Goal: Transaction & Acquisition: Subscribe to service/newsletter

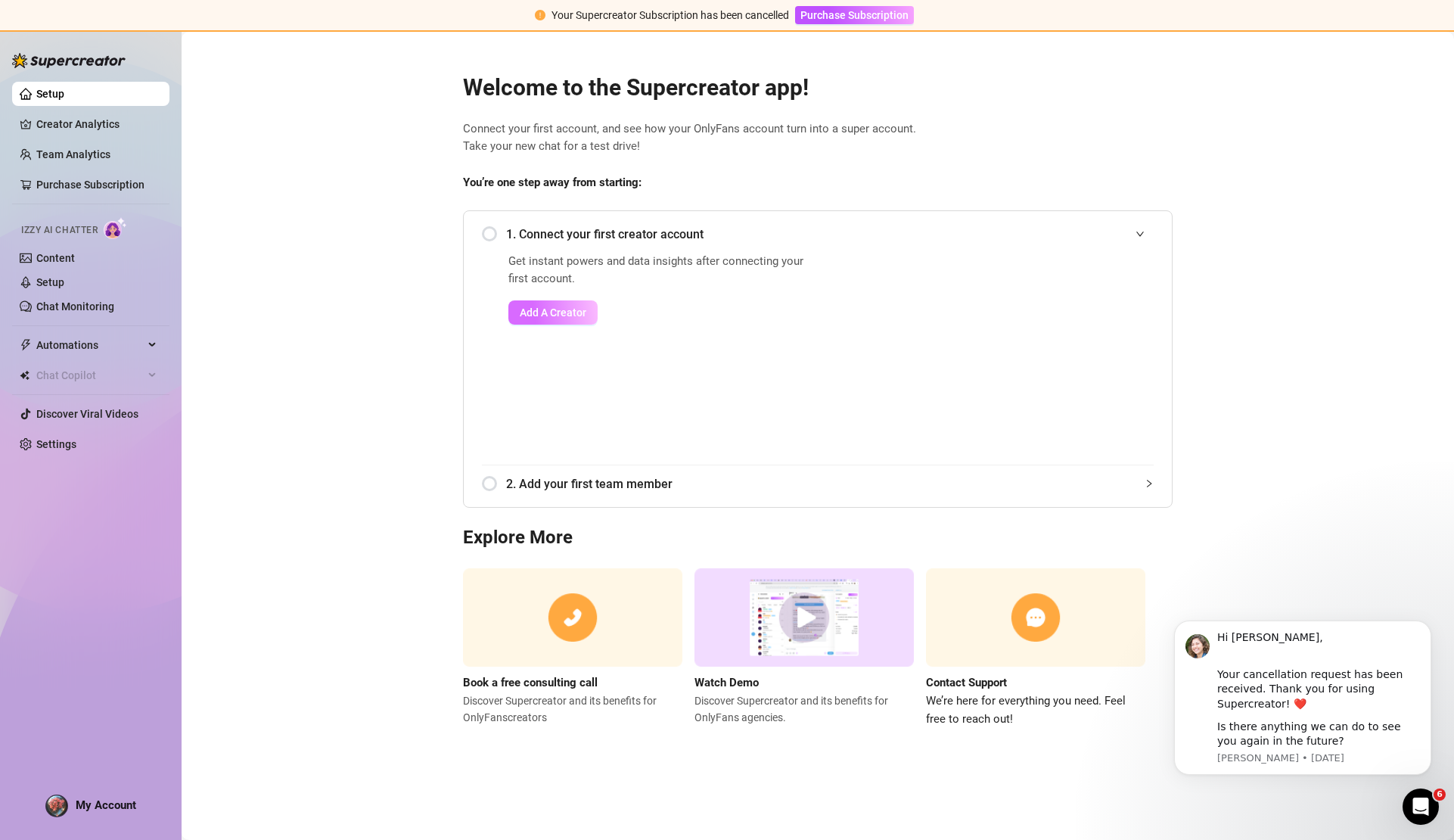
click at [552, 316] on button "Add A Creator" at bounding box center [553, 312] width 90 height 24
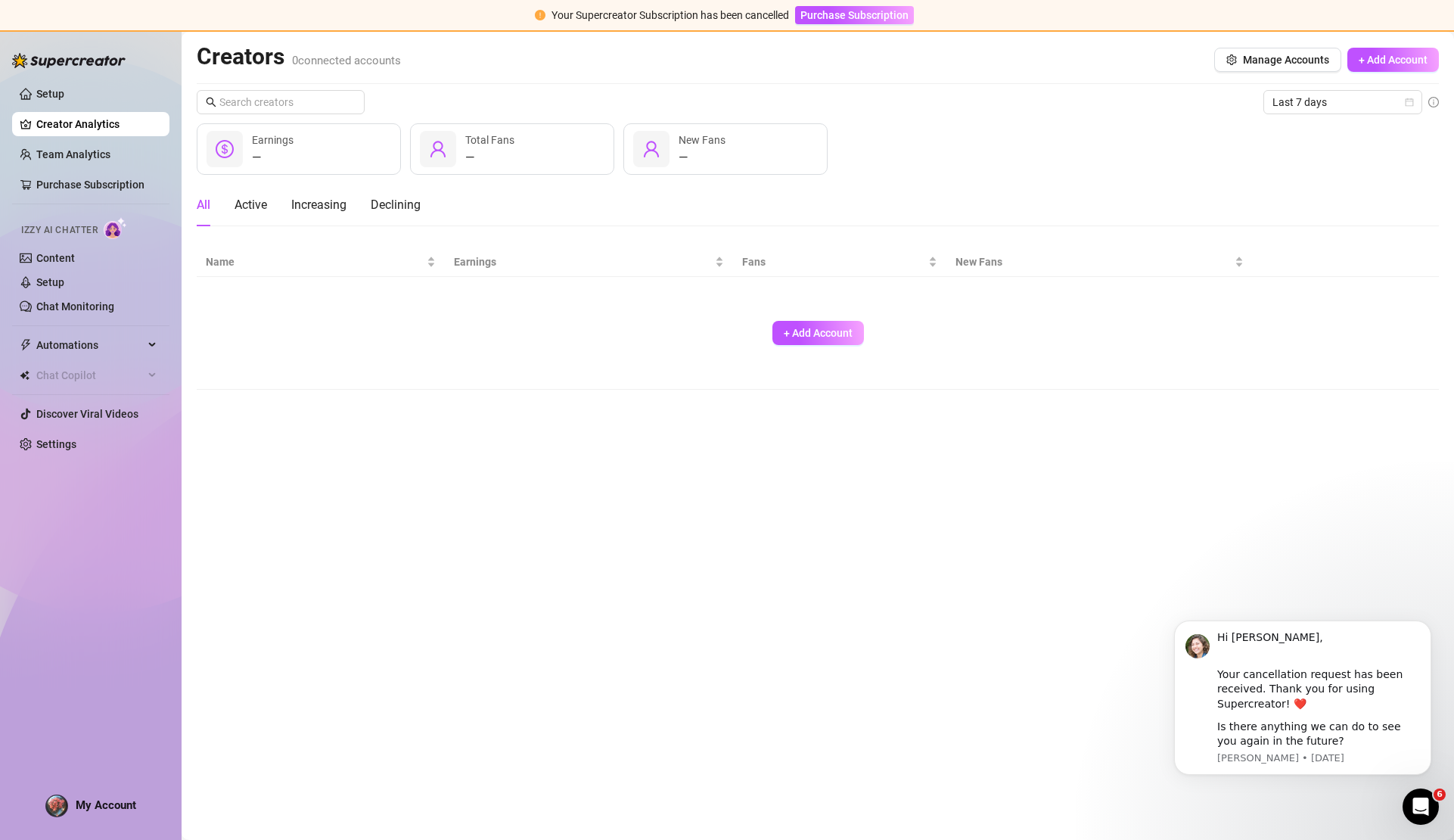
click at [835, 345] on div "+ Add Account" at bounding box center [818, 333] width 1224 height 100
click at [807, 329] on span "+ Add Account" at bounding box center [818, 333] width 68 height 12
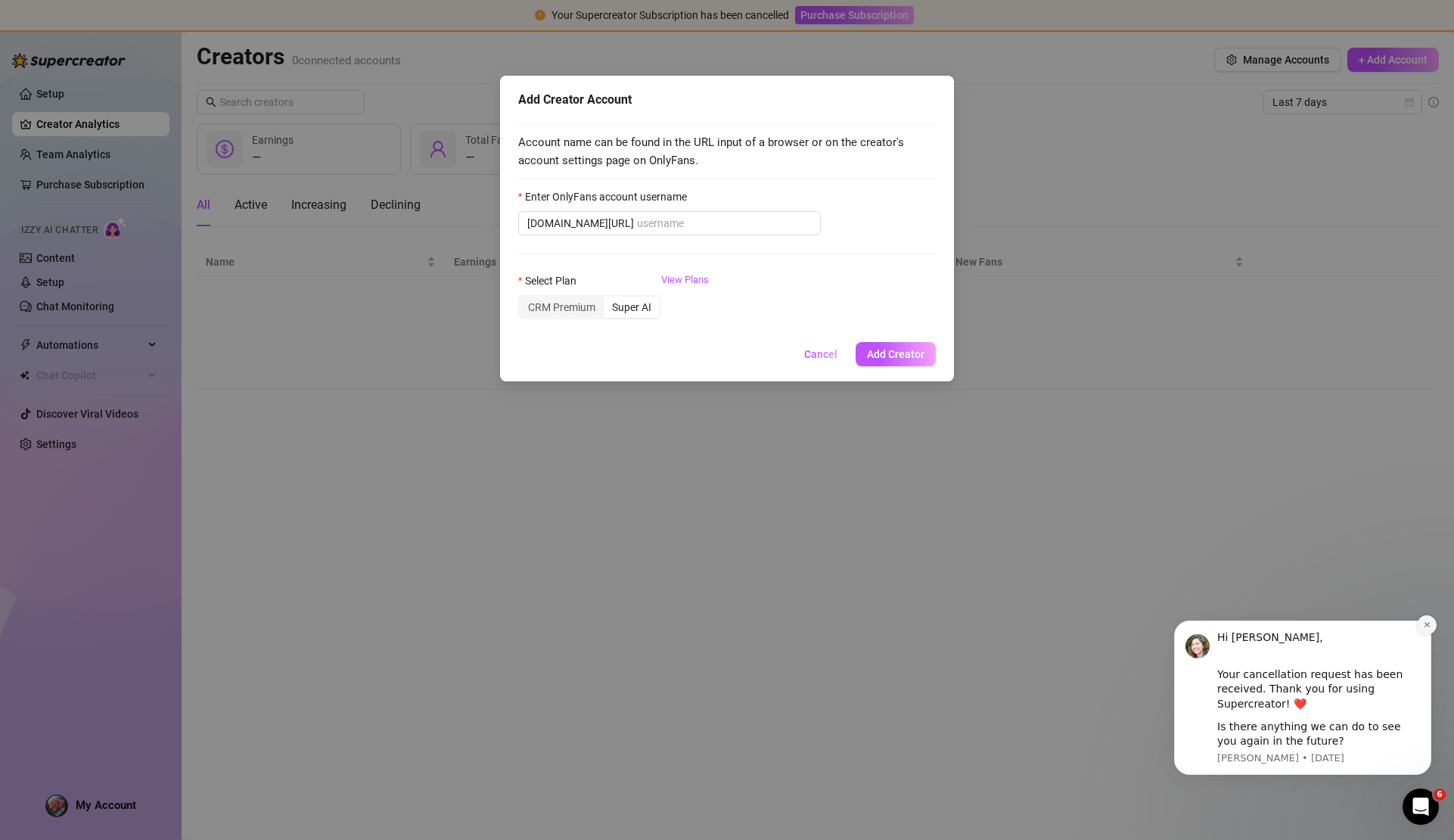
click at [1430, 626] on icon "Dismiss notification" at bounding box center [1427, 624] width 8 height 8
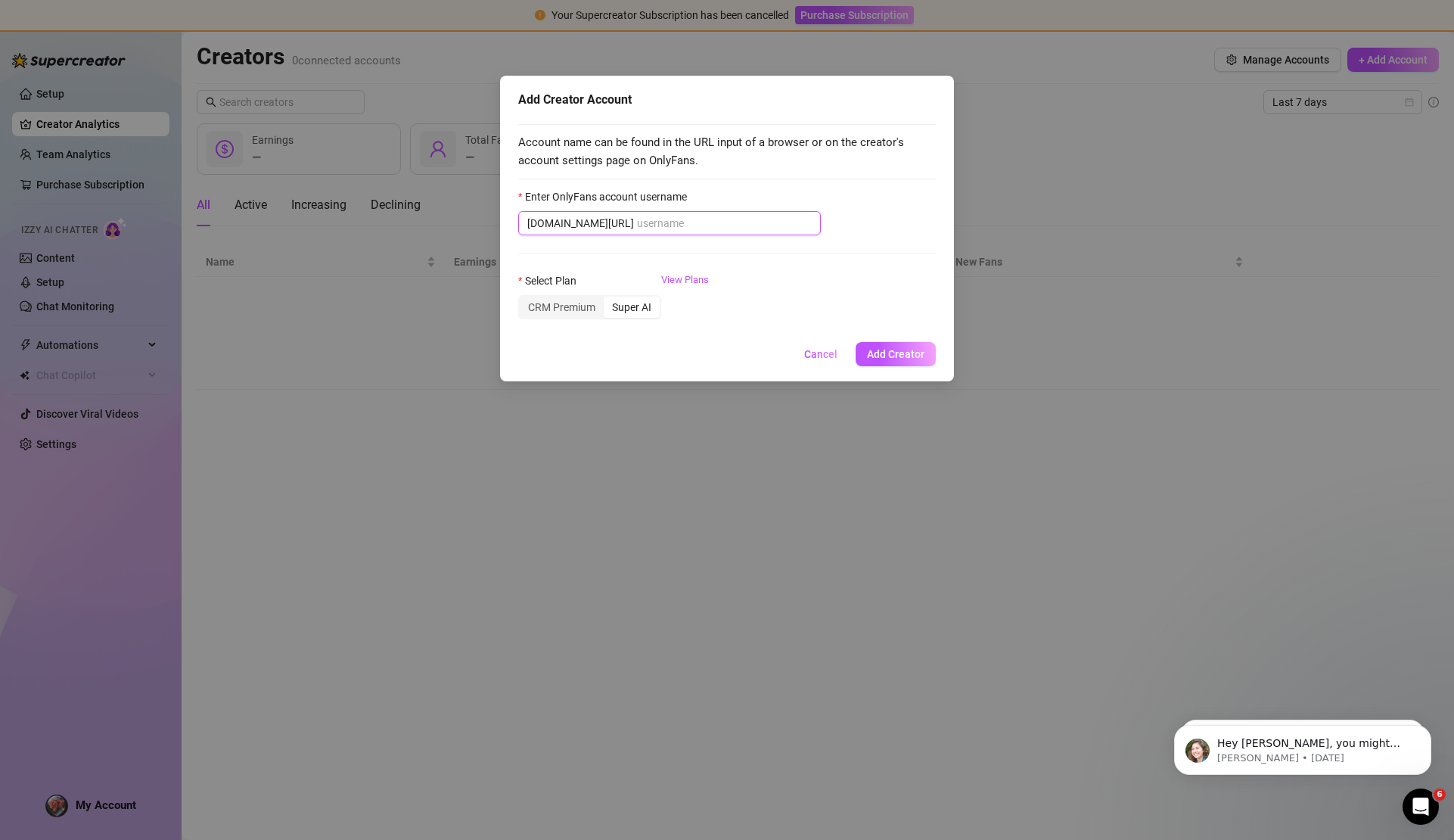
click at [637, 225] on input "Enter OnlyFans account username" at bounding box center [724, 223] width 175 height 17
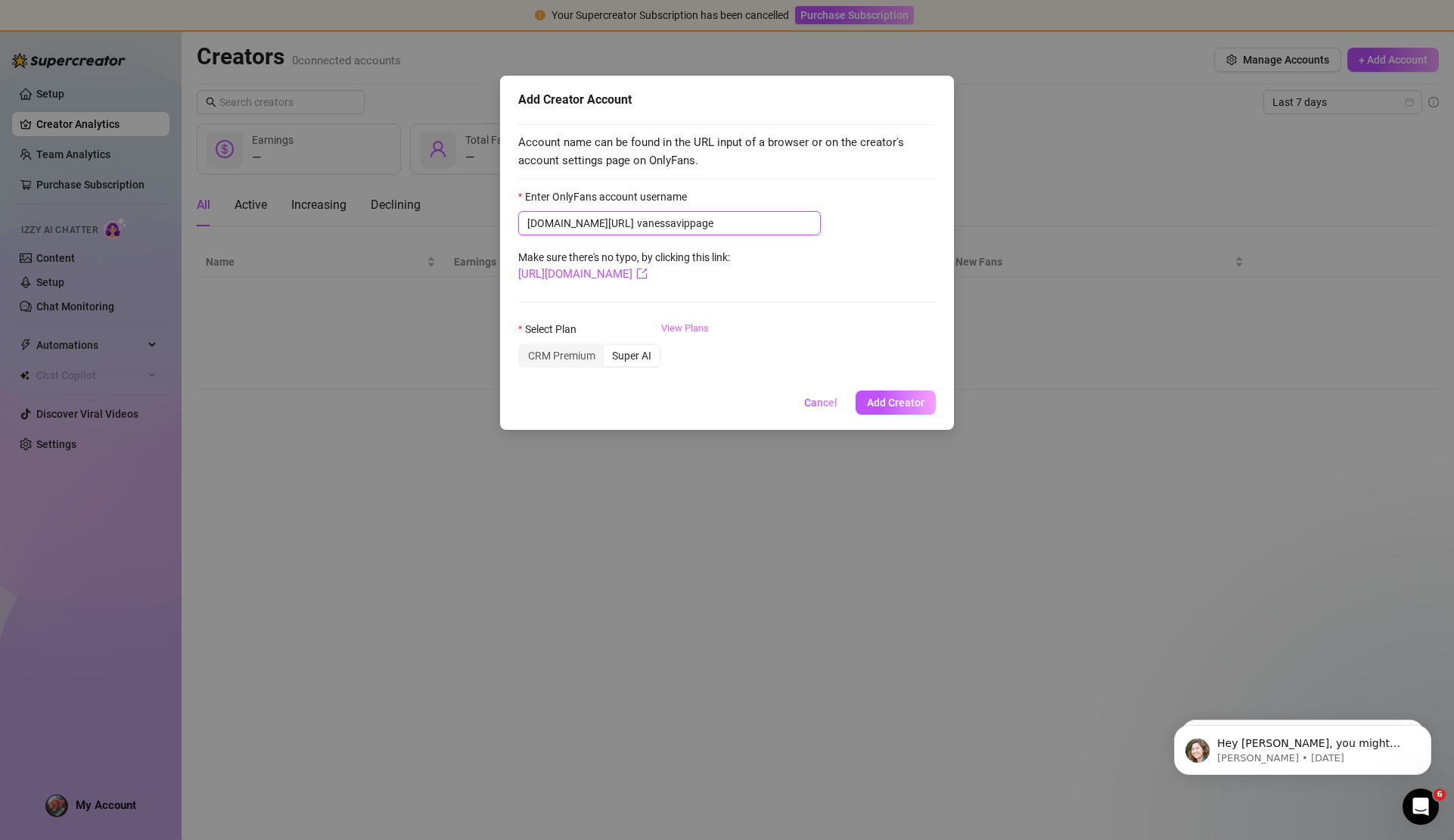
type input "vanessavippage"
click at [703, 327] on link "View Plans" at bounding box center [685, 350] width 48 height 60
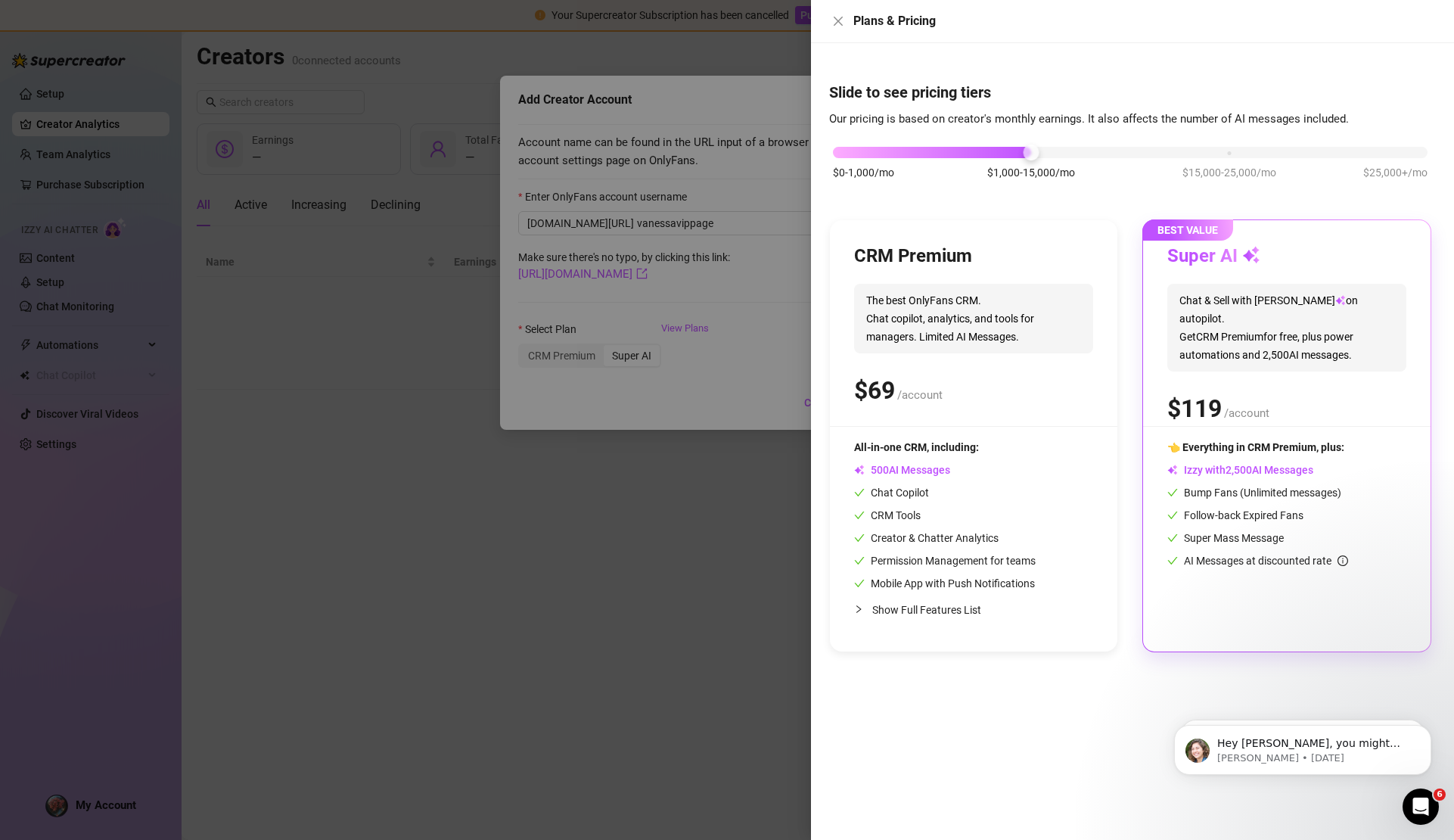
drag, startPoint x: 1387, startPoint y: 286, endPoint x: 1147, endPoint y: 300, distance: 240.4
click at [1147, 300] on div "BEST VALUE Super AI Chat & Sell with Izzy on autopilot. Get CRM Premium for fre…" at bounding box center [1287, 435] width 287 height 432
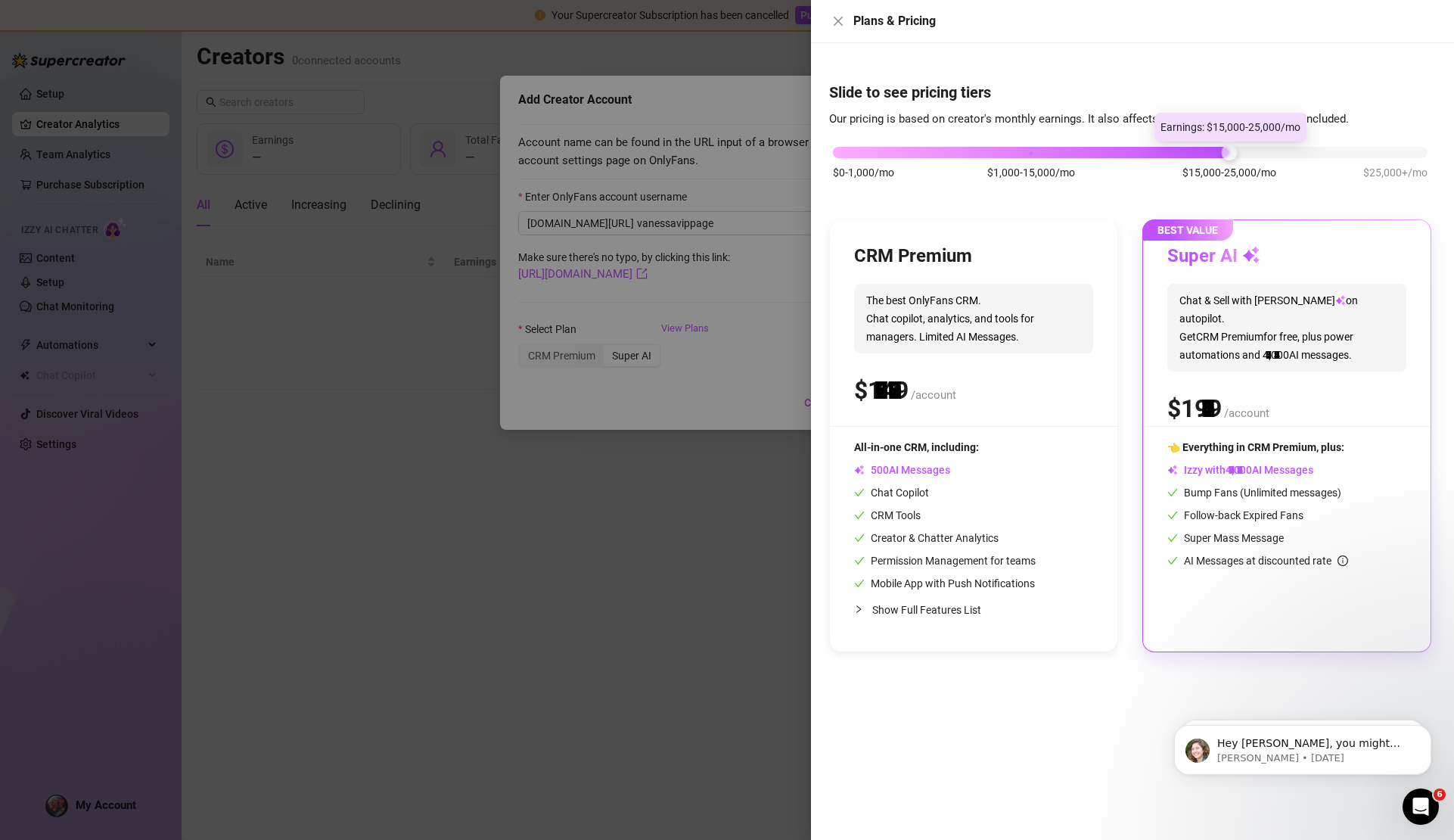
drag, startPoint x: 1036, startPoint y: 150, endPoint x: 1203, endPoint y: 146, distance: 167.0
click at [1203, 146] on div "$0-1,000/mo $1,000-15,000/mo $15,000-25,000/mo $25,000+/mo" at bounding box center [1130, 149] width 594 height 9
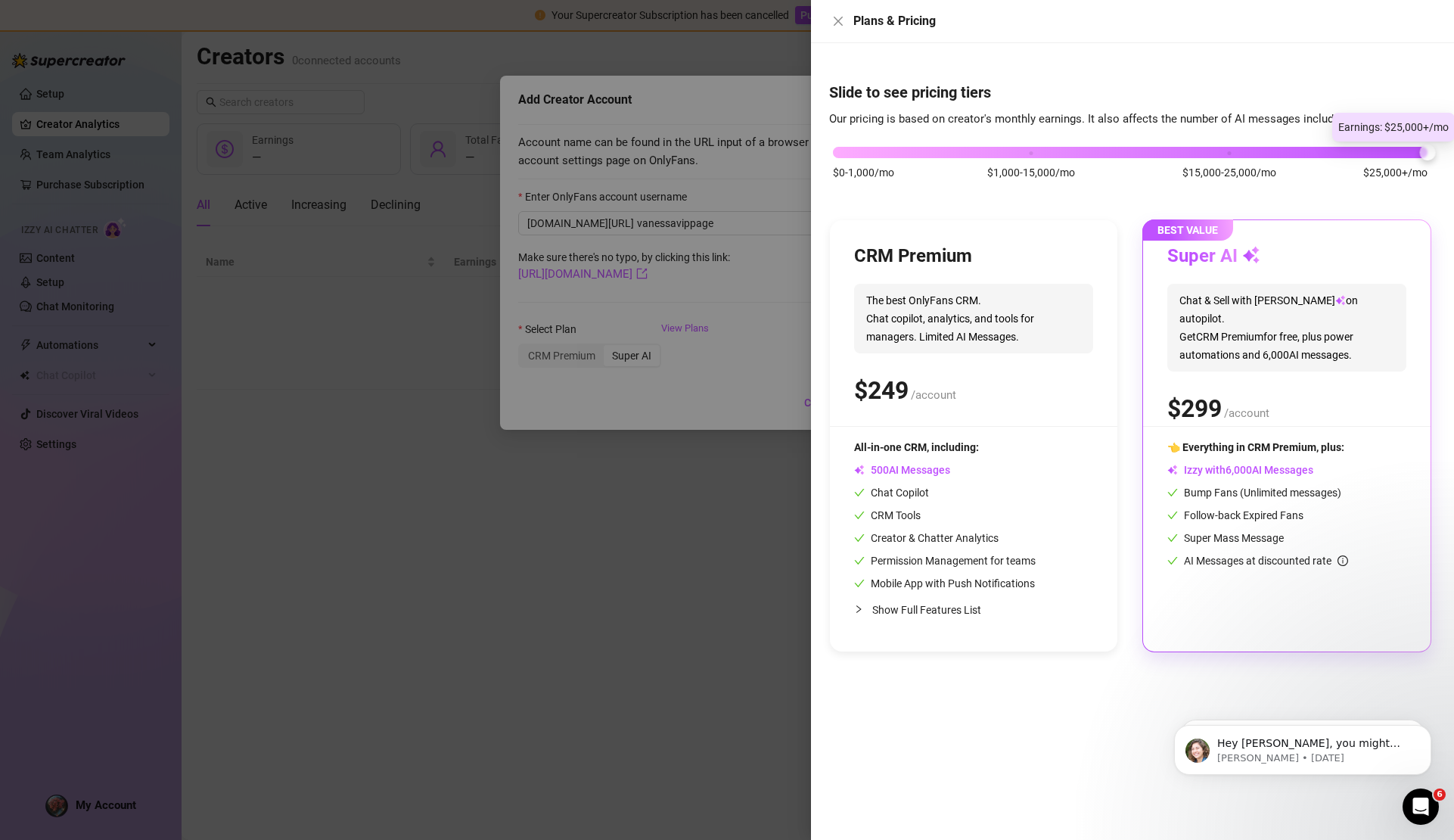
drag, startPoint x: 1234, startPoint y: 152, endPoint x: 1392, endPoint y: 153, distance: 158.0
click at [1392, 152] on div "$0-1,000/mo $1,000-15,000/mo $15,000-25,000/mo $25,000+/mo" at bounding box center [1130, 149] width 594 height 9
click at [1229, 152] on div "$0-1,000/mo $1,000-15,000/mo $15,000-25,000/mo $25,000+/mo" at bounding box center [1130, 149] width 594 height 9
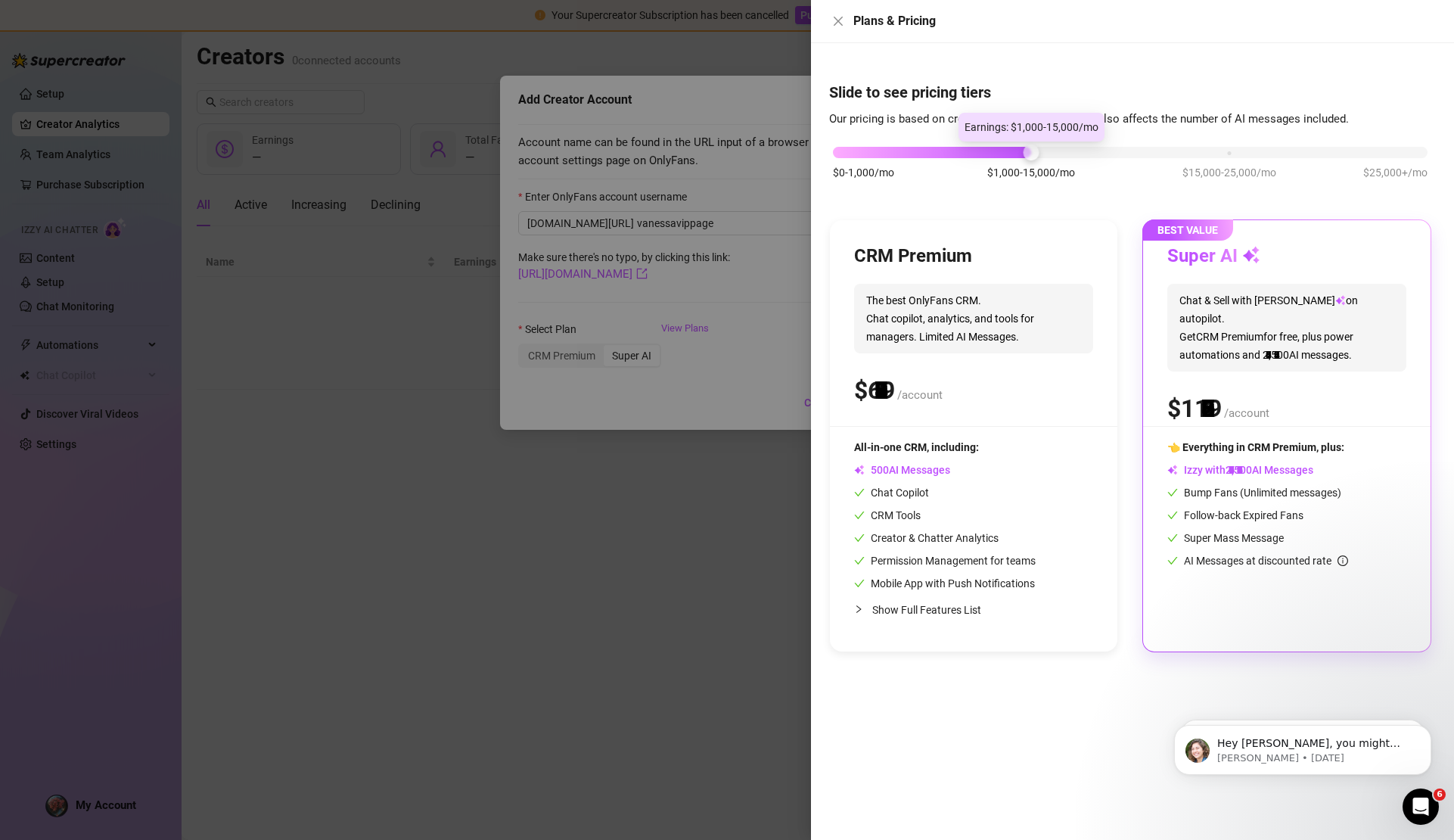
drag, startPoint x: 1229, startPoint y: 153, endPoint x: 1124, endPoint y: 163, distance: 105.5
click at [1124, 163] on div "$0-1,000/mo $1,000-15,000/mo $15,000-25,000/mo $25,000+/mo" at bounding box center [1130, 170] width 603 height 85
click at [711, 179] on div at bounding box center [727, 420] width 1454 height 840
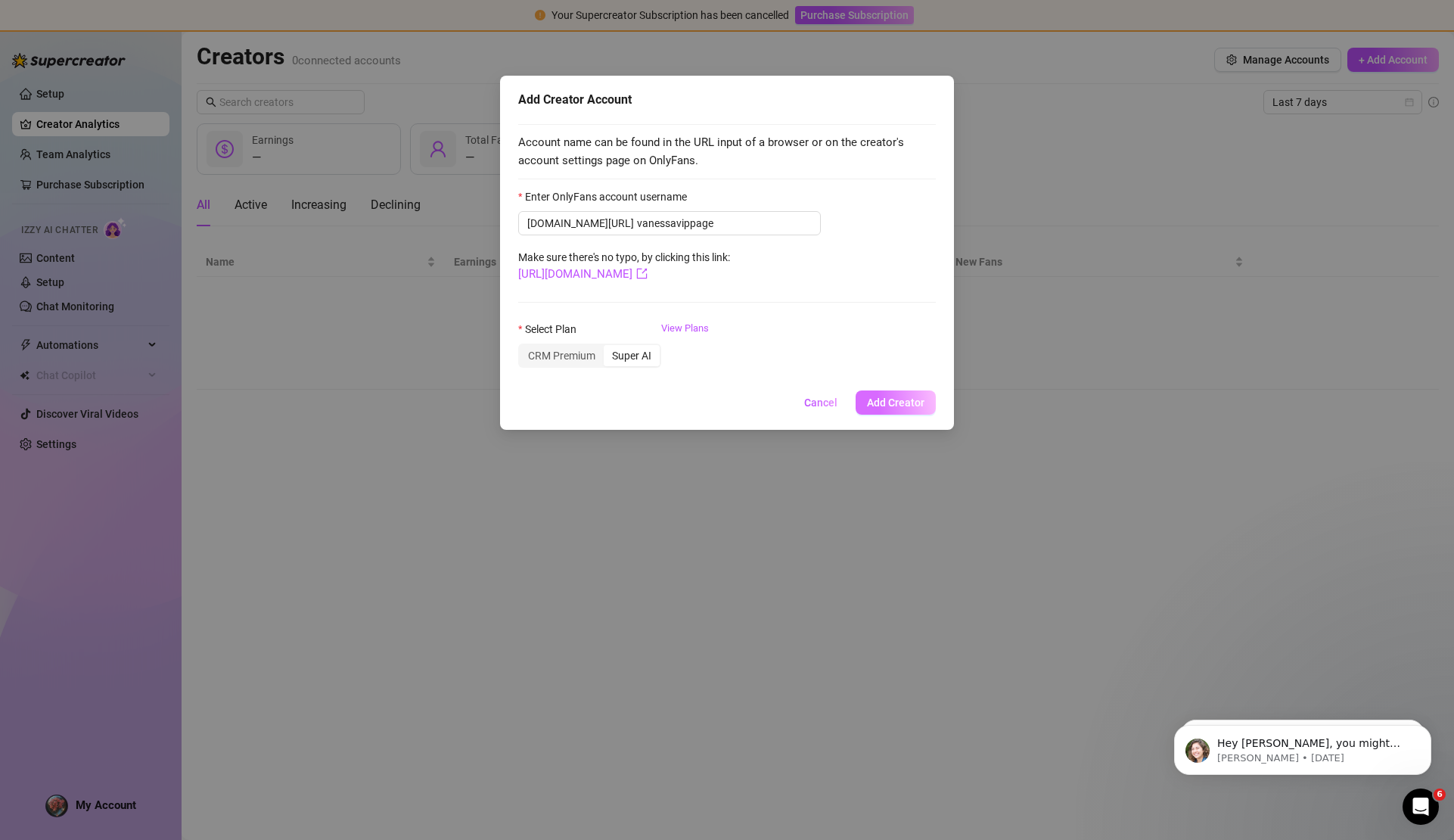
click at [907, 397] on span "Add Creator" at bounding box center [896, 402] width 57 height 12
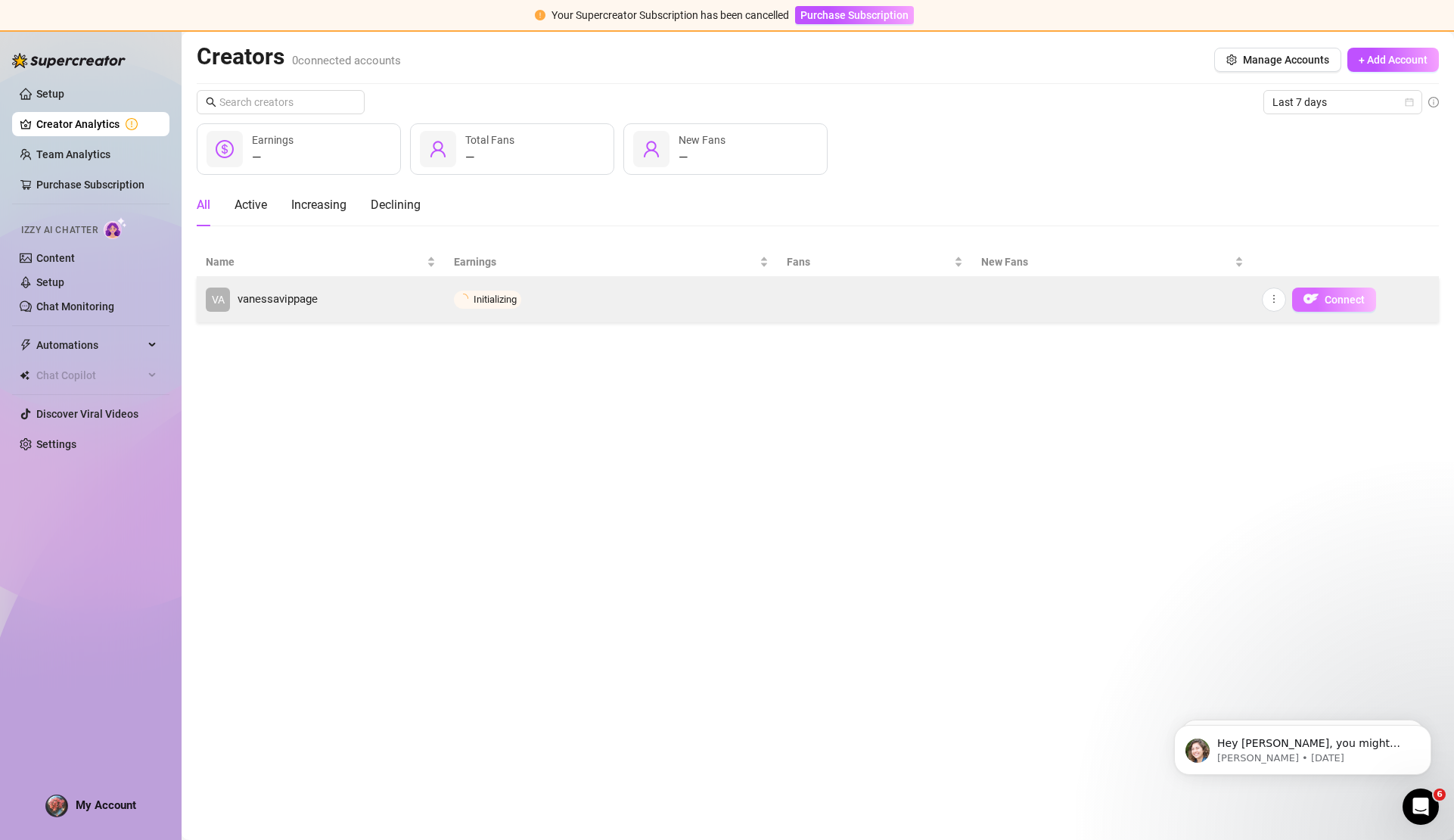
click at [1317, 300] on img "button" at bounding box center [1311, 298] width 15 height 15
click at [569, 298] on span "Active (Login Required)" at bounding box center [519, 299] width 99 height 11
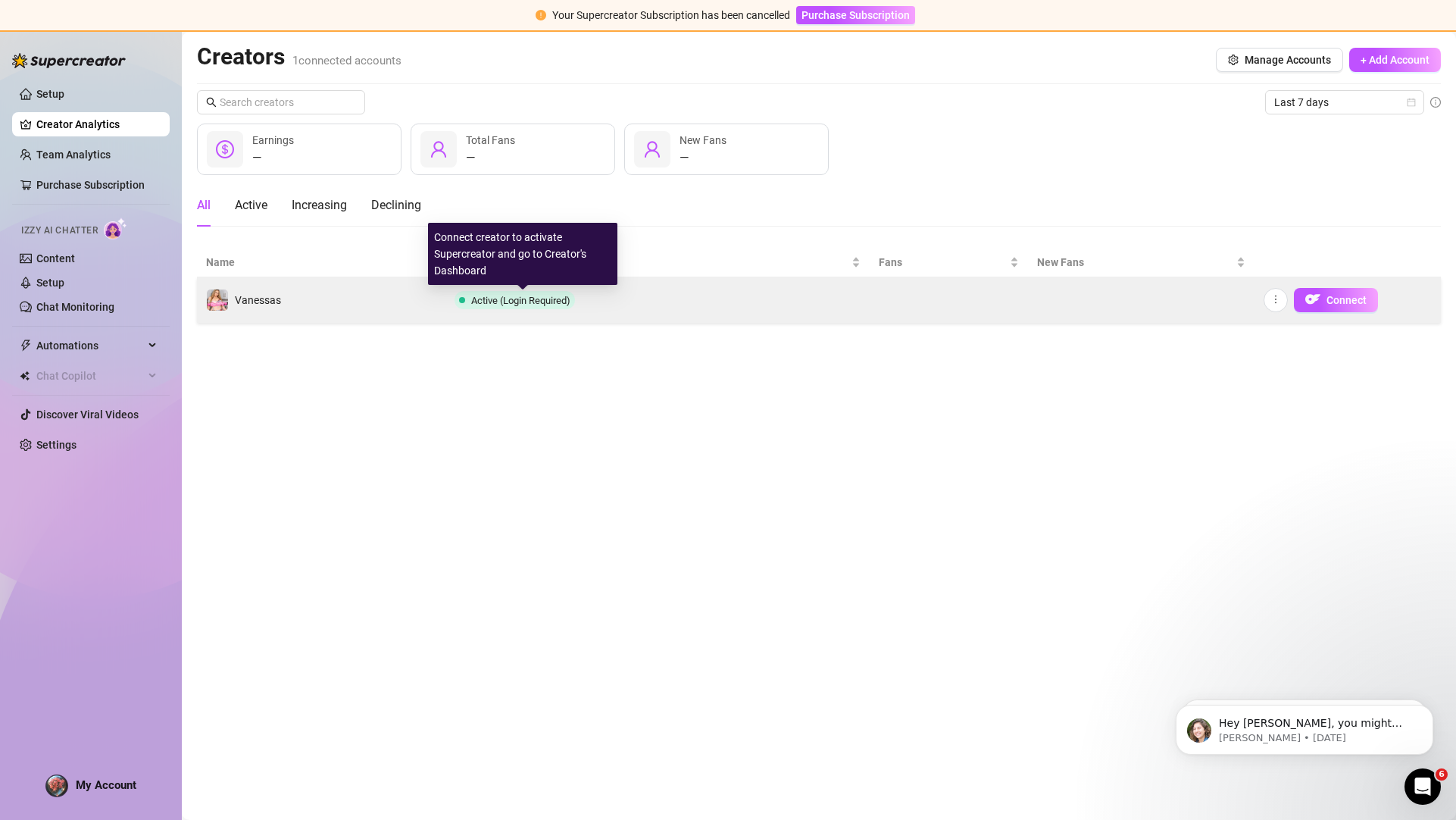
click at [530, 301] on span "Active (Login Required)" at bounding box center [520, 300] width 99 height 11
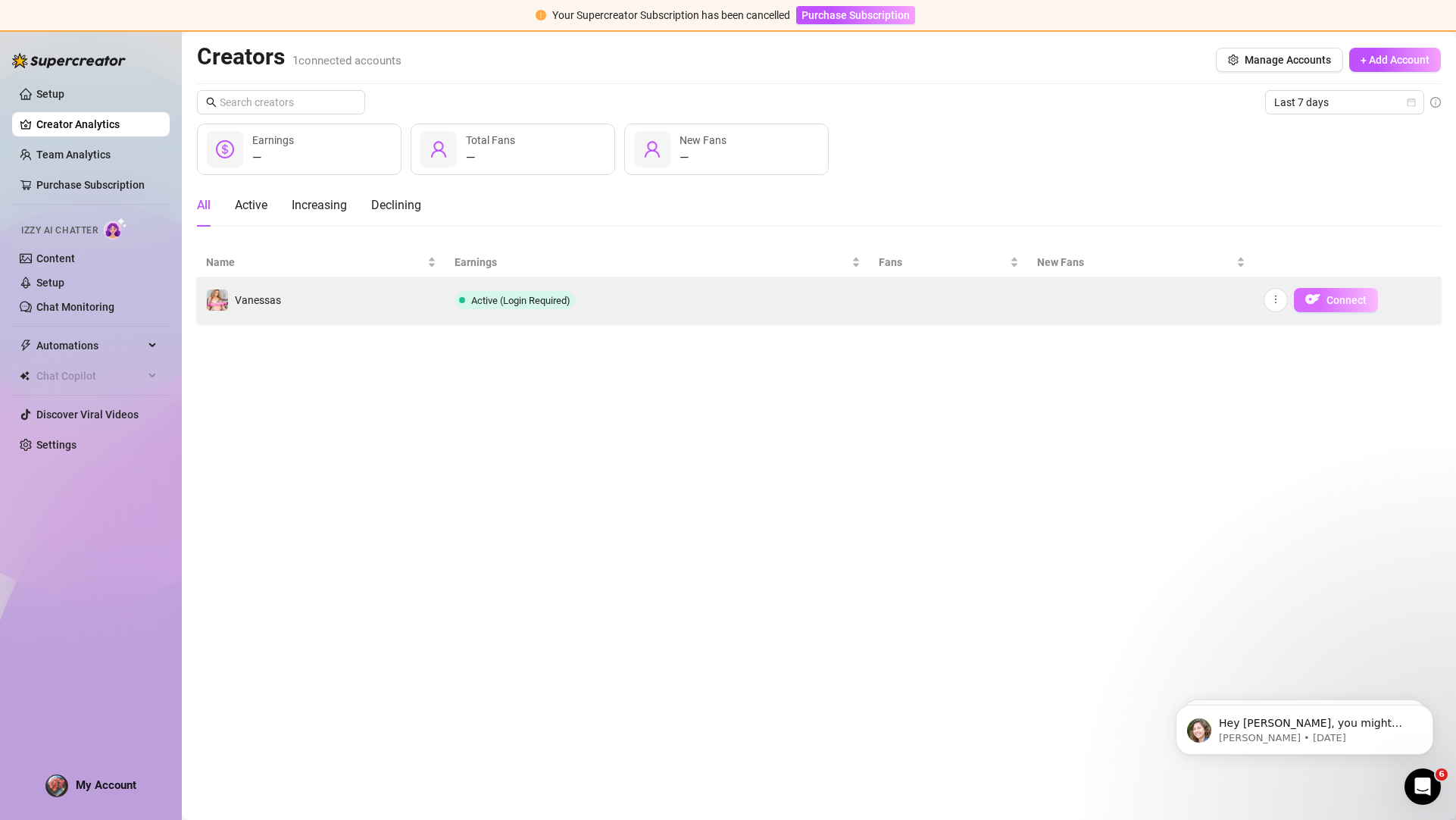
click at [1357, 292] on button "Connect" at bounding box center [1336, 300] width 84 height 24
click at [276, 305] on div "Vanessas" at bounding box center [258, 300] width 46 height 17
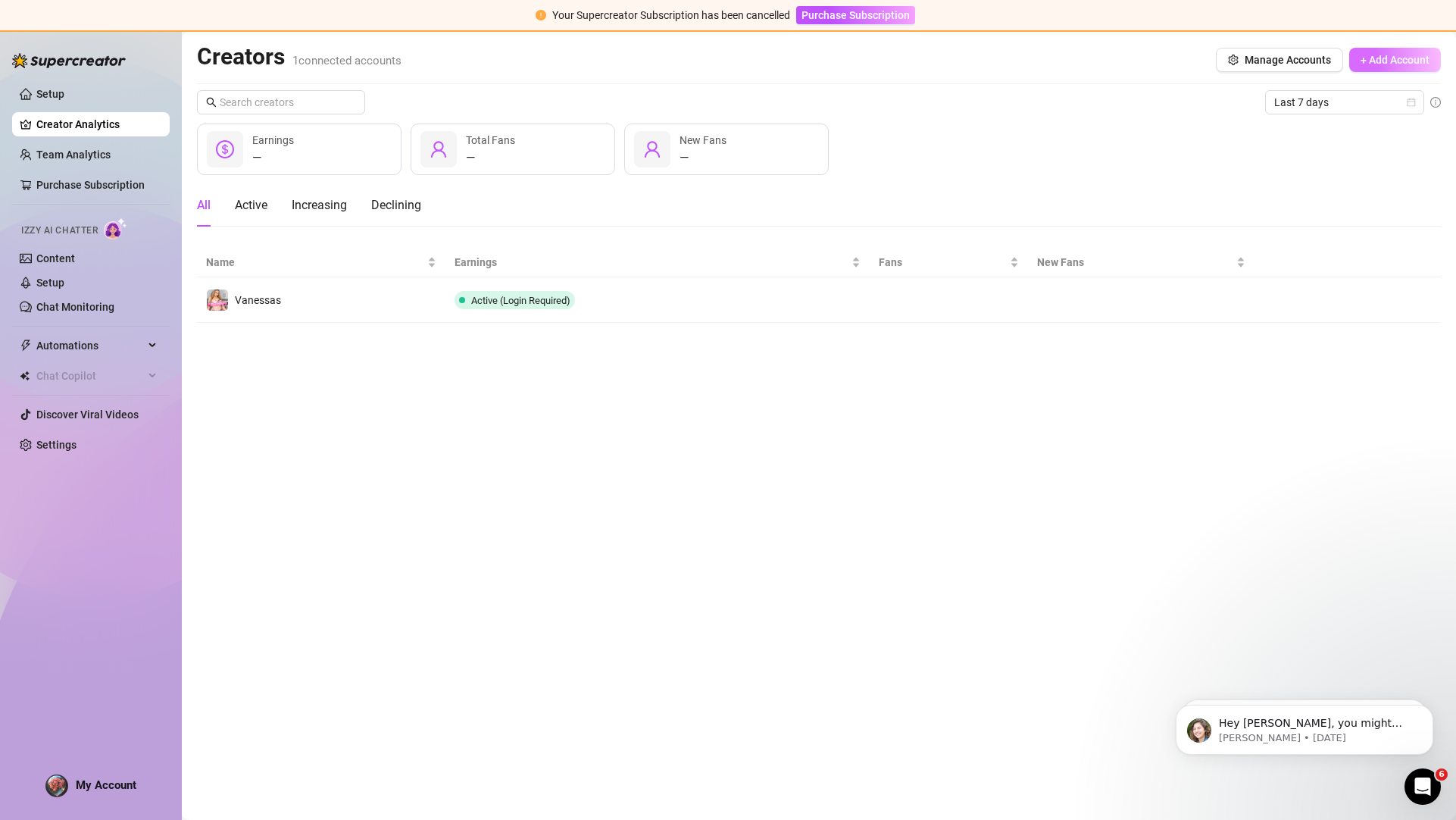
click at [1371, 51] on button "+ Add Account" at bounding box center [1395, 60] width 92 height 24
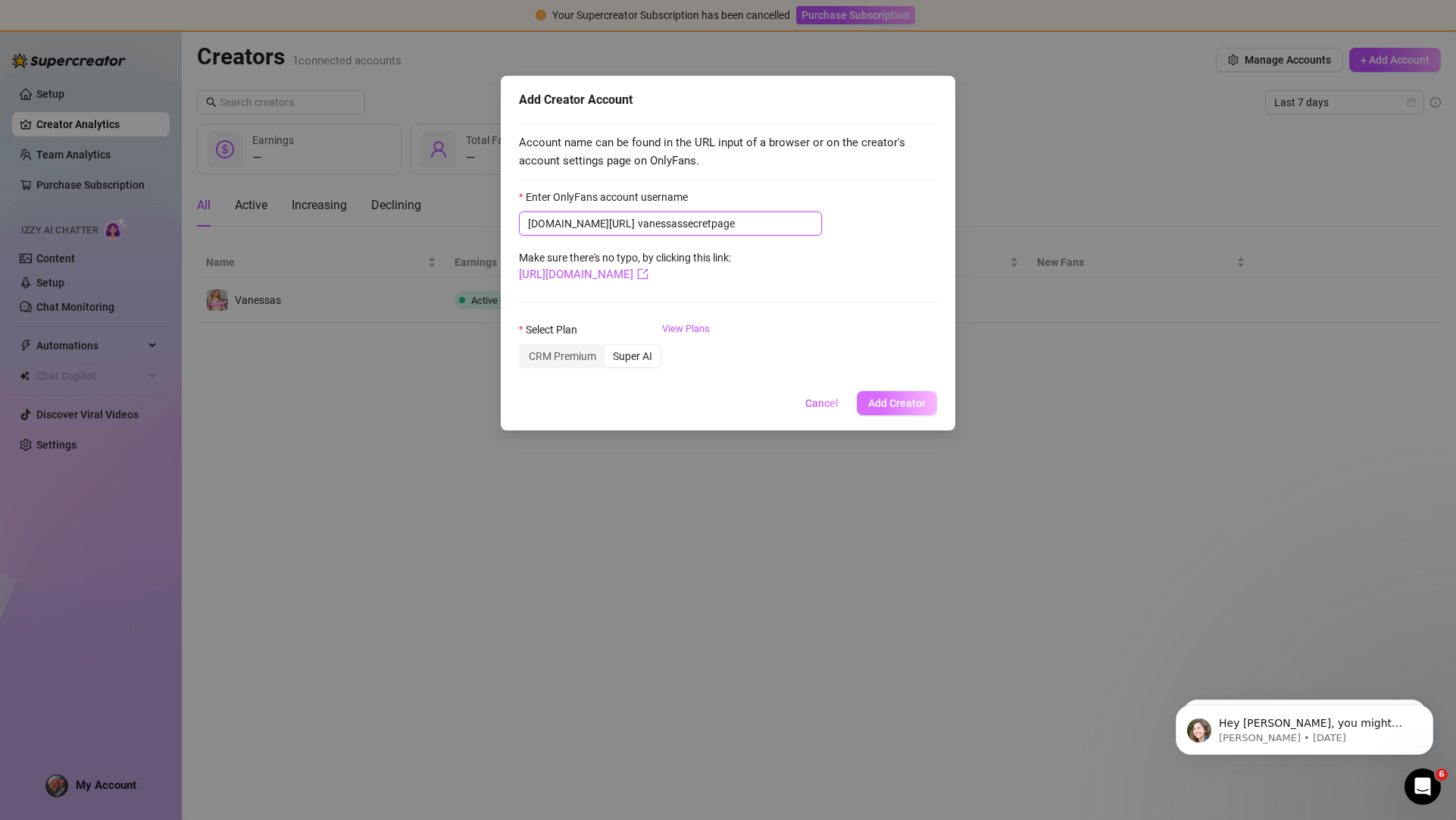
type input "vanessassecretpage"
click at [899, 400] on span "Add Creator" at bounding box center [897, 403] width 57 height 12
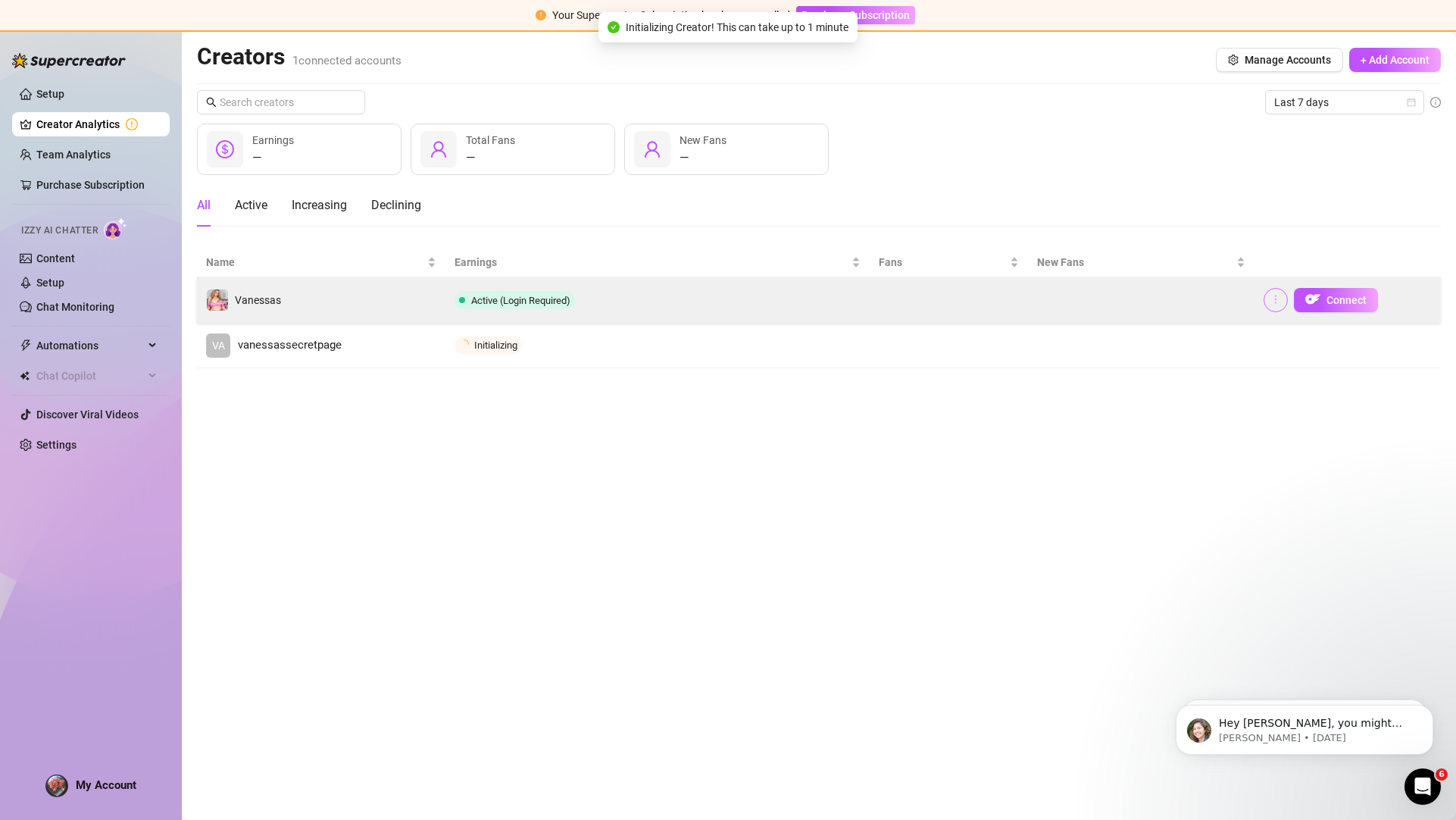
click at [1279, 300] on icon "more" at bounding box center [1276, 299] width 10 height 10
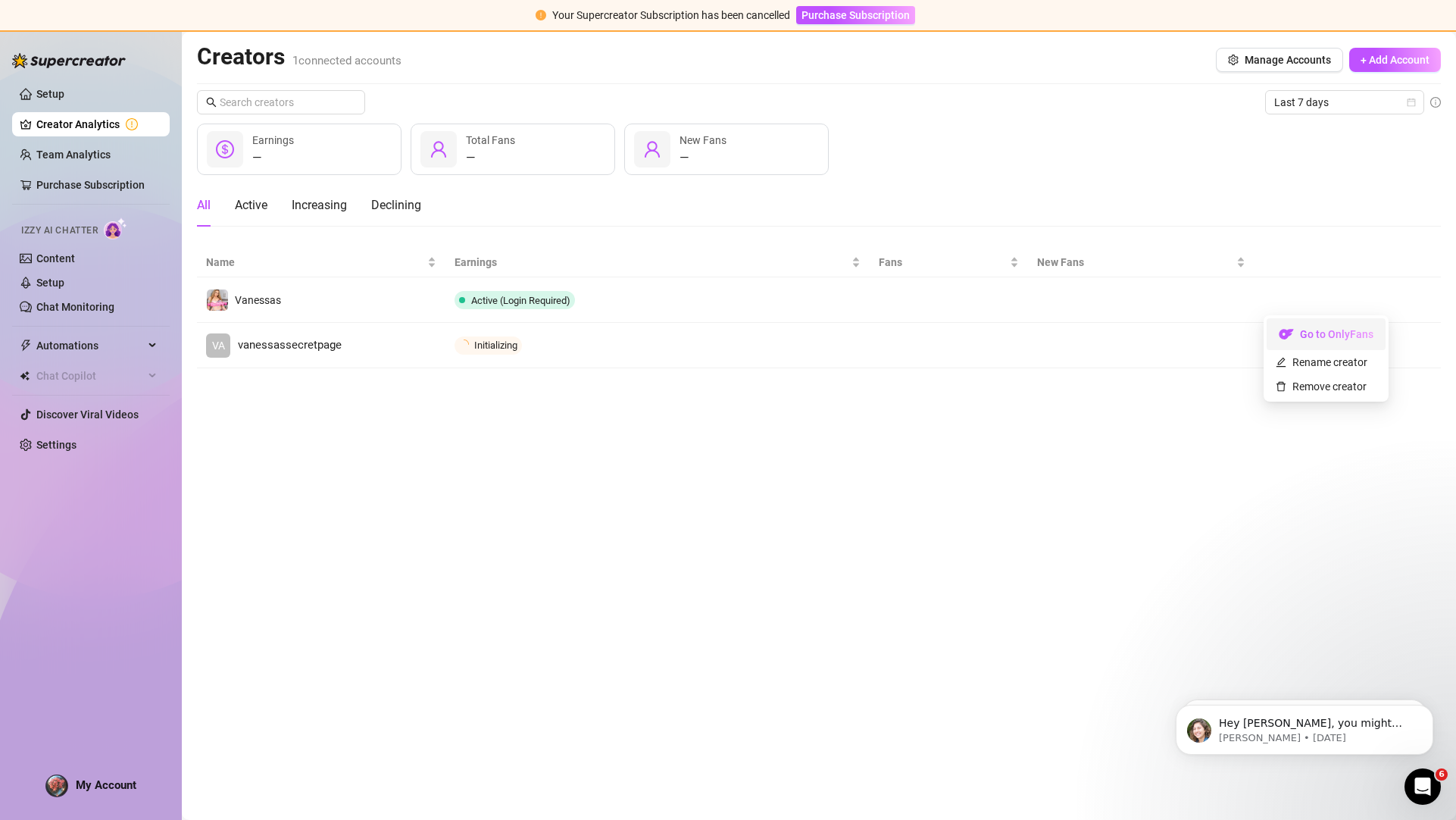
click at [1338, 334] on link "Go to OnlyFans" at bounding box center [1326, 338] width 119 height 12
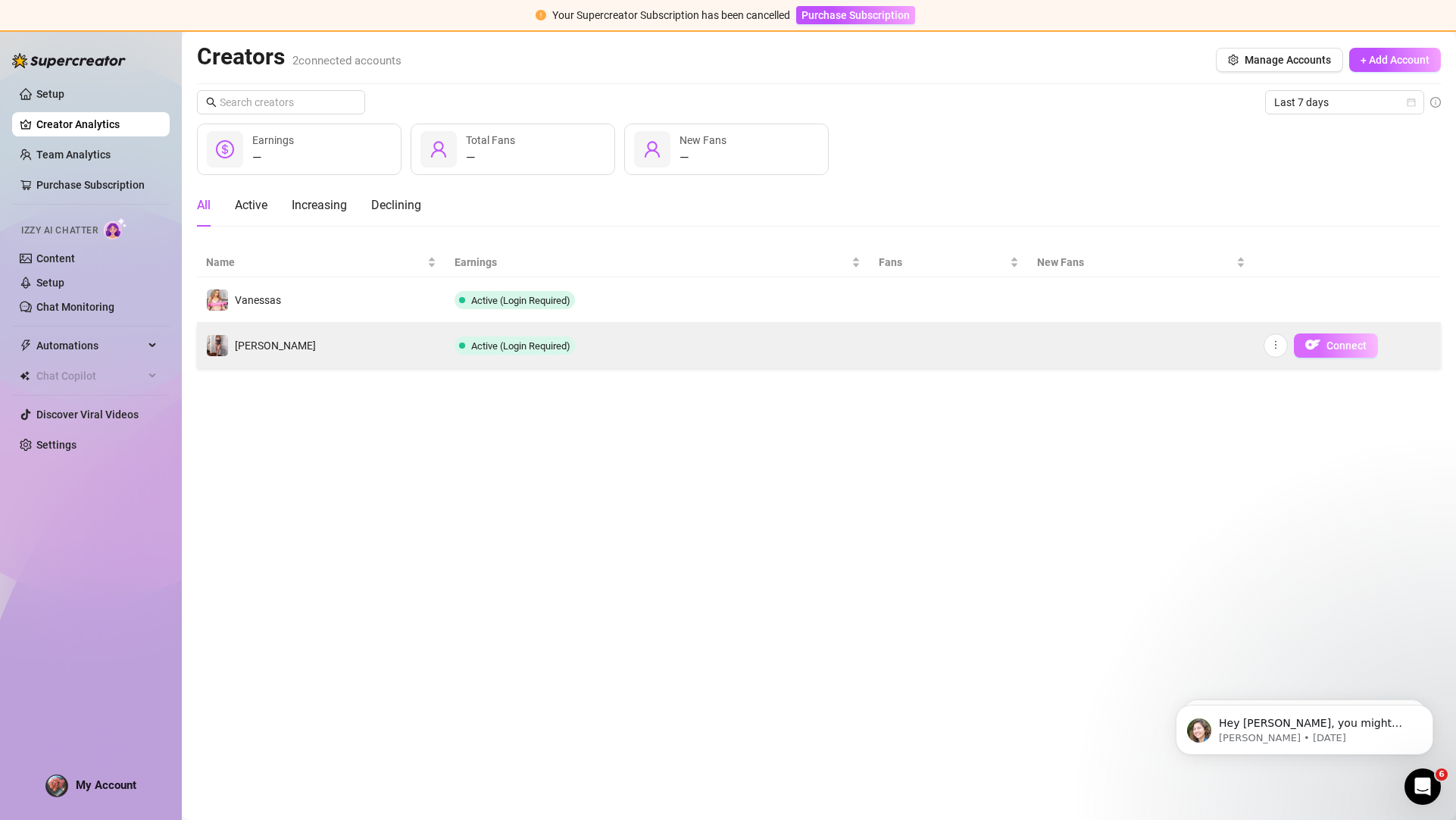
click at [1328, 343] on span "Connect" at bounding box center [1346, 345] width 40 height 12
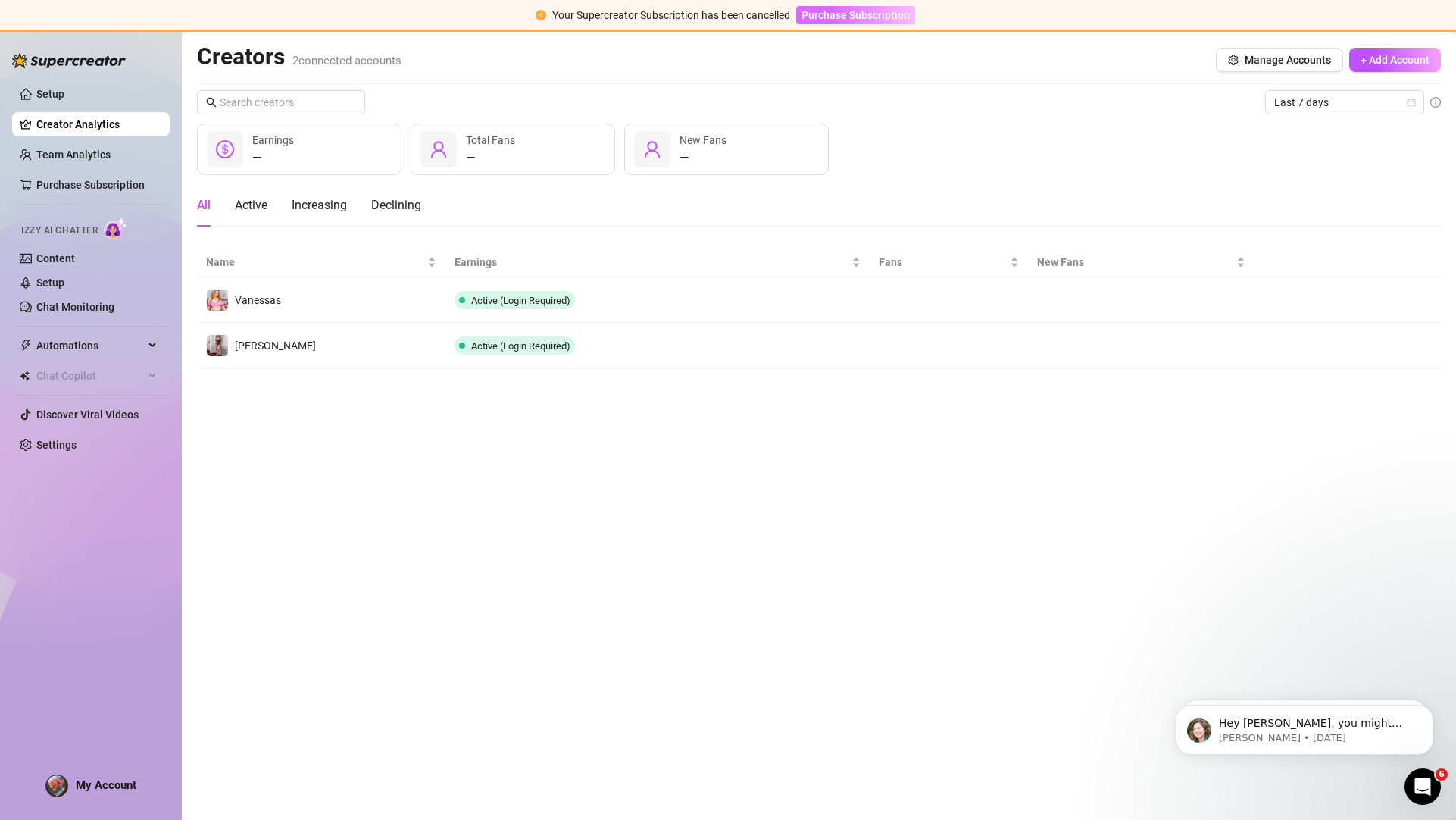
click at [875, 20] on span "Purchase Subscription" at bounding box center [855, 15] width 108 height 12
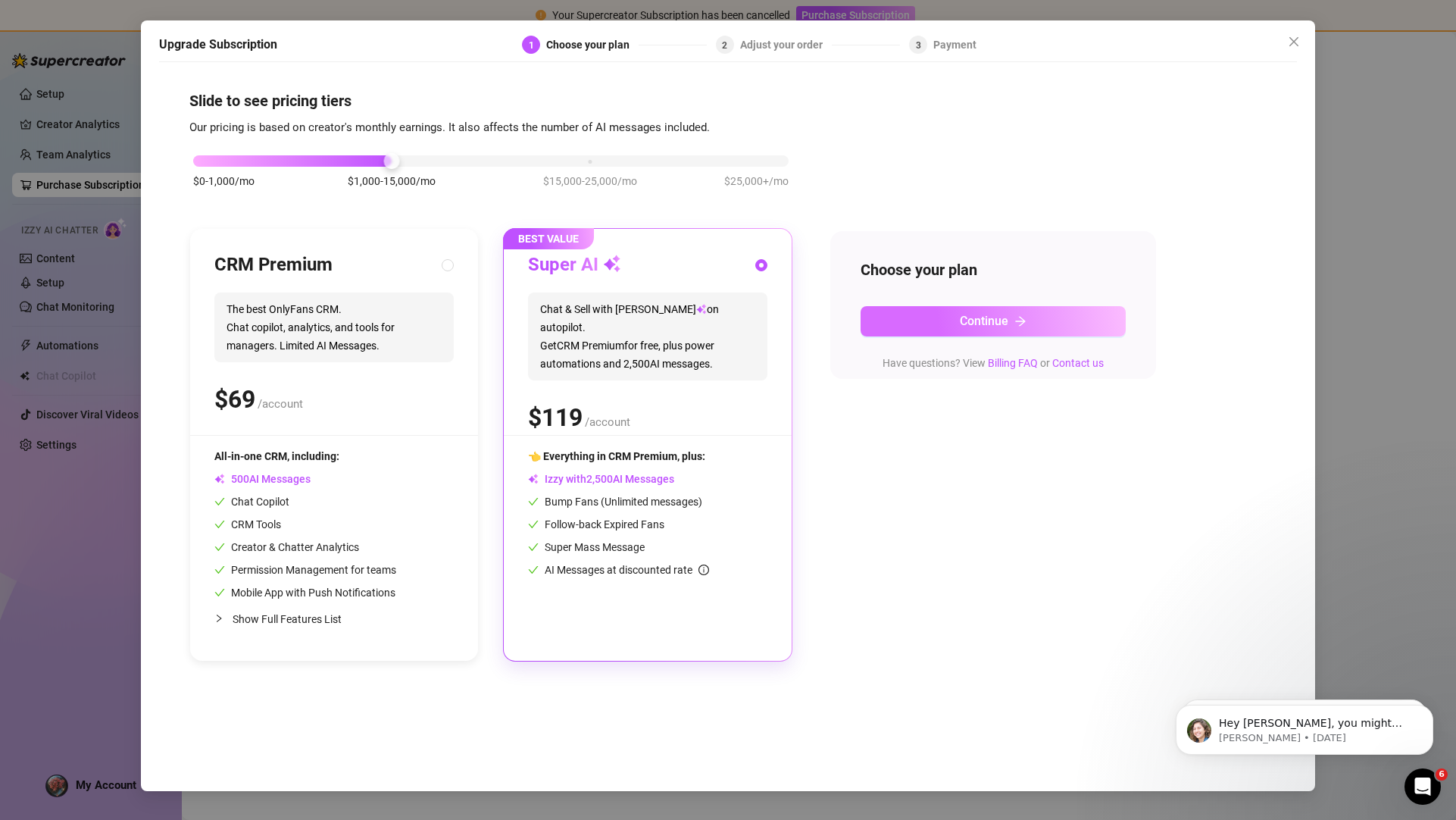
click at [971, 329] on button "Continue" at bounding box center [993, 321] width 265 height 31
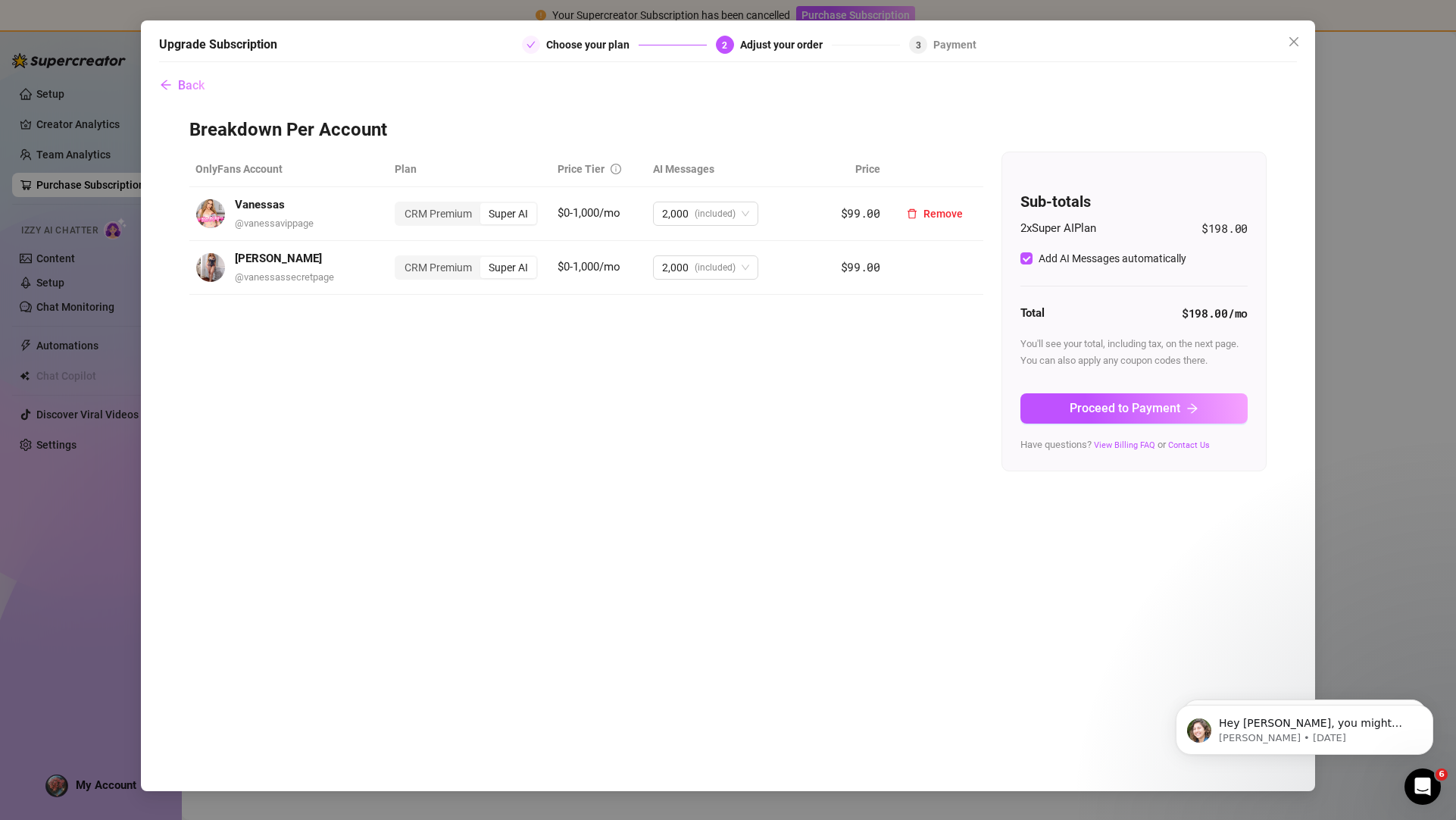
click at [503, 212] on div "Super AI" at bounding box center [508, 213] width 56 height 21
click at [484, 205] on input "Super AI" at bounding box center [484, 205] width 0 height 0
click at [530, 273] on div "Super AI" at bounding box center [508, 267] width 56 height 21
click at [484, 259] on input "Super AI" at bounding box center [484, 259] width 0 height 0
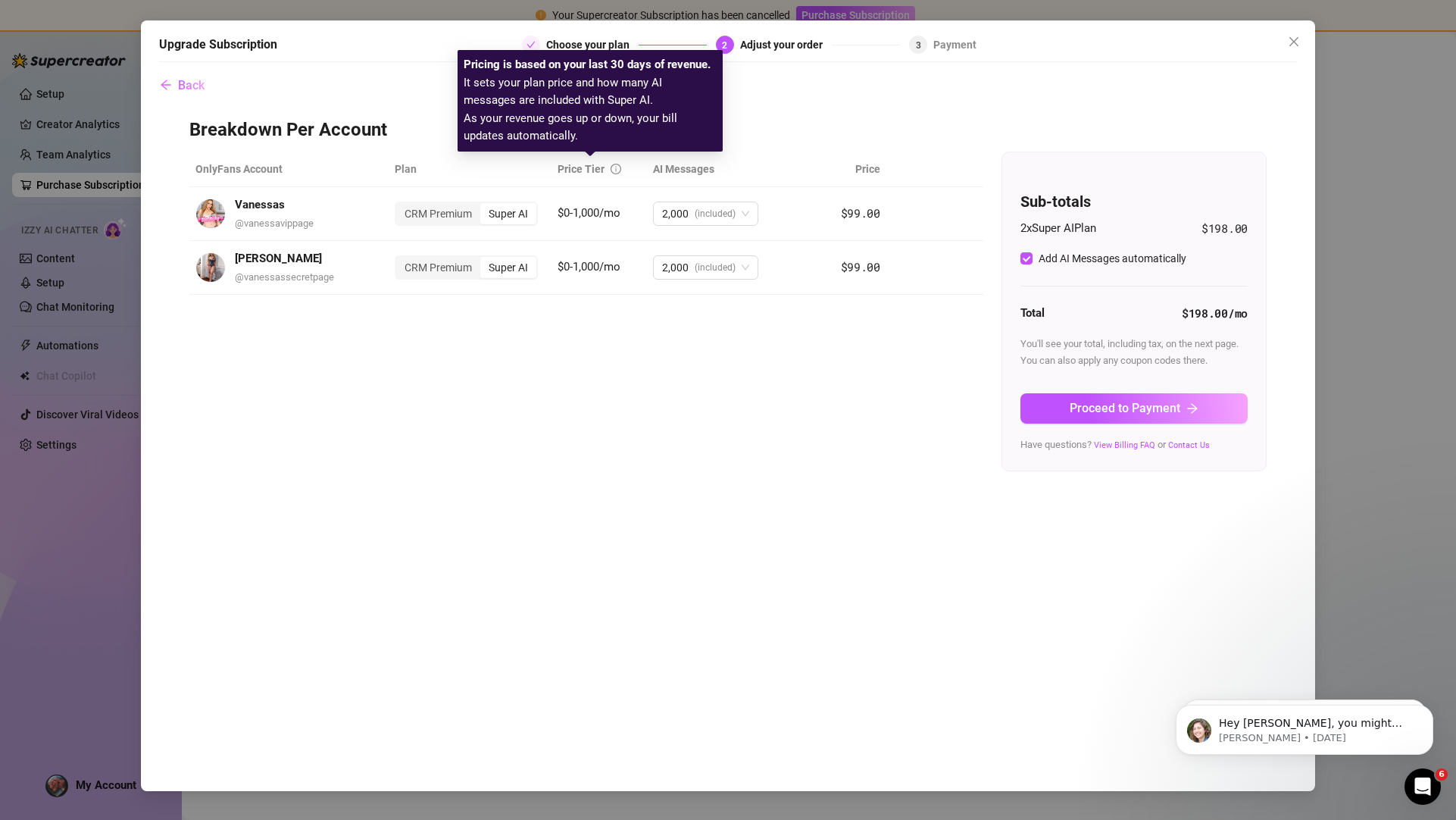
click at [614, 165] on icon "info-circle" at bounding box center [616, 168] width 10 height 10
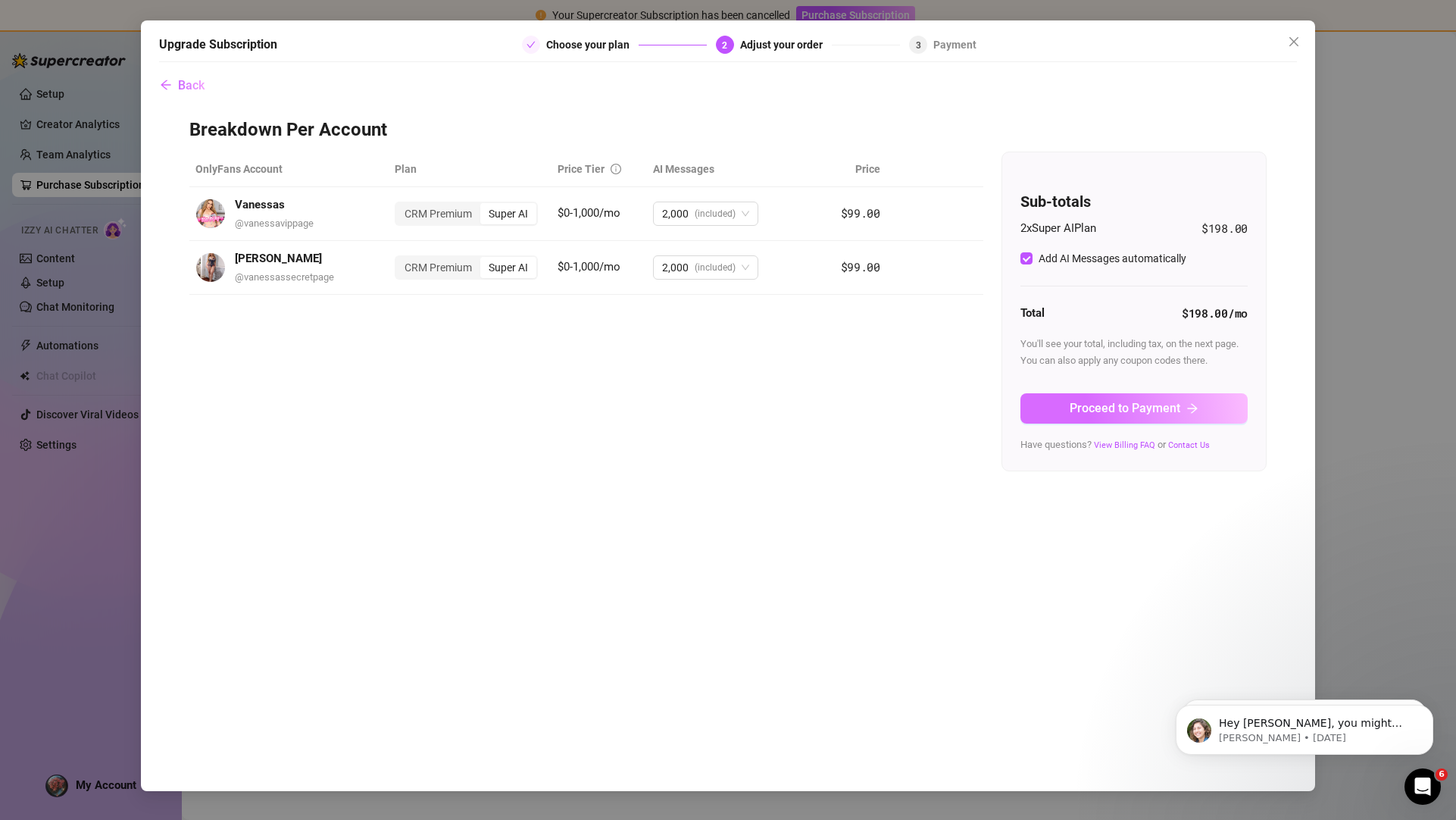
click at [1201, 403] on button "Proceed to Payment" at bounding box center [1135, 408] width 228 height 31
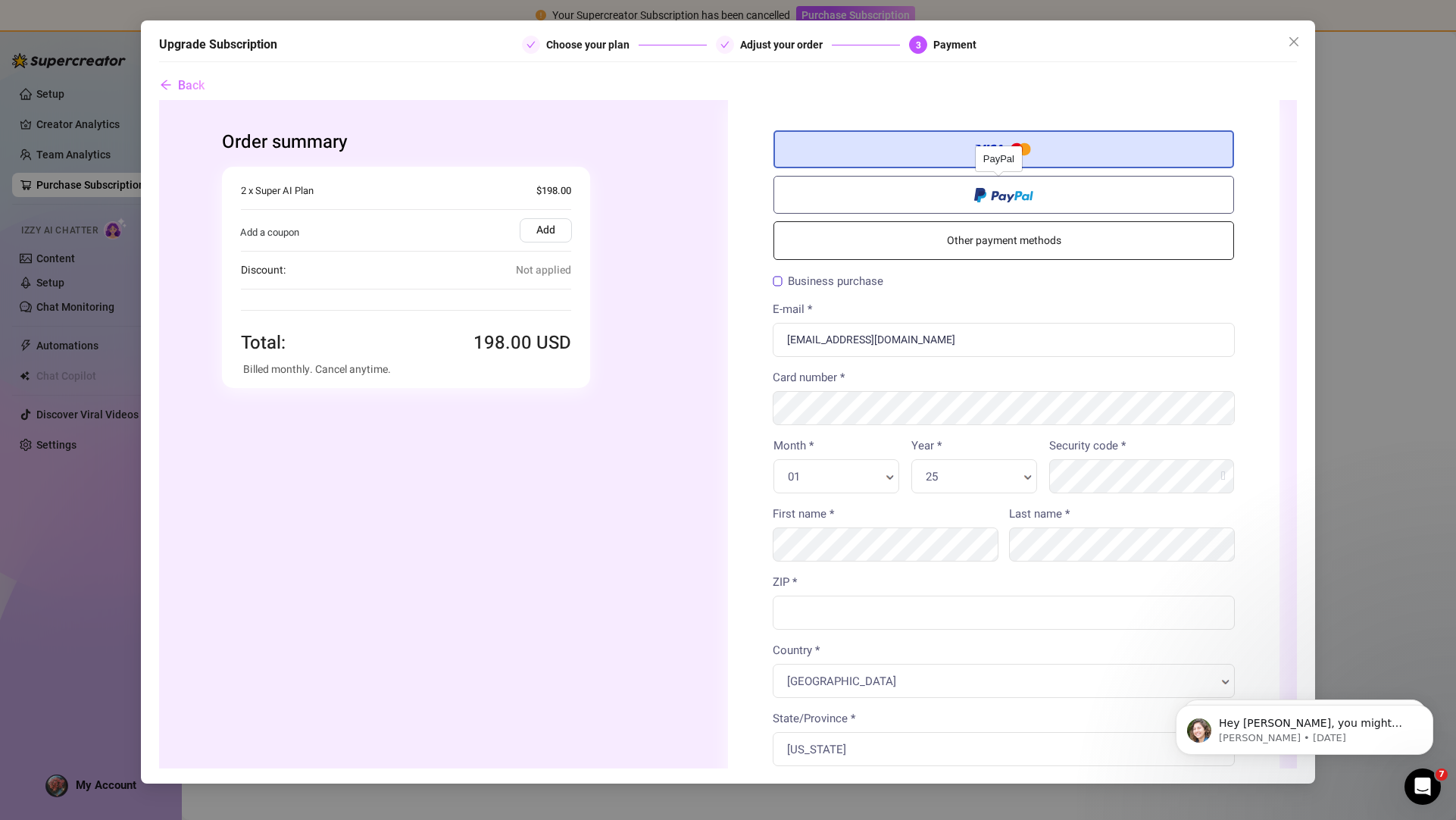
click at [1013, 190] on span at bounding box center [1004, 193] width 59 height 18
click at [159, 100] on input "radio" at bounding box center [159, 100] width 0 height 0
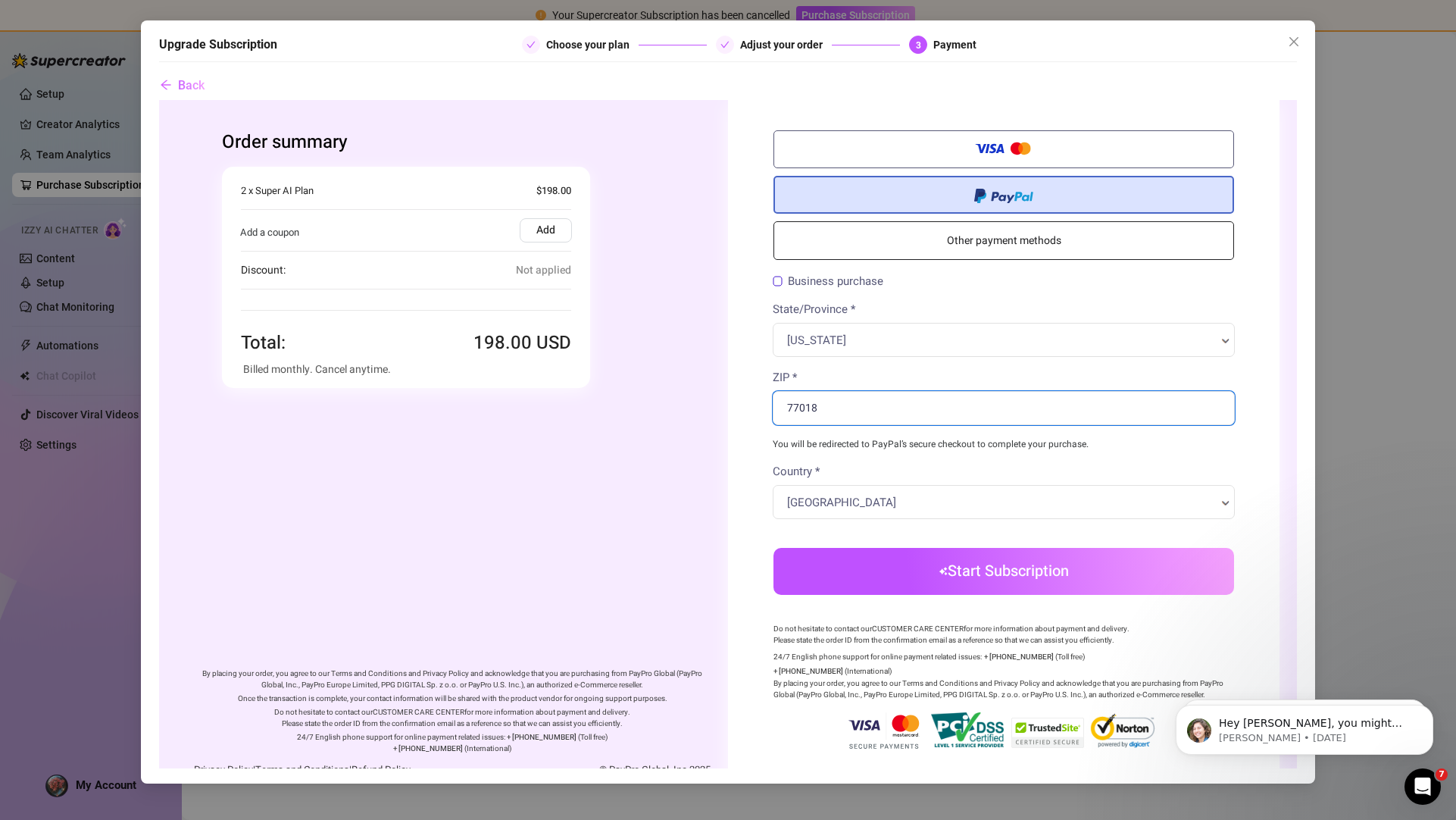
type input "77018"
click at [980, 567] on body "Order summary You're buying" at bounding box center [728, 451] width 1138 height 702
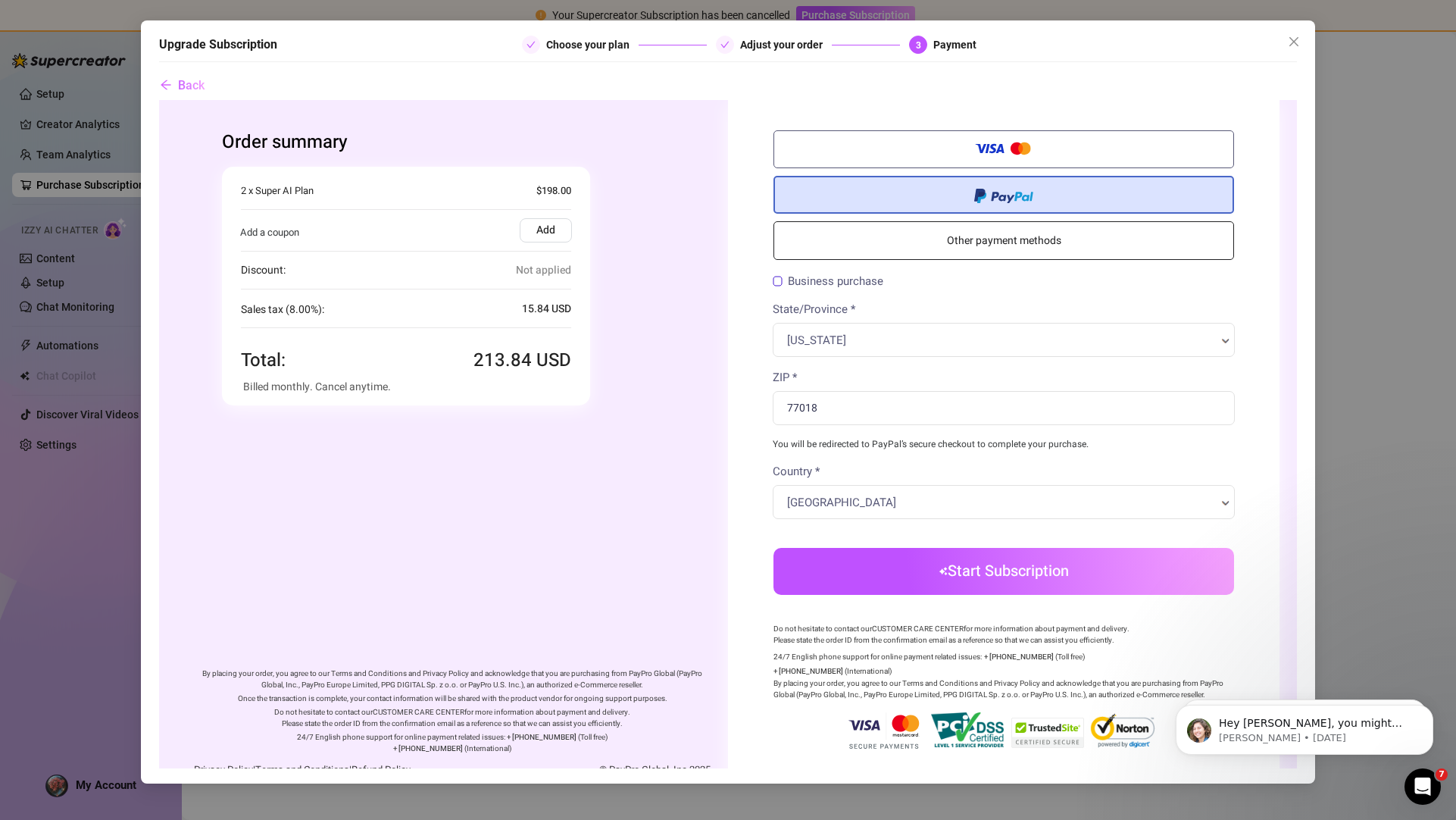
click at [976, 564] on button "Start Subscription" at bounding box center [1004, 571] width 461 height 47
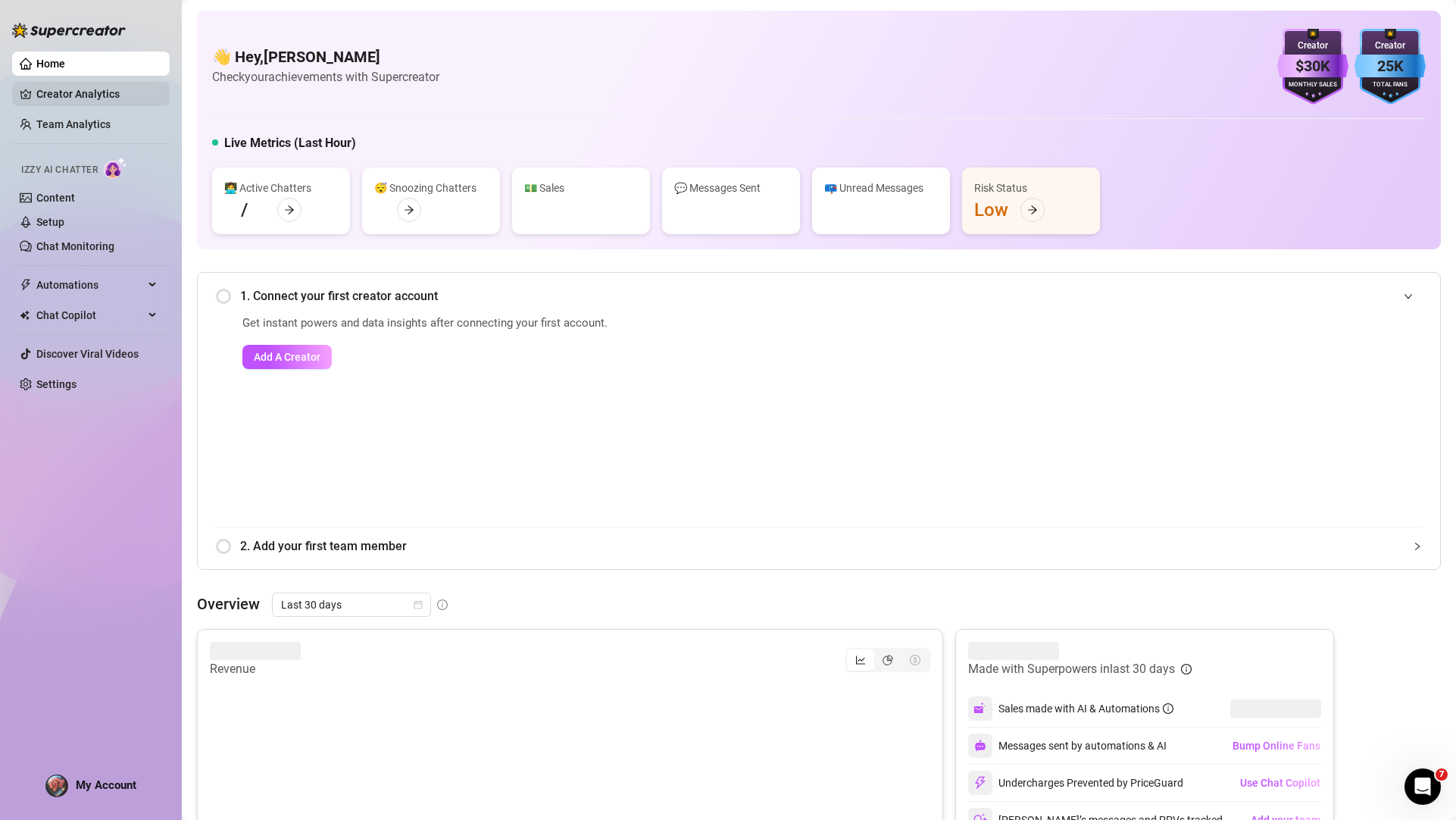
click at [80, 98] on link "Creator Analytics" at bounding box center [96, 93] width 121 height 24
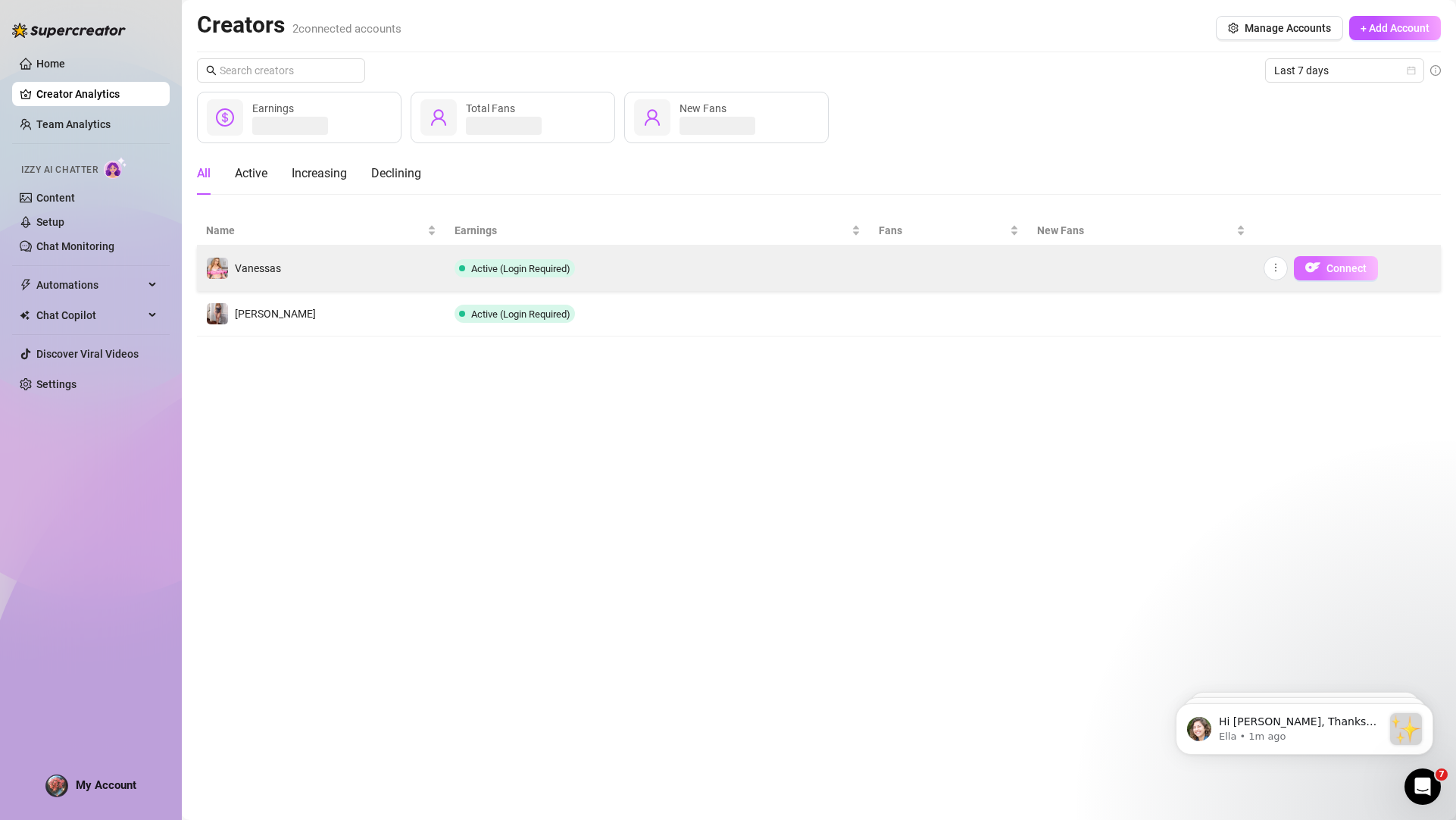
click at [1327, 278] on button "Connect" at bounding box center [1336, 268] width 84 height 24
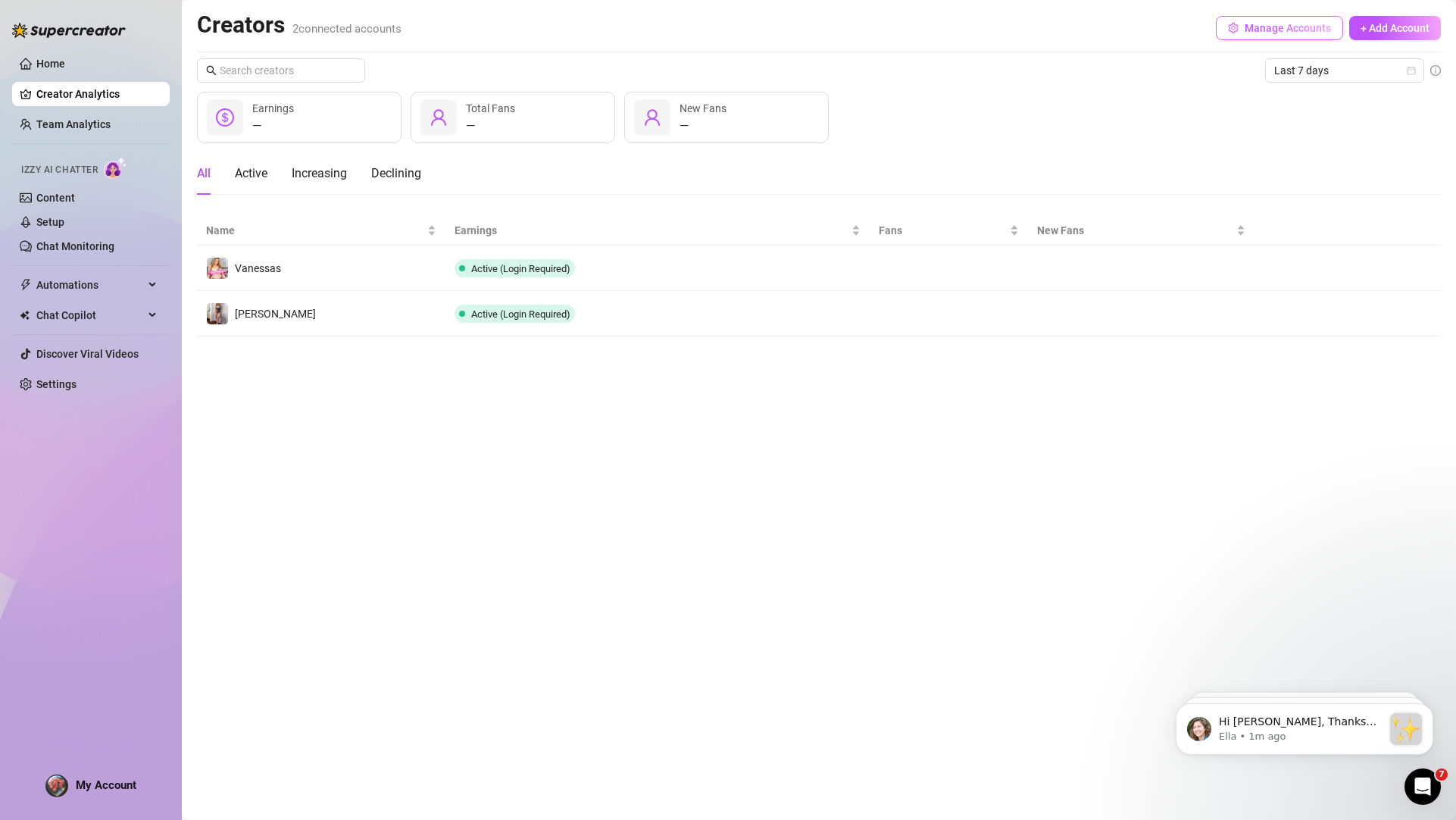
click at [1295, 31] on span "Manage Accounts" at bounding box center [1288, 28] width 86 height 12
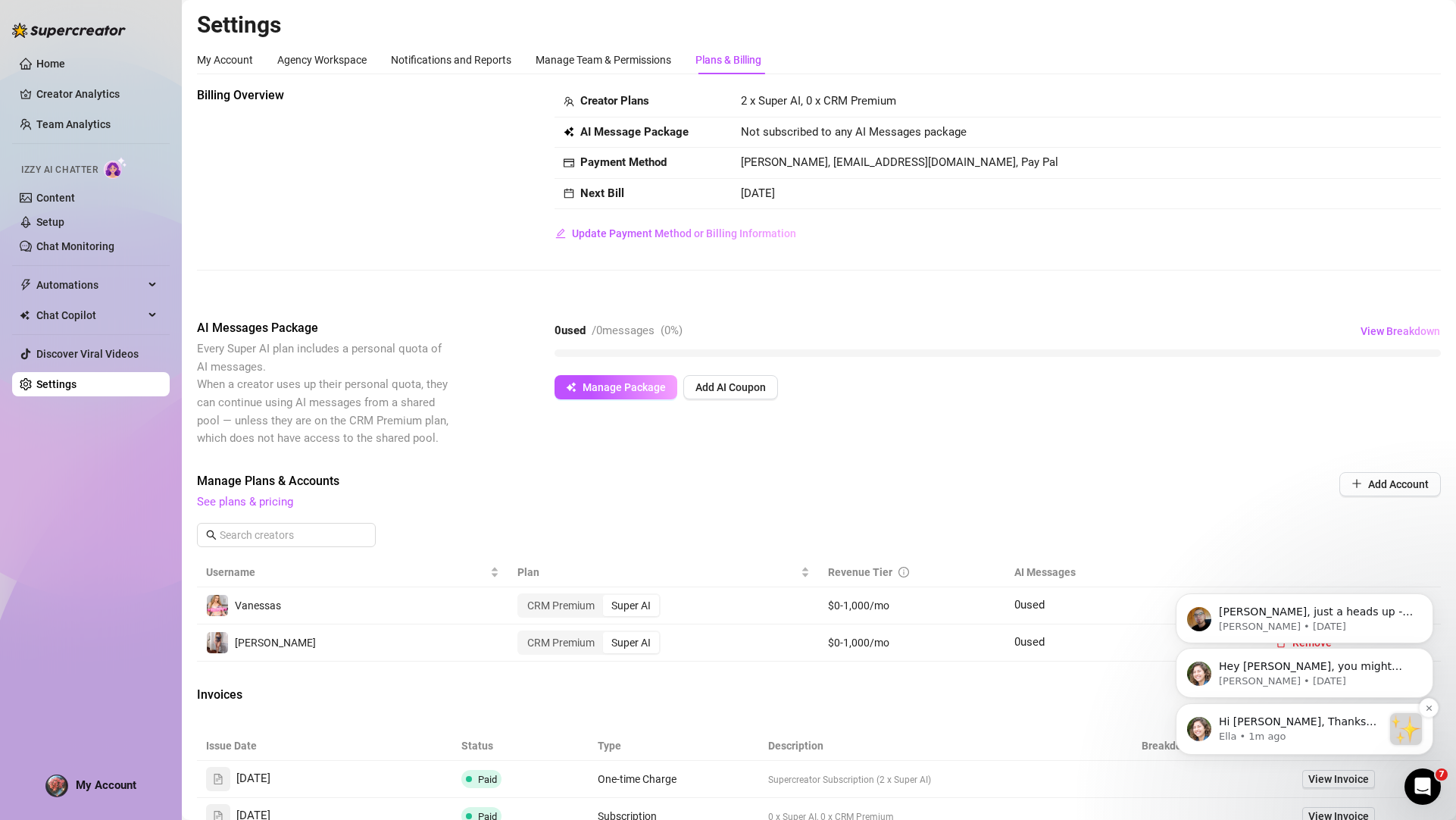
click at [1283, 739] on p "Ella • 1m ago" at bounding box center [1300, 736] width 164 height 14
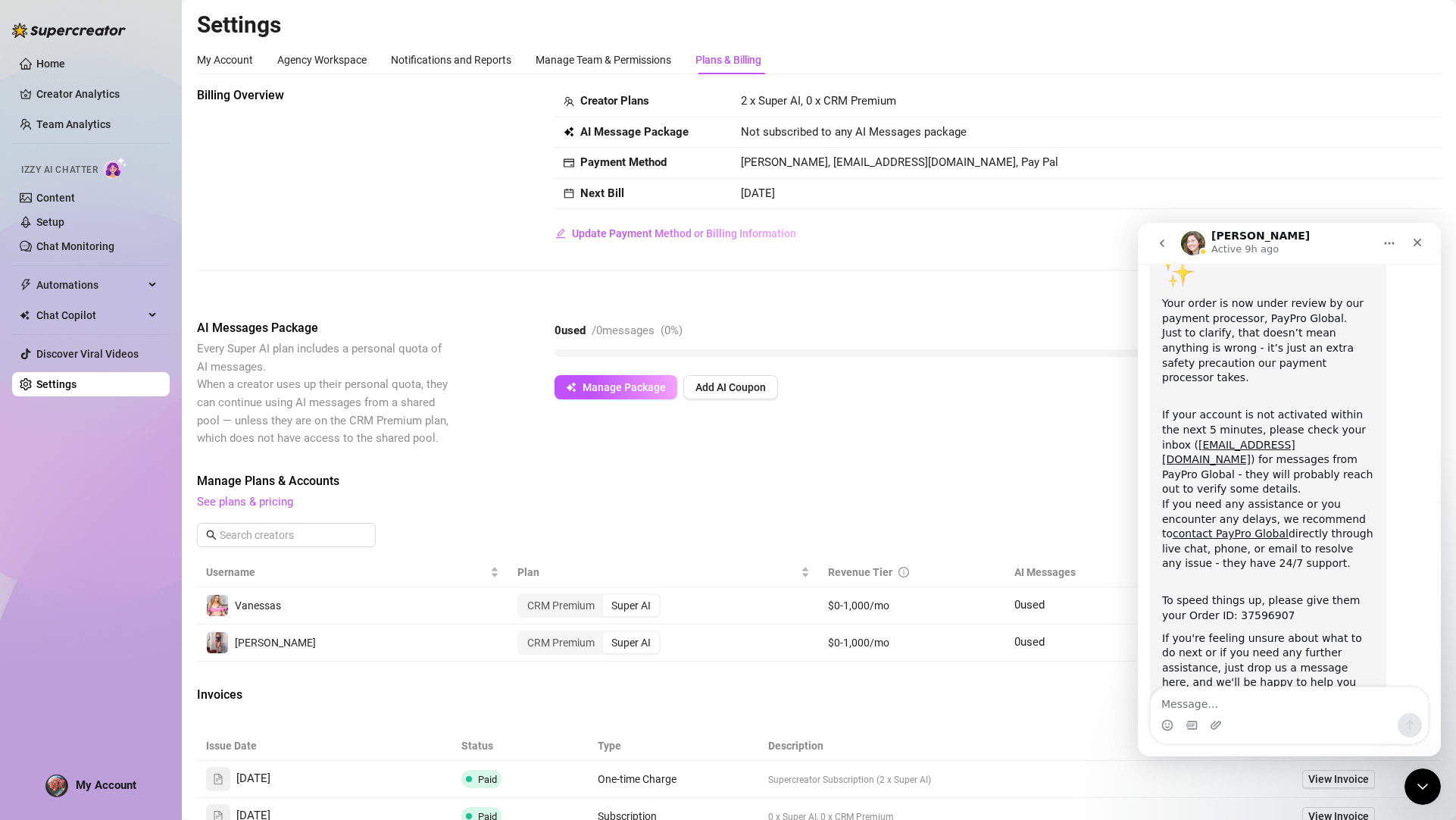
scroll to position [126, 0]
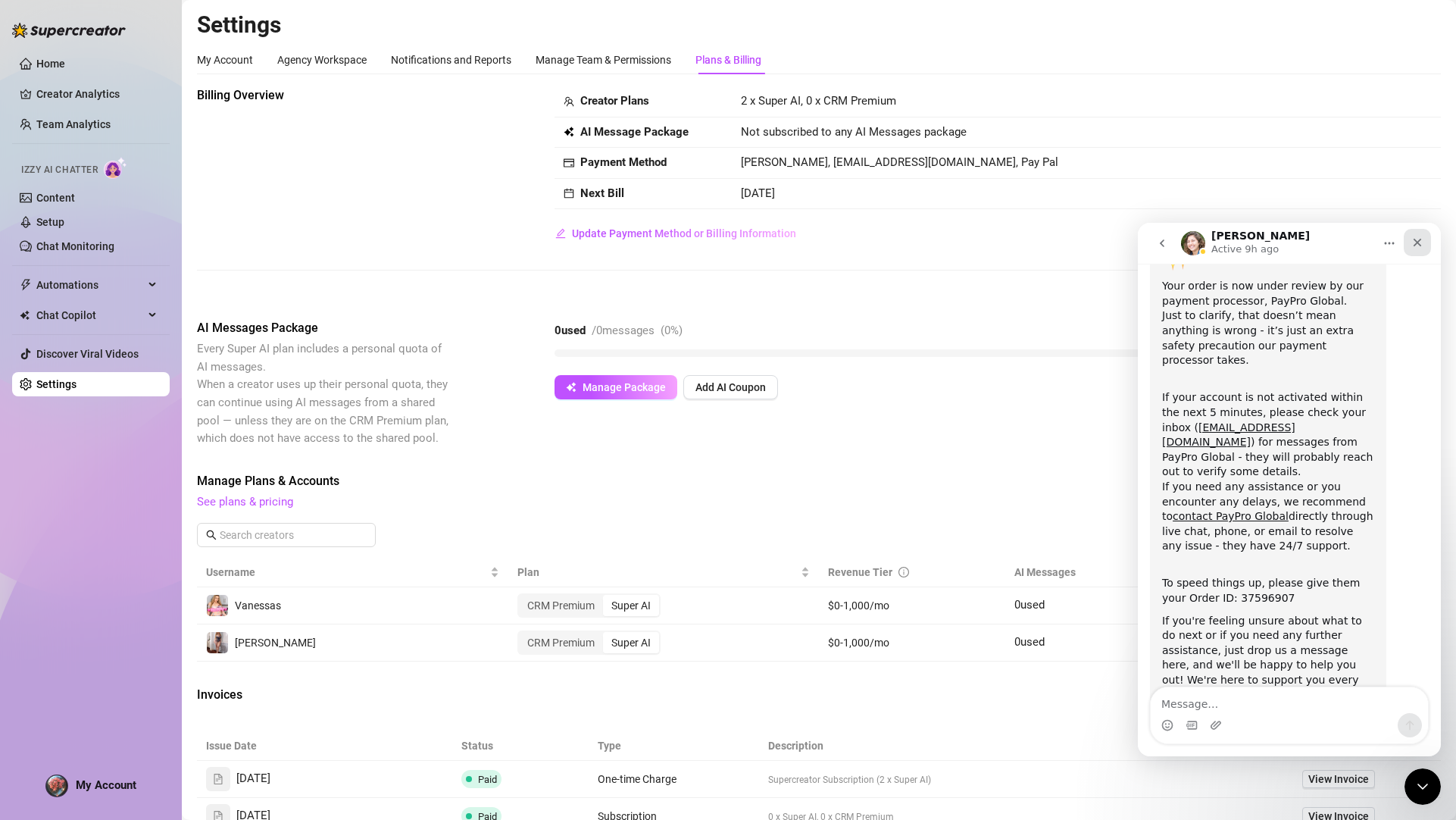
click at [1418, 239] on icon "Close" at bounding box center [1417, 242] width 12 height 12
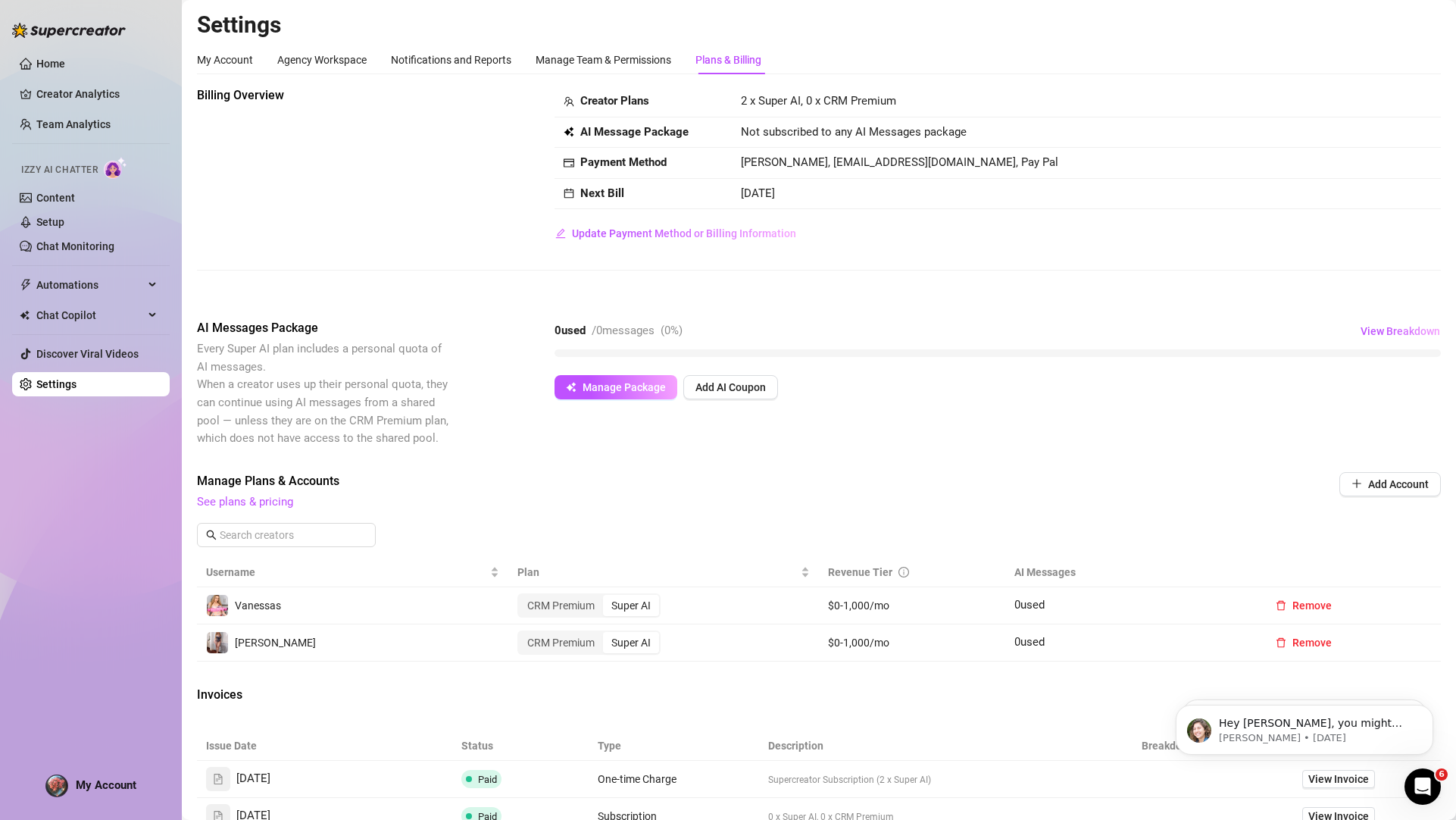
scroll to position [0, 0]
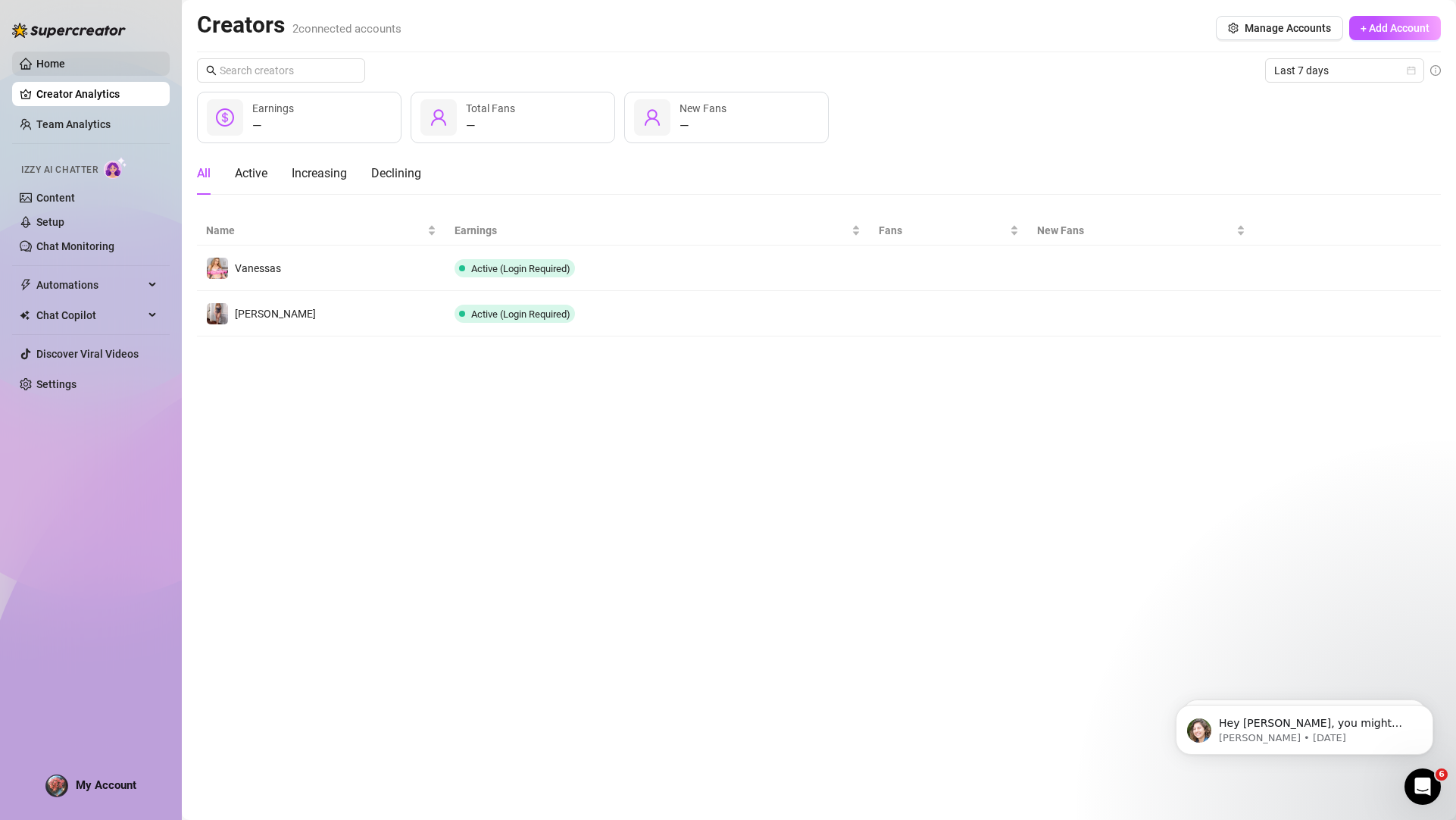
click at [44, 66] on link "Home" at bounding box center [50, 63] width 29 height 12
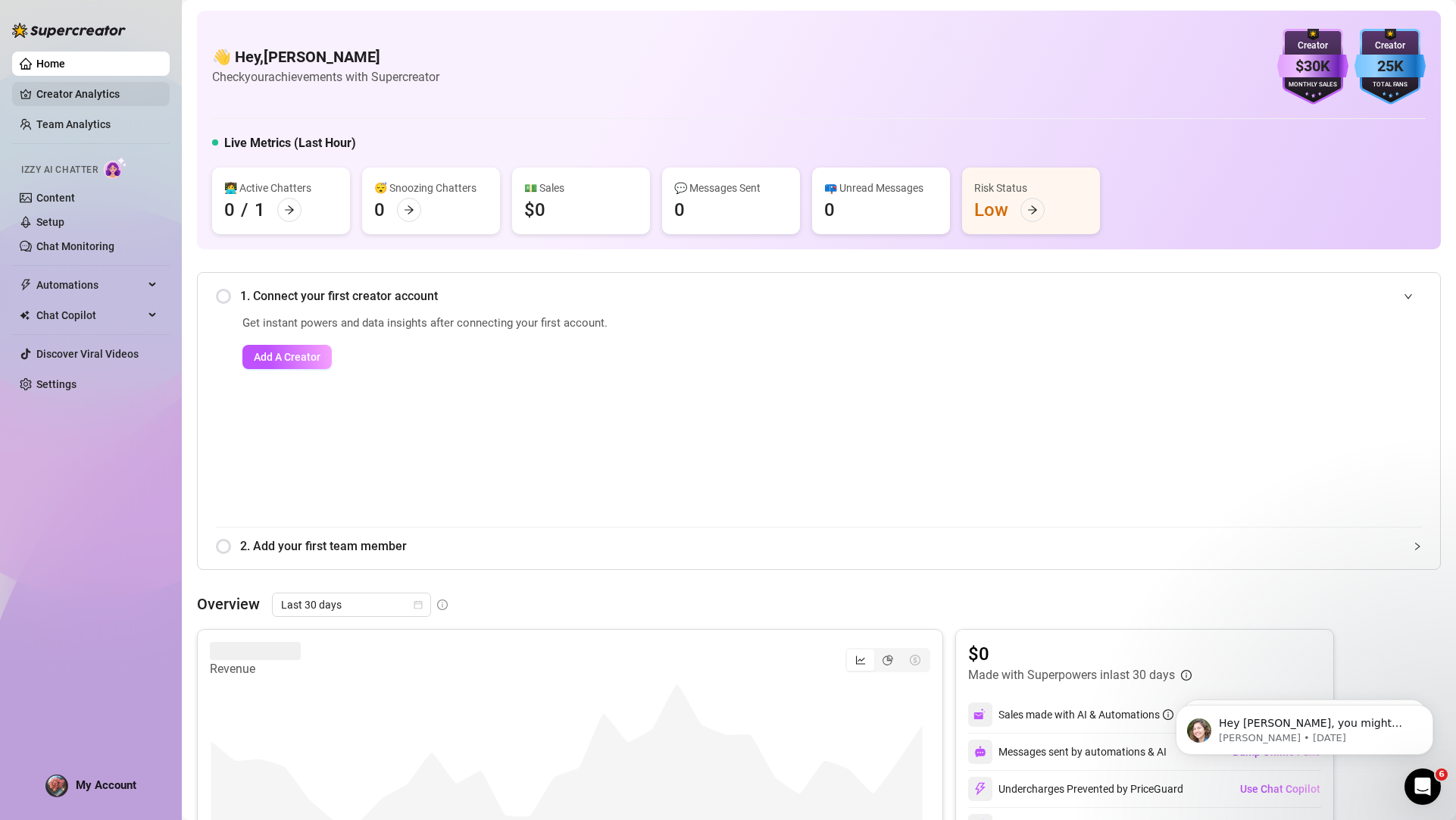
click at [85, 93] on link "Creator Analytics" at bounding box center [96, 93] width 121 height 24
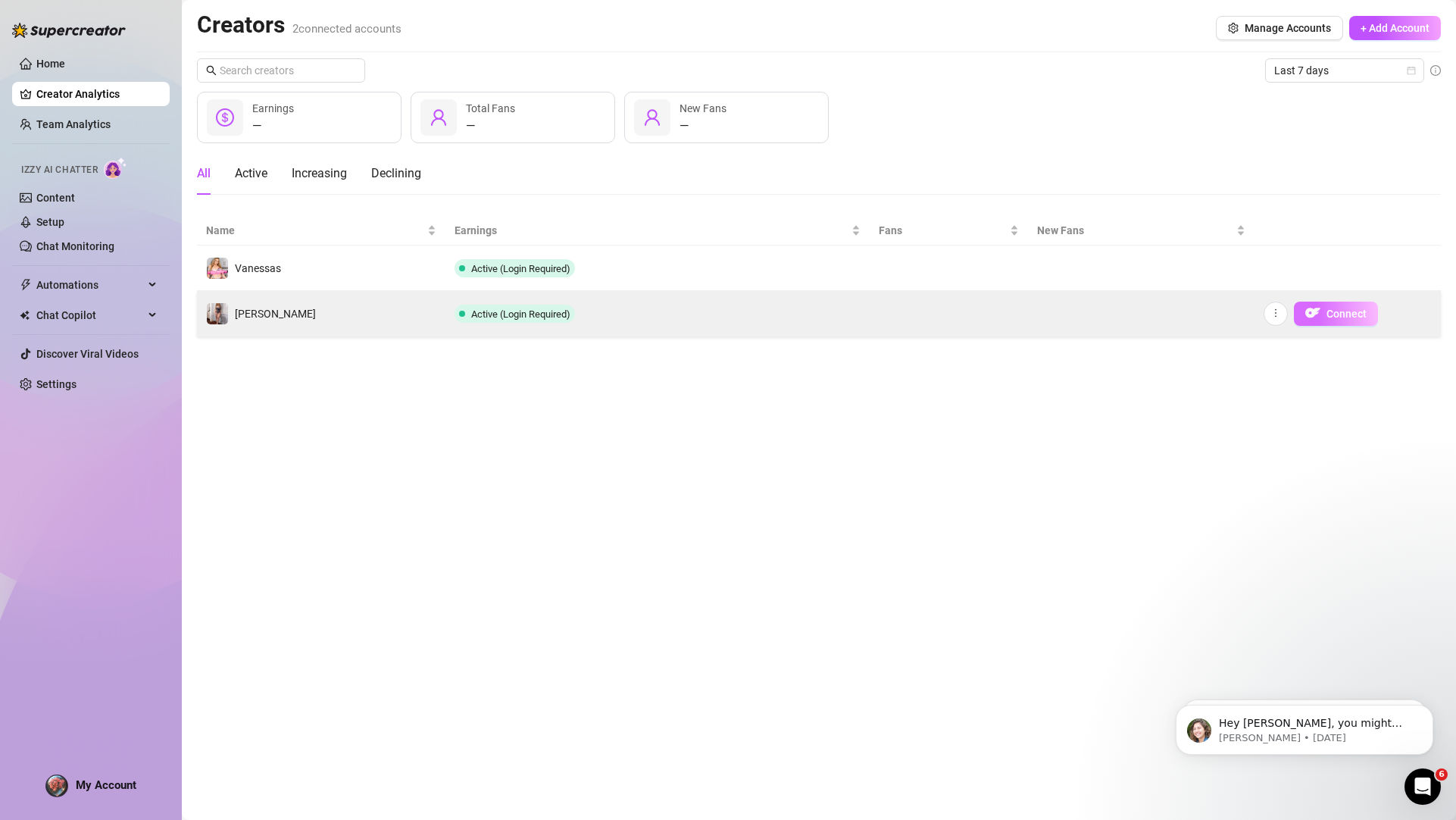
click at [1363, 317] on span "Connect" at bounding box center [1346, 313] width 40 height 12
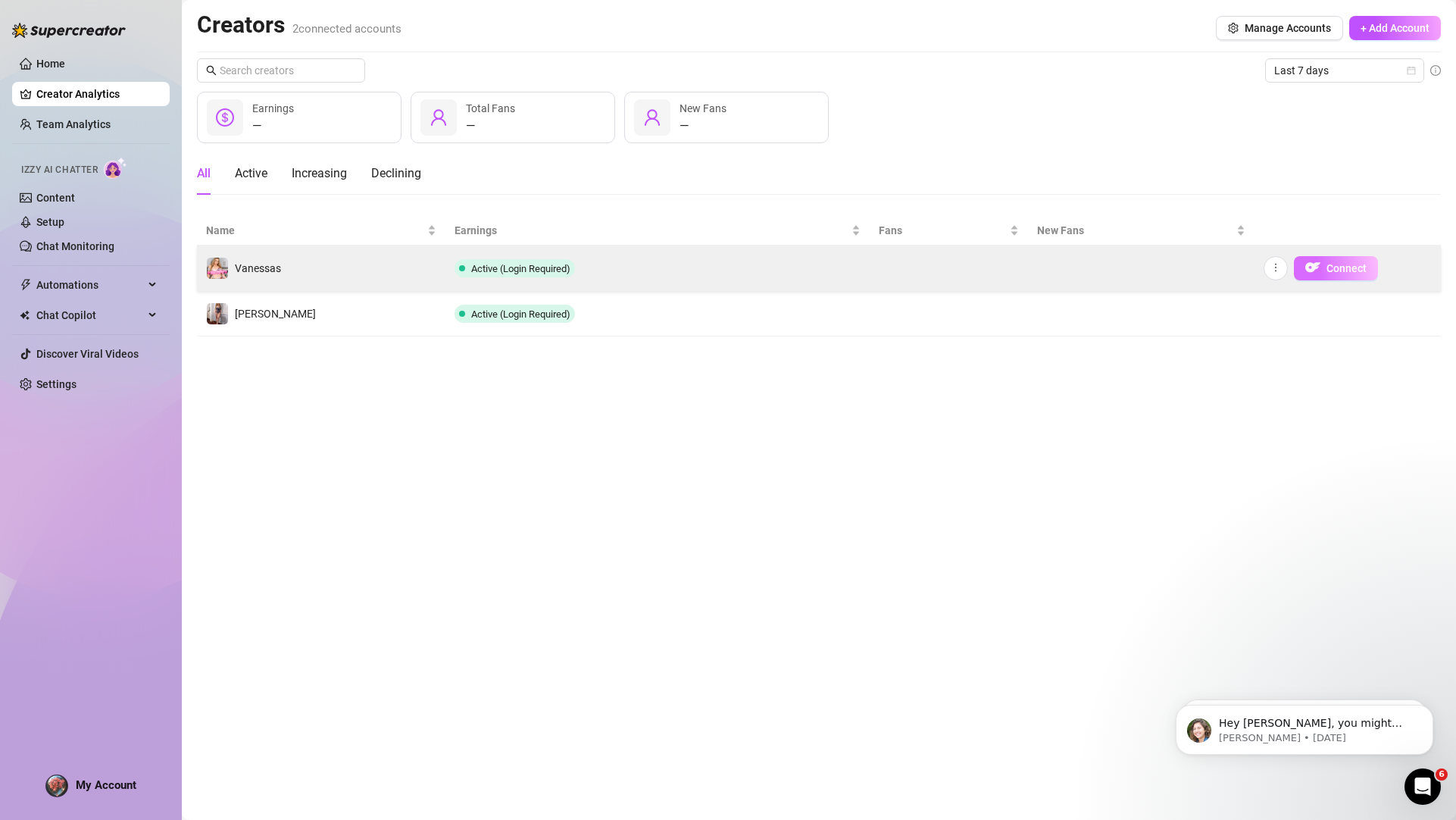
click at [1330, 272] on span "Connect" at bounding box center [1346, 267] width 40 height 12
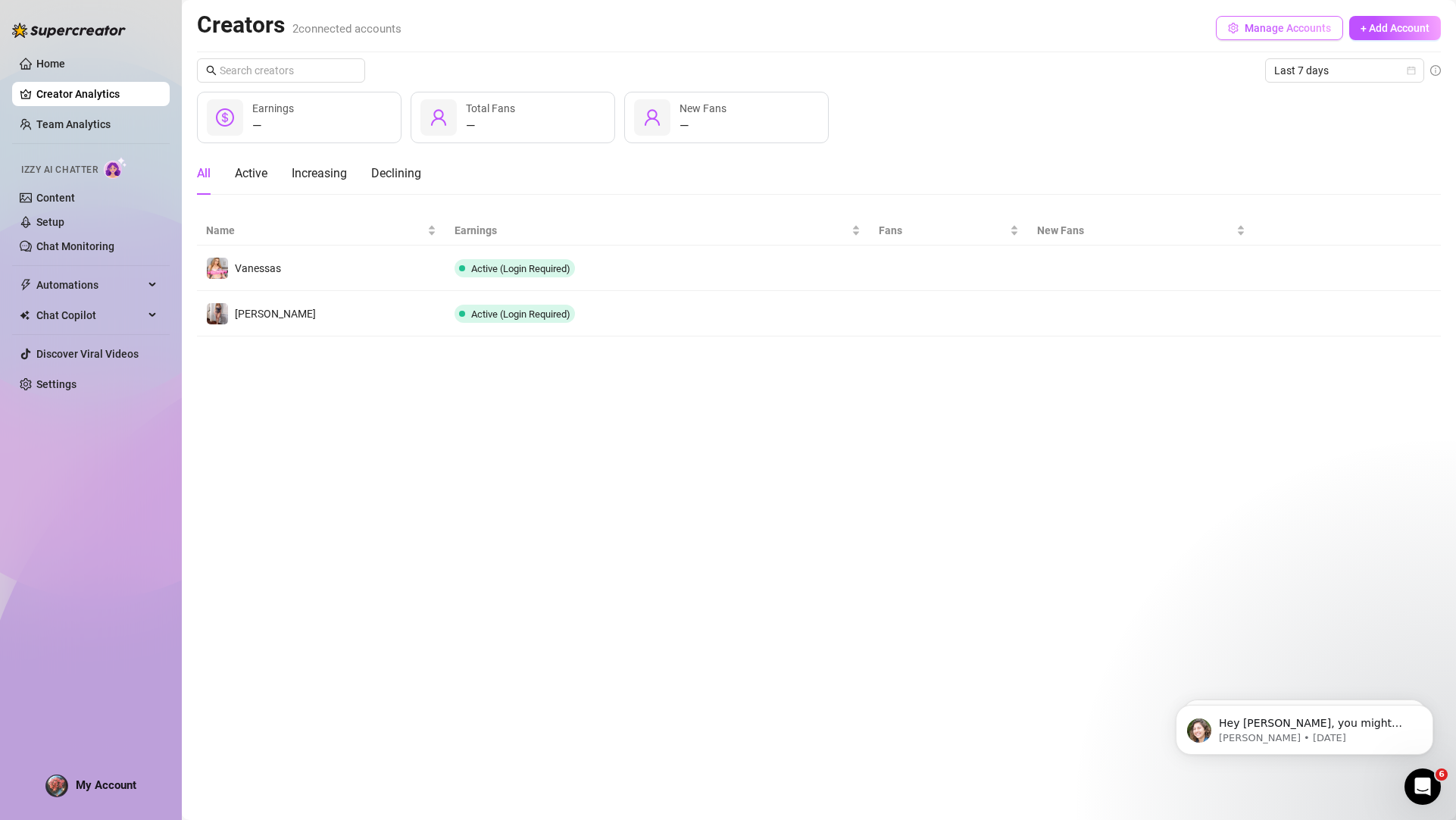
click at [1290, 24] on span "Manage Accounts" at bounding box center [1288, 28] width 86 height 12
click at [64, 219] on link "Setup" at bounding box center [50, 221] width 28 height 12
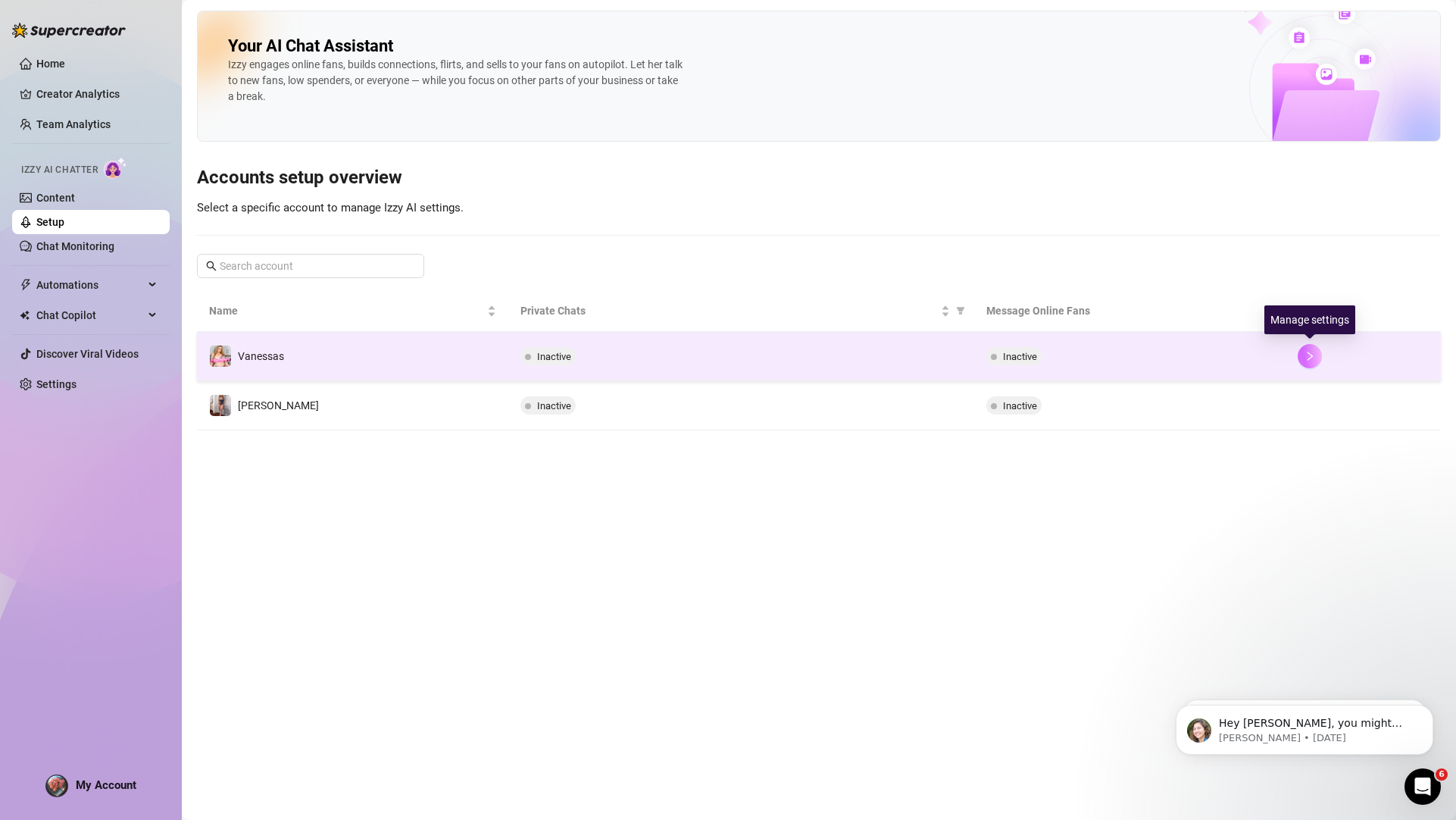
click at [1308, 362] on button "button" at bounding box center [1310, 356] width 24 height 24
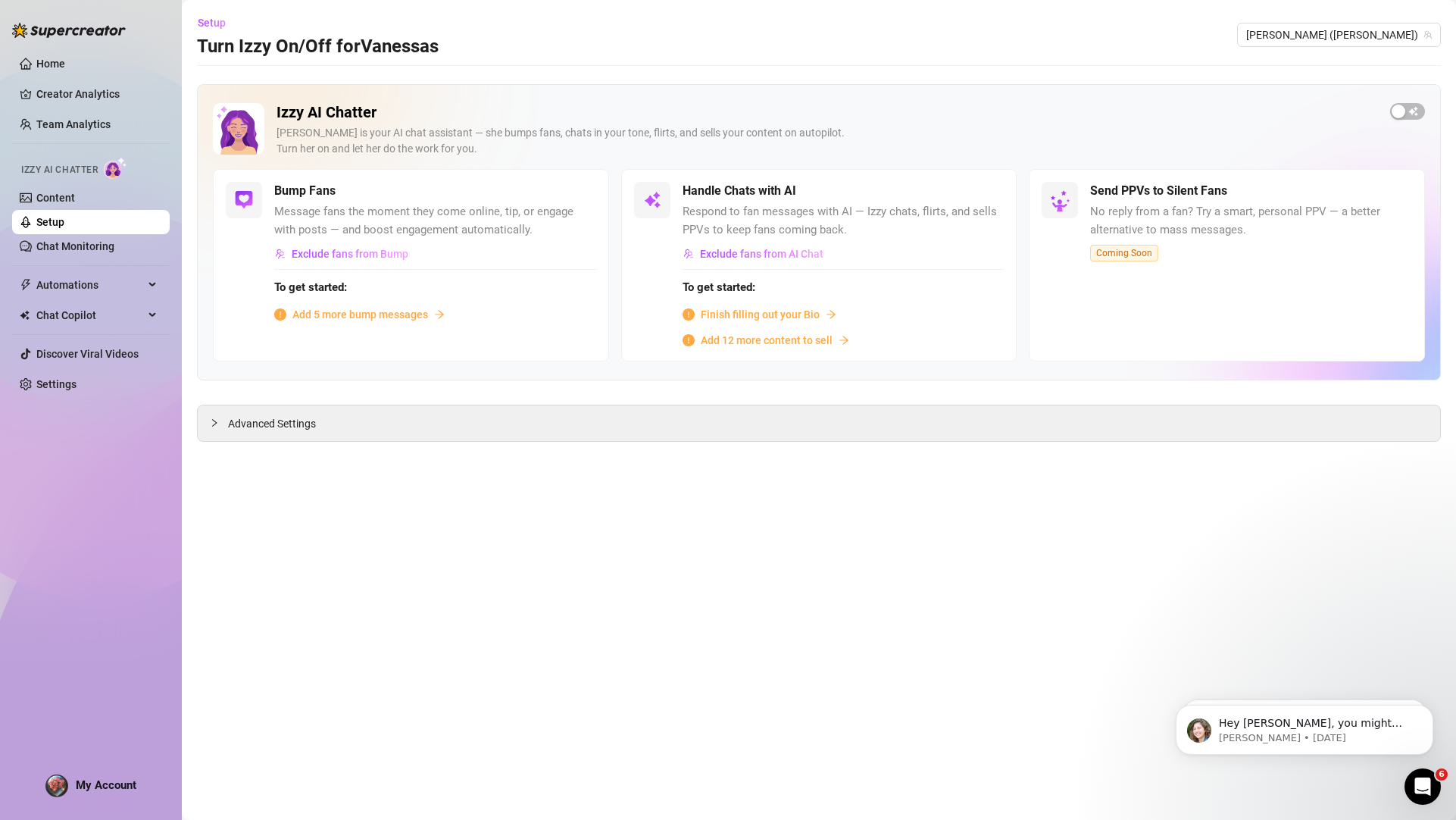
click at [1305, 357] on div "Send PPVs to Silent Fans No reply from a fan? Try a smart, personal PPV — a bet…" at bounding box center [1227, 266] width 396 height 193
click at [1316, 357] on div "Send PPVs to Silent Fans No reply from a fan? Try a smart, personal PPV — a bet…" at bounding box center [1227, 266] width 396 height 193
click at [474, 405] on div "Advanced Settings" at bounding box center [819, 423] width 1242 height 35
click at [334, 409] on div "Advanced Settings" at bounding box center [819, 423] width 1242 height 35
drag, startPoint x: 614, startPoint y: 419, endPoint x: 658, endPoint y: 411, distance: 44.7
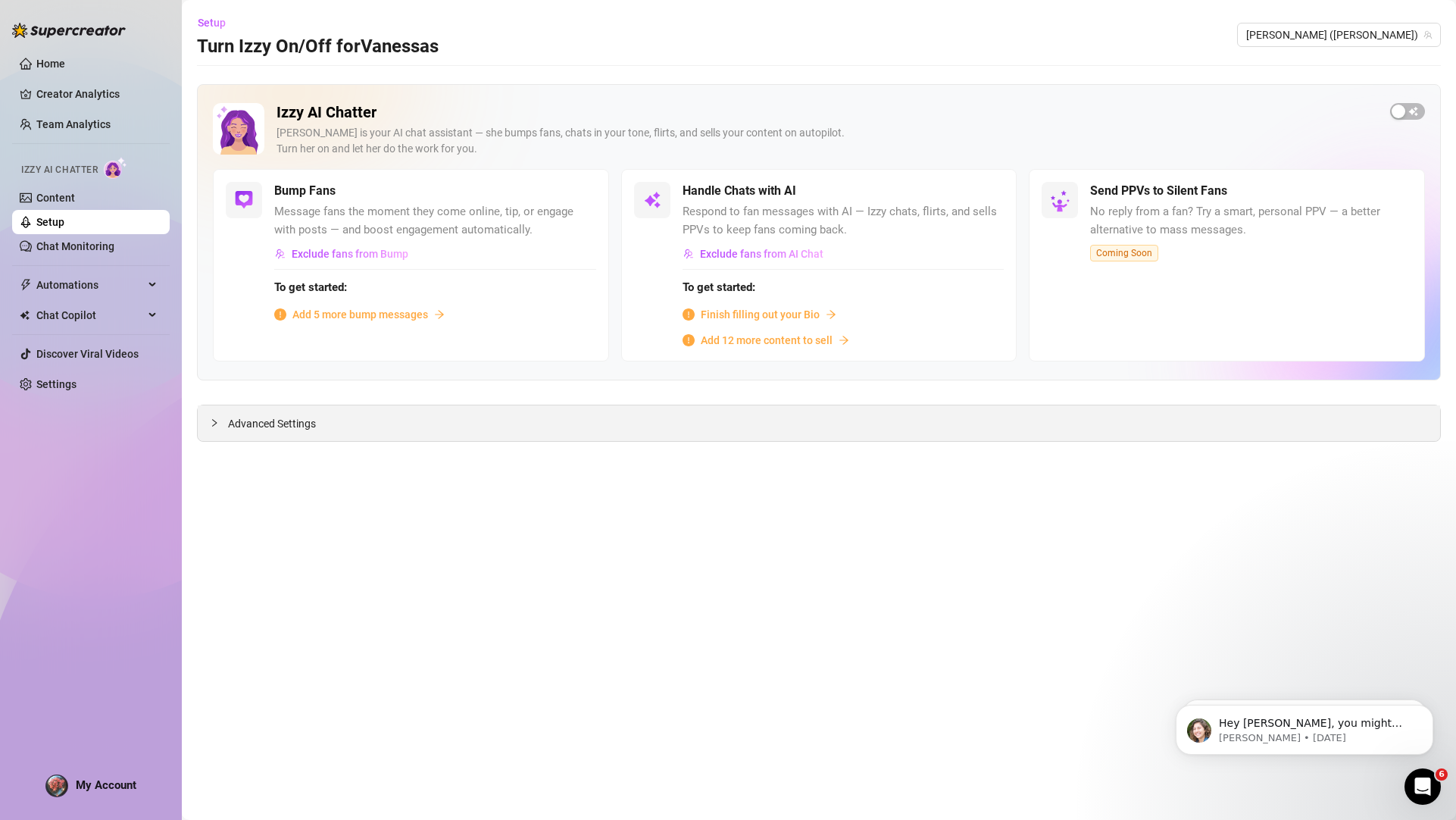
click at [614, 419] on div "Advanced Settings" at bounding box center [819, 423] width 1242 height 35
click at [1071, 356] on div "Send PPVs to Silent Fans No reply from a fan? Try a smart, personal PPV — a bet…" at bounding box center [1227, 266] width 396 height 193
click at [1304, 353] on div "Send PPVs to Silent Fans No reply from a fan? Try a smart, personal PPV — a bet…" at bounding box center [1227, 266] width 396 height 193
click at [1319, 26] on span "[PERSON_NAME] ([PERSON_NAME])" at bounding box center [1338, 34] width 186 height 23
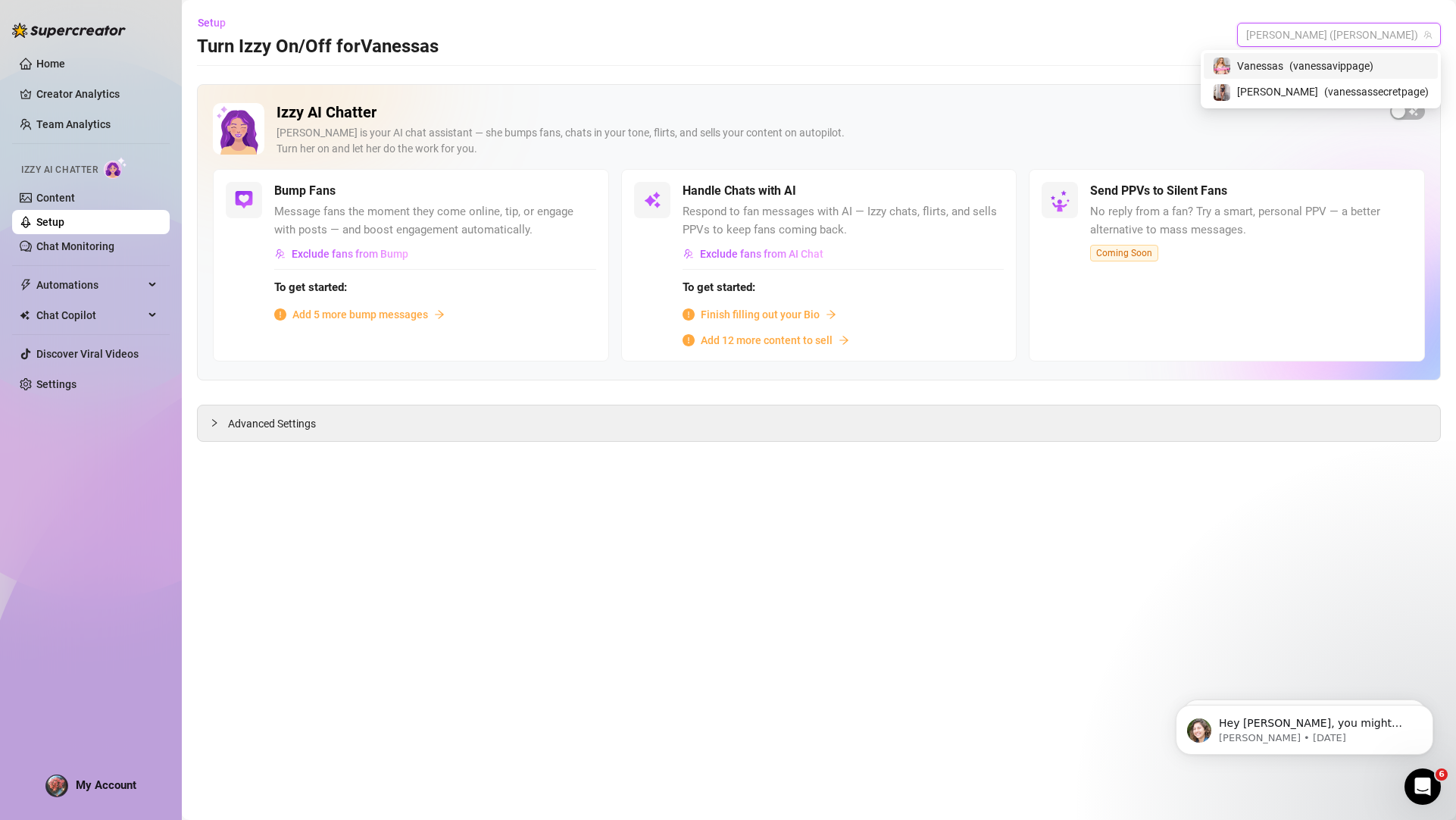
click at [1241, 31] on div "Setup Turn Izzy On/Off for [PERSON_NAME] [PERSON_NAME] ([PERSON_NAME])" at bounding box center [819, 34] width 1244 height 48
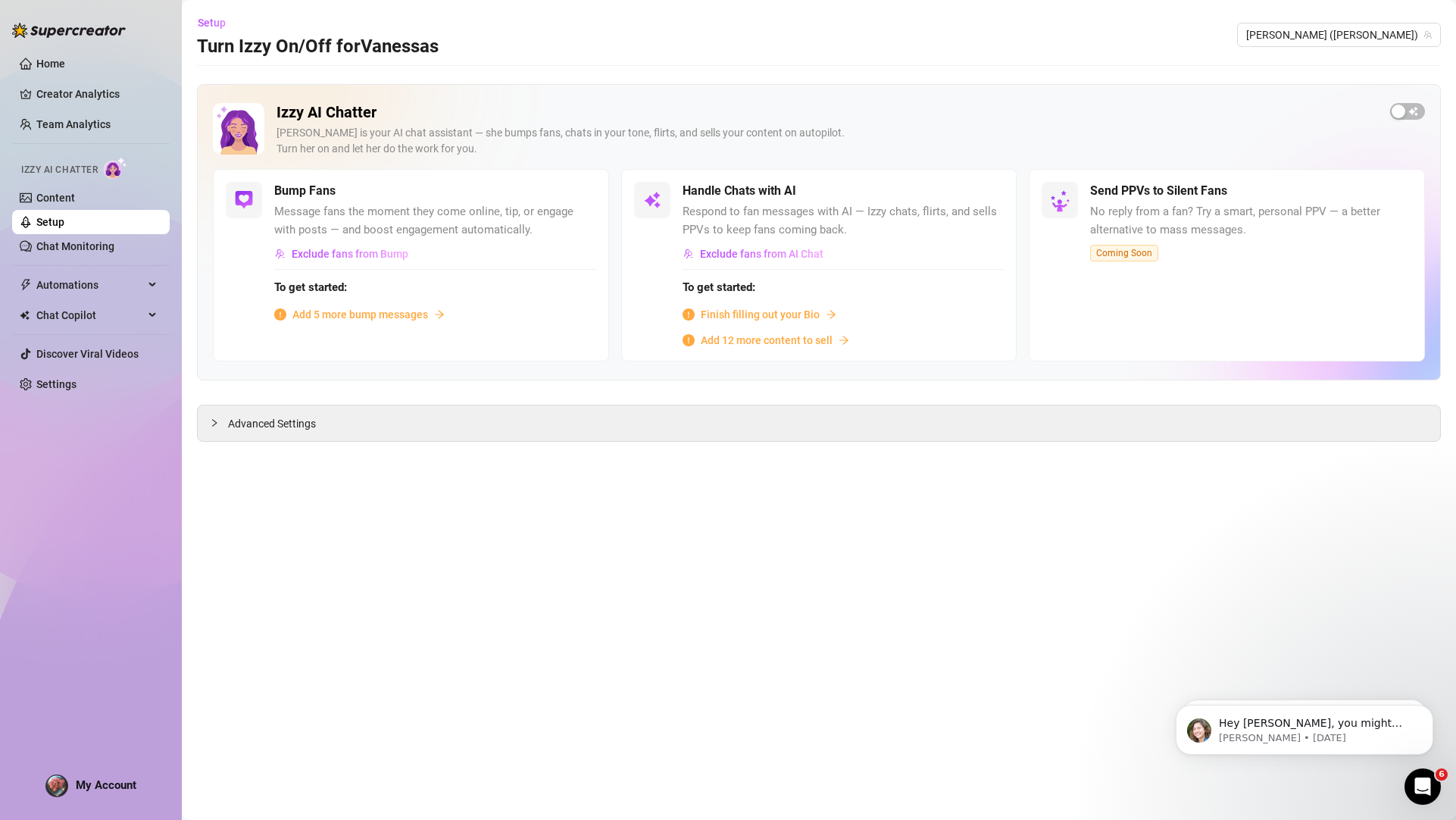
click at [1248, 26] on div "Setup Turn Izzy On/Off for [PERSON_NAME] [PERSON_NAME] ([PERSON_NAME])" at bounding box center [819, 34] width 1244 height 48
click at [1350, 42] on span "[PERSON_NAME] ([PERSON_NAME])" at bounding box center [1338, 34] width 186 height 23
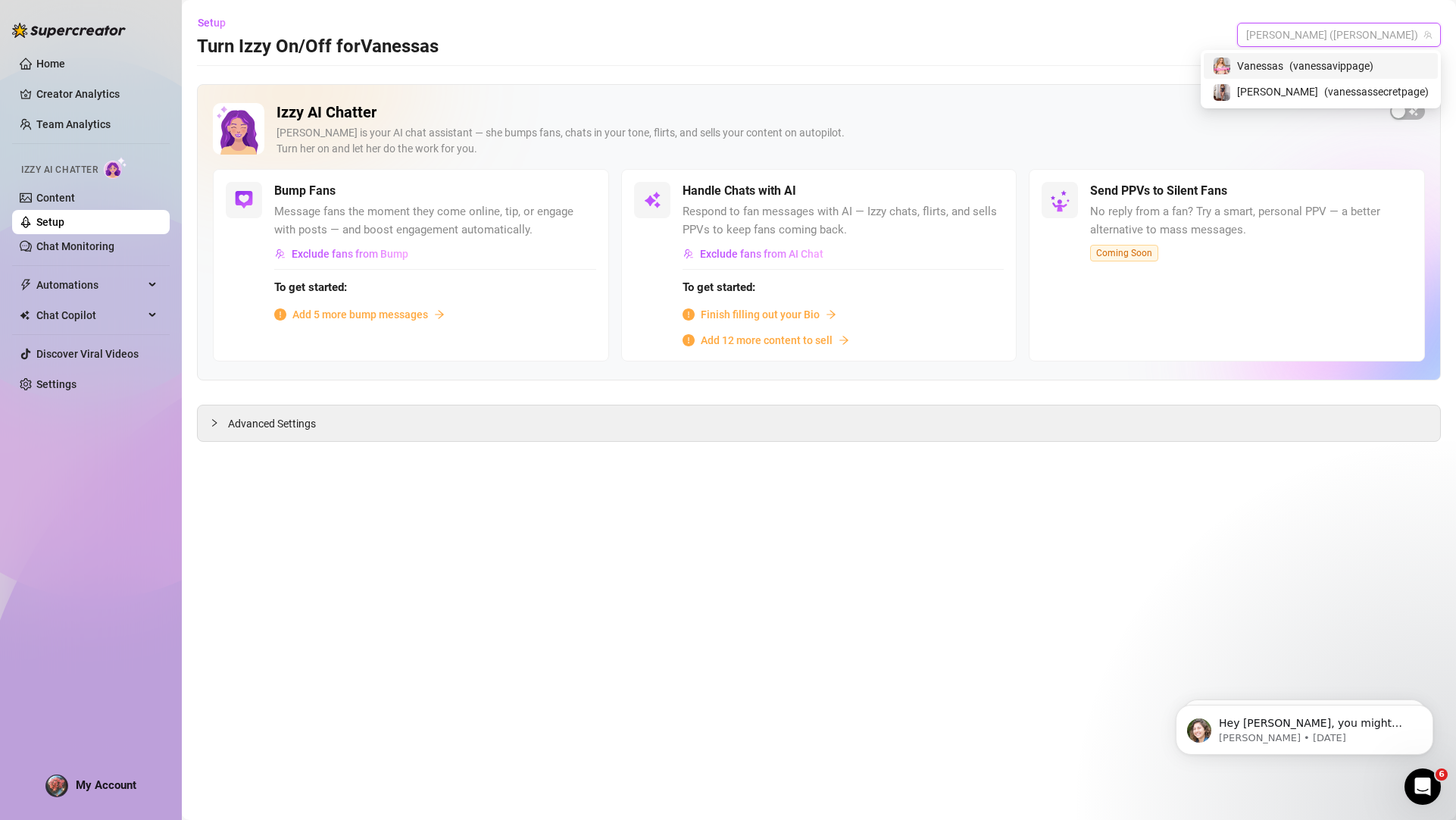
click at [1325, 64] on div "[PERSON_NAME] ( [PERSON_NAME] )" at bounding box center [1320, 66] width 216 height 19
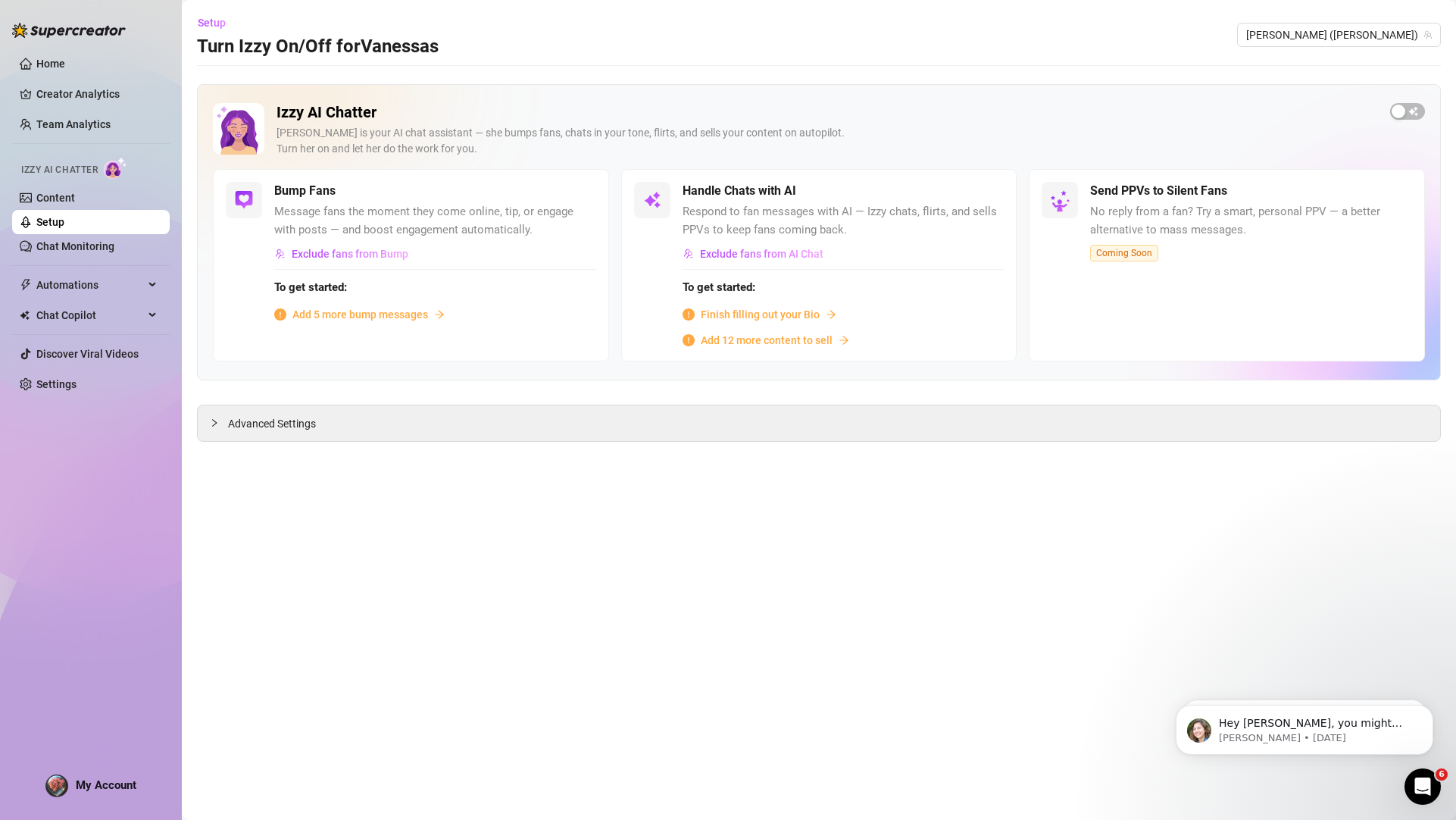
click at [1308, 357] on div "Send PPVs to Silent Fans No reply from a fan? Try a smart, personal PPV — a bet…" at bounding box center [1227, 266] width 396 height 193
click at [245, 425] on span "Advanced Settings" at bounding box center [271, 424] width 88 height 17
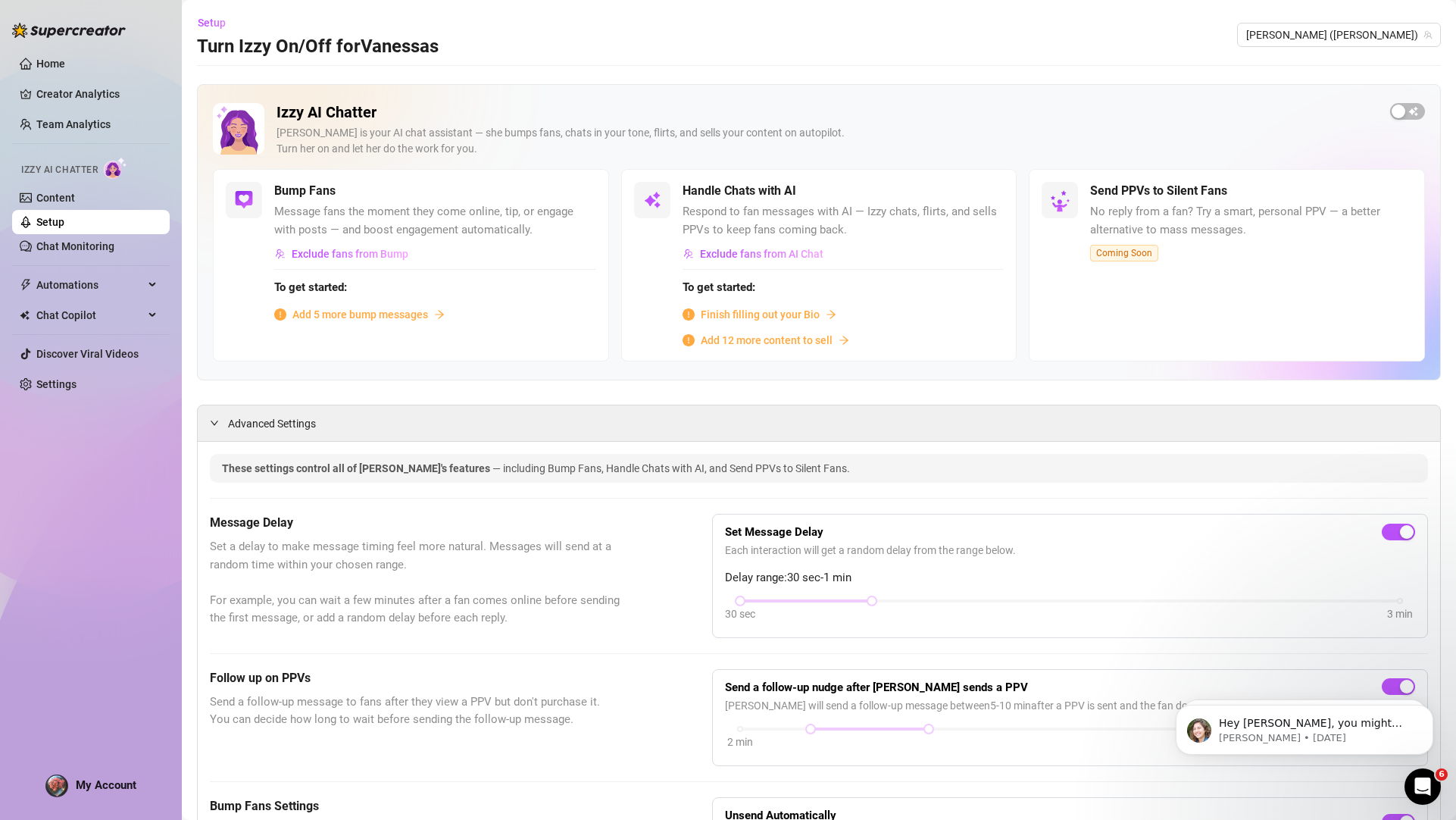
click at [59, 63] on link "Home" at bounding box center [50, 63] width 29 height 12
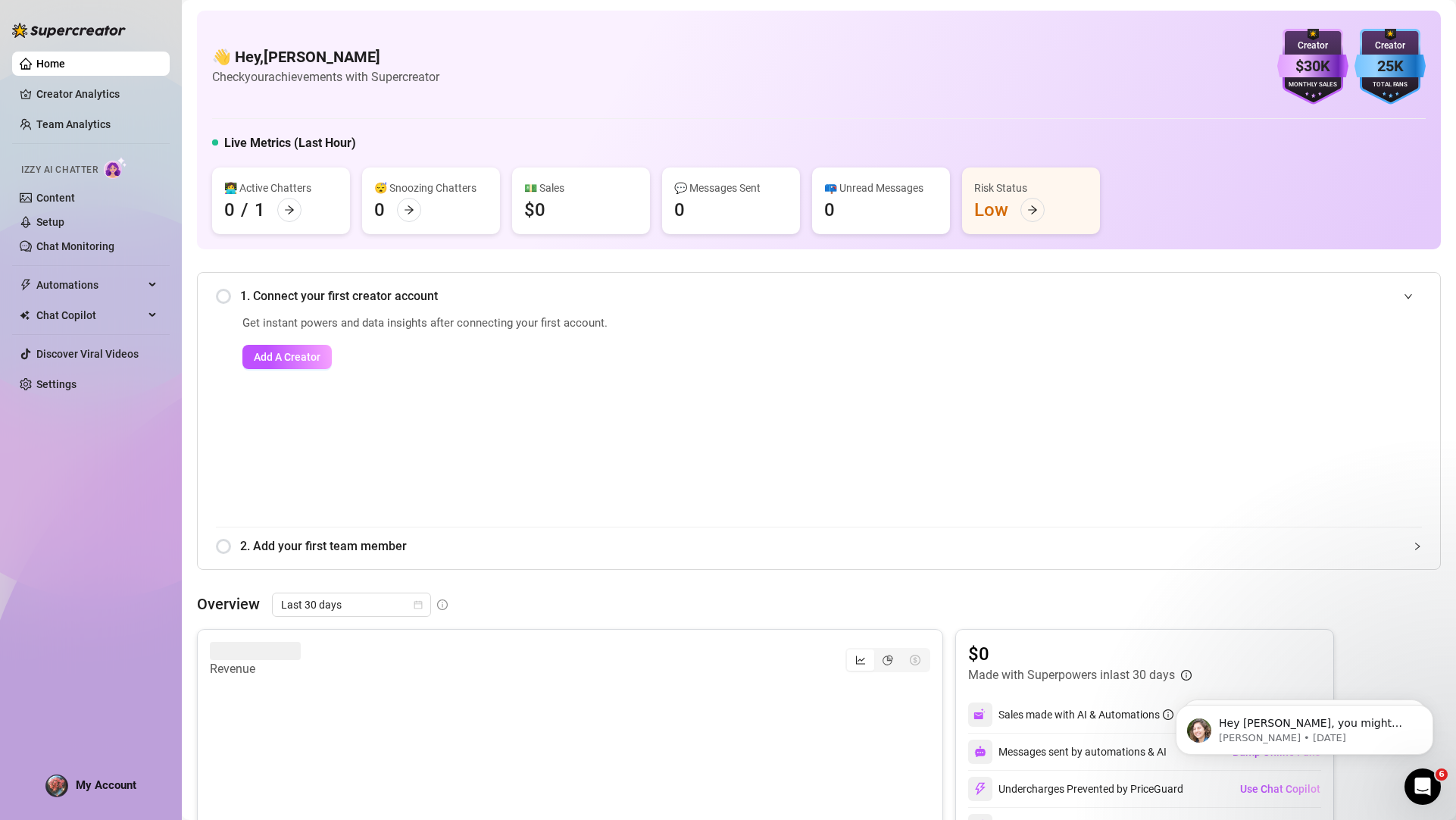
click at [56, 66] on link "Home" at bounding box center [50, 63] width 29 height 12
click at [286, 354] on span "Add A Creator" at bounding box center [287, 356] width 67 height 12
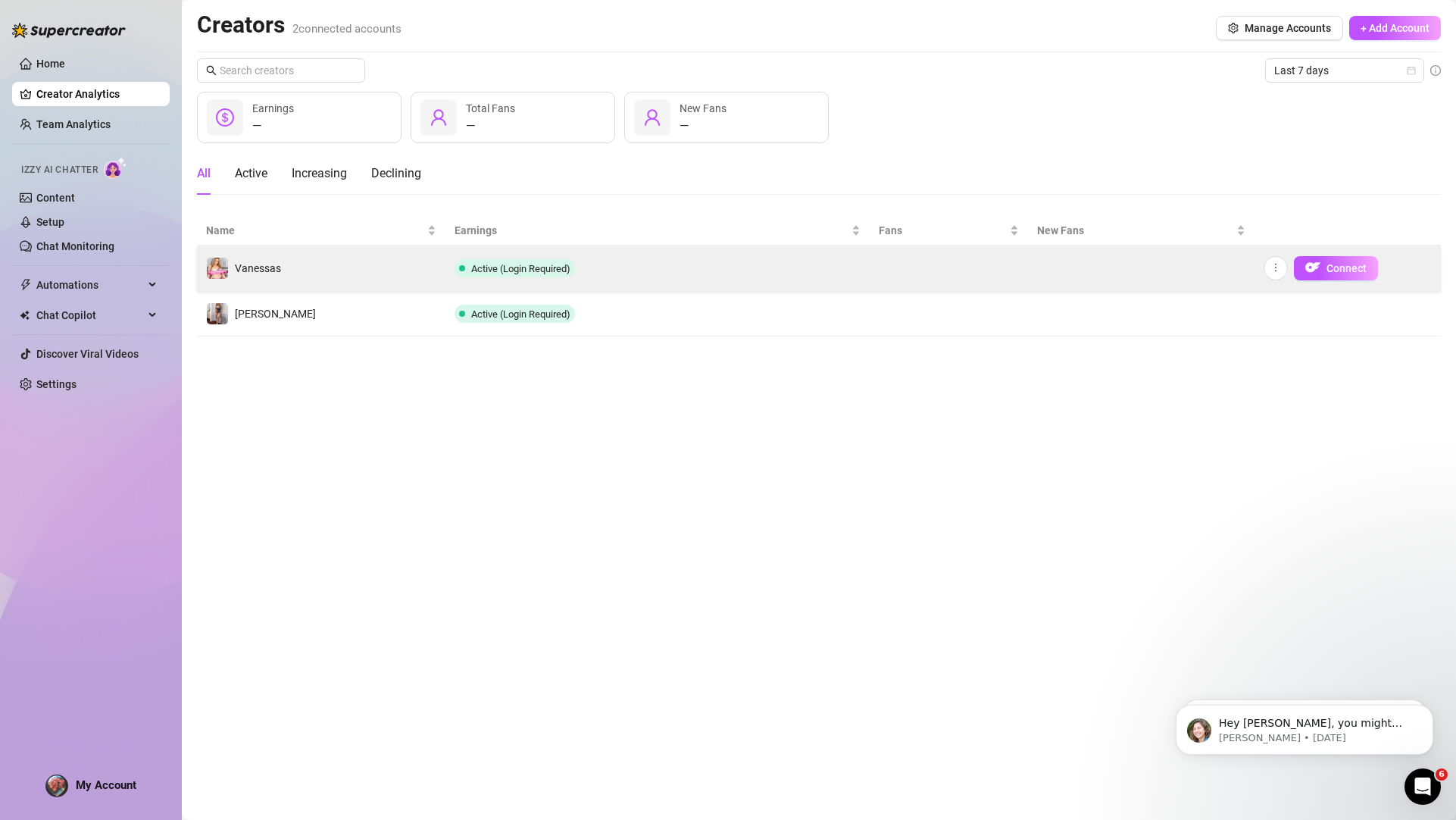
click at [313, 265] on td "Vanessas" at bounding box center [321, 267] width 248 height 45
click at [443, 265] on td "Vanessas" at bounding box center [321, 267] width 248 height 45
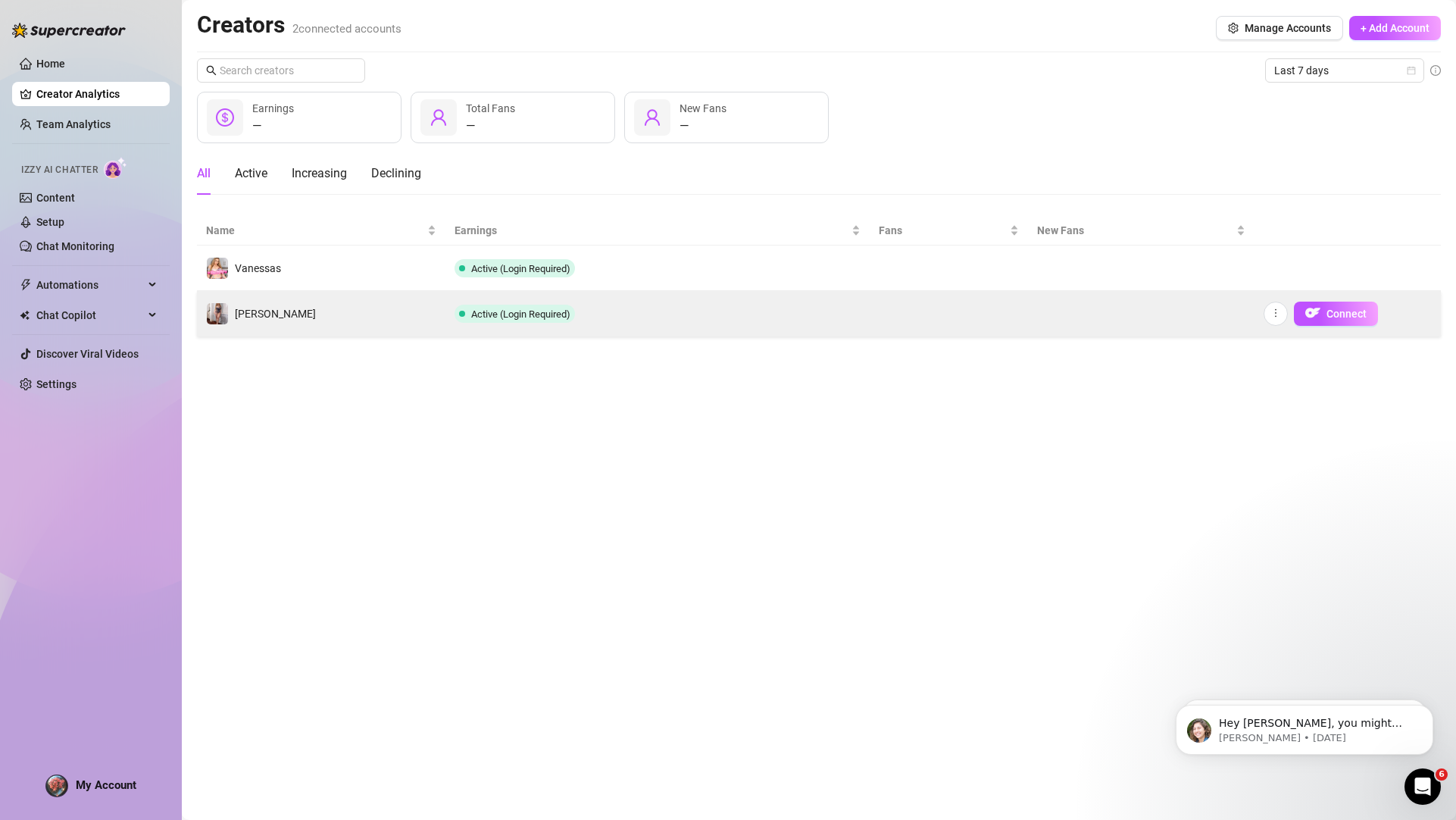
click at [544, 301] on td "Active (Login Required)" at bounding box center [657, 313] width 424 height 45
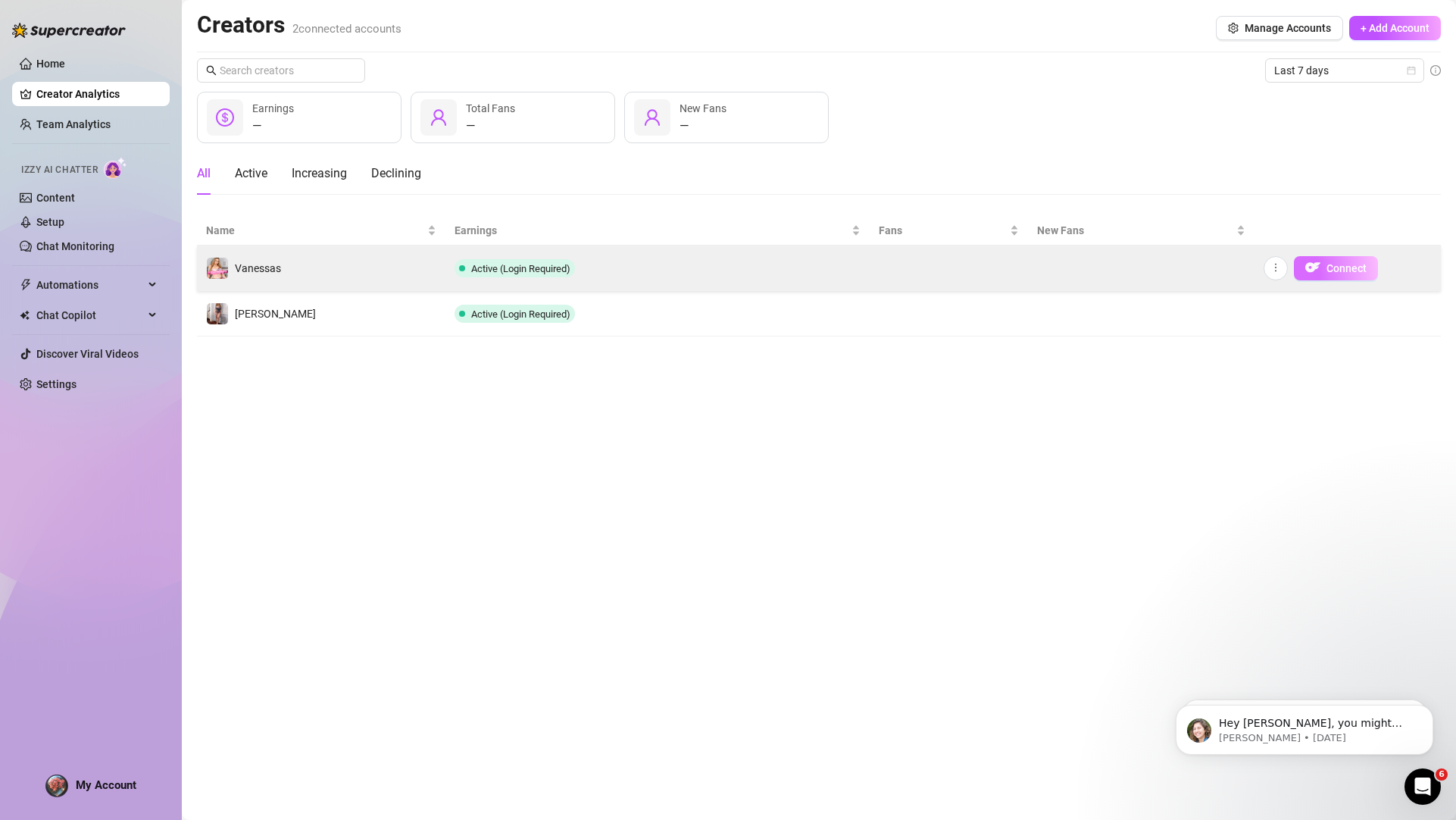
click at [1342, 267] on span "Connect" at bounding box center [1346, 267] width 40 height 12
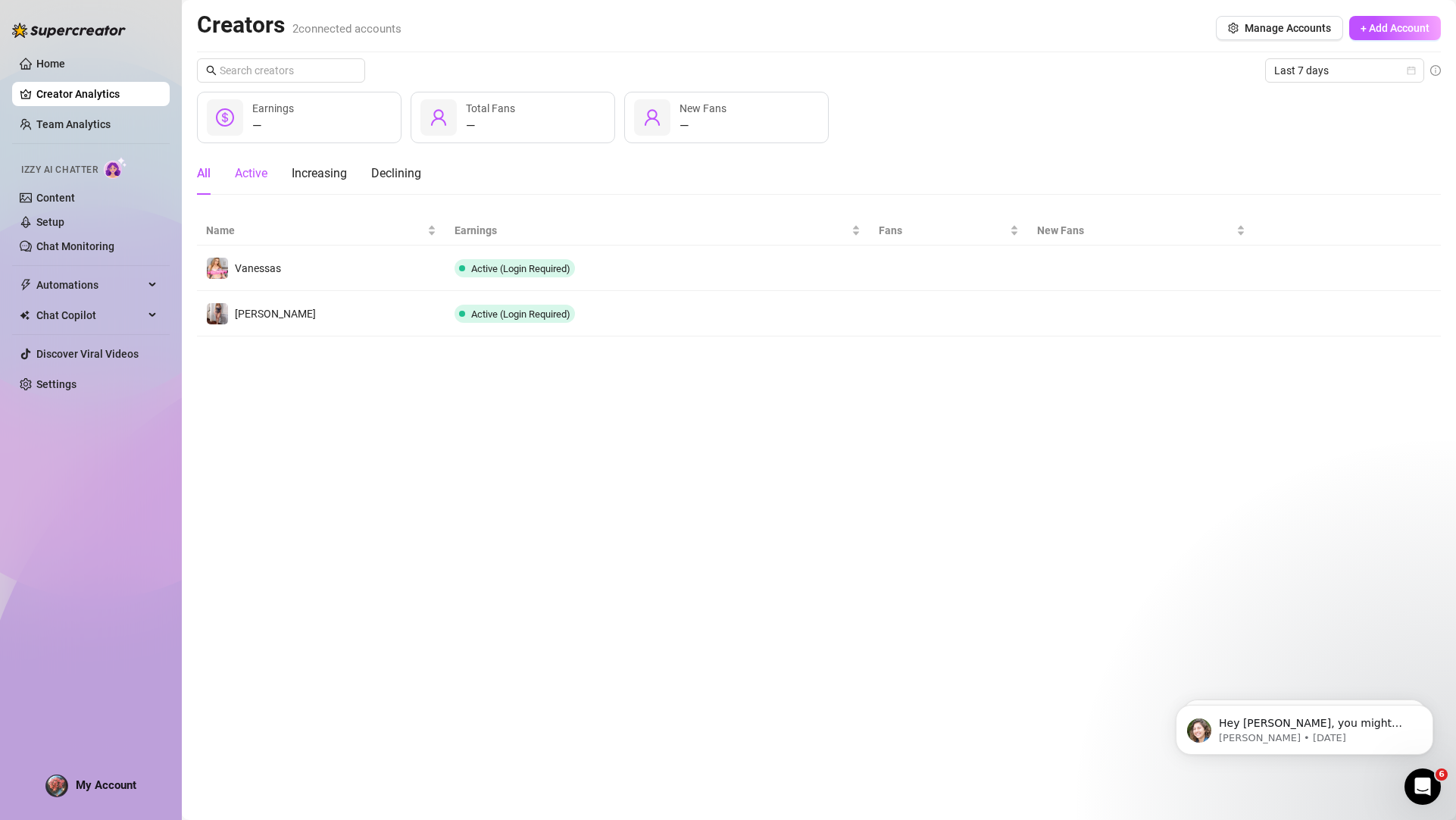
click at [260, 169] on div "Active" at bounding box center [251, 174] width 32 height 19
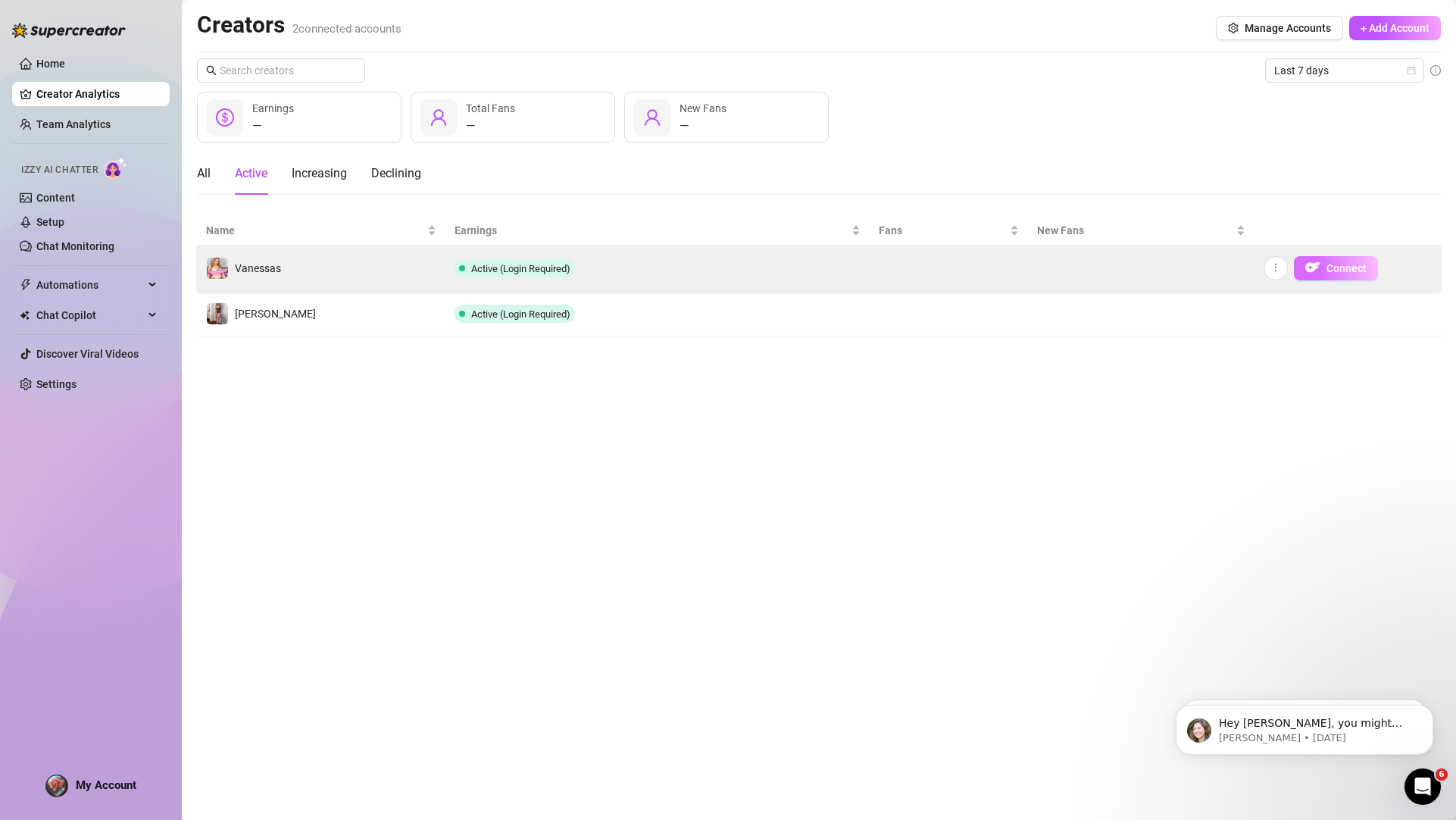
click at [1315, 268] on img "button" at bounding box center [1313, 267] width 15 height 15
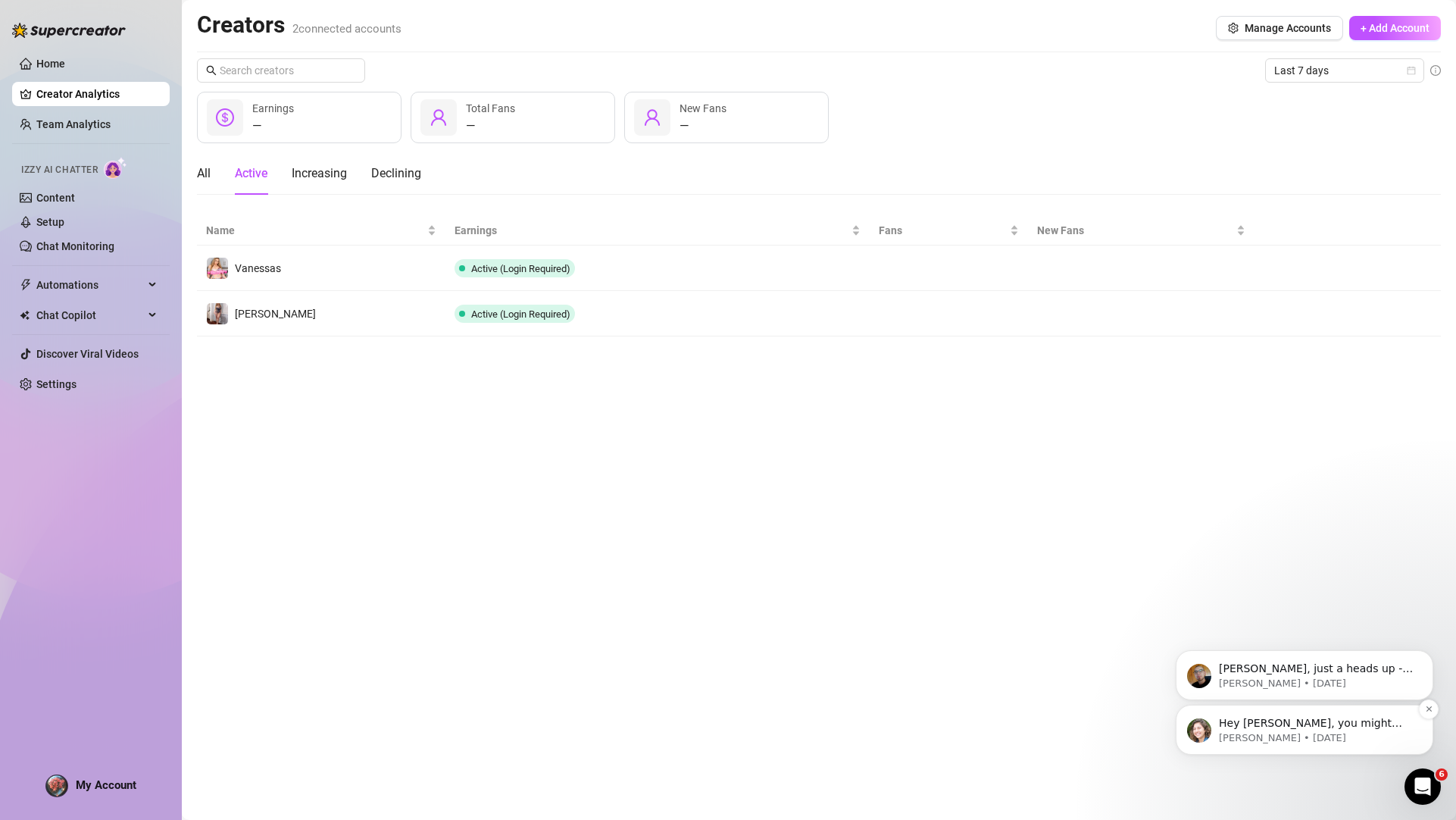
click at [1313, 721] on p "Hey [PERSON_NAME], you might experience some slowness or delay on Supercreator …" at bounding box center [1316, 724] width 195 height 15
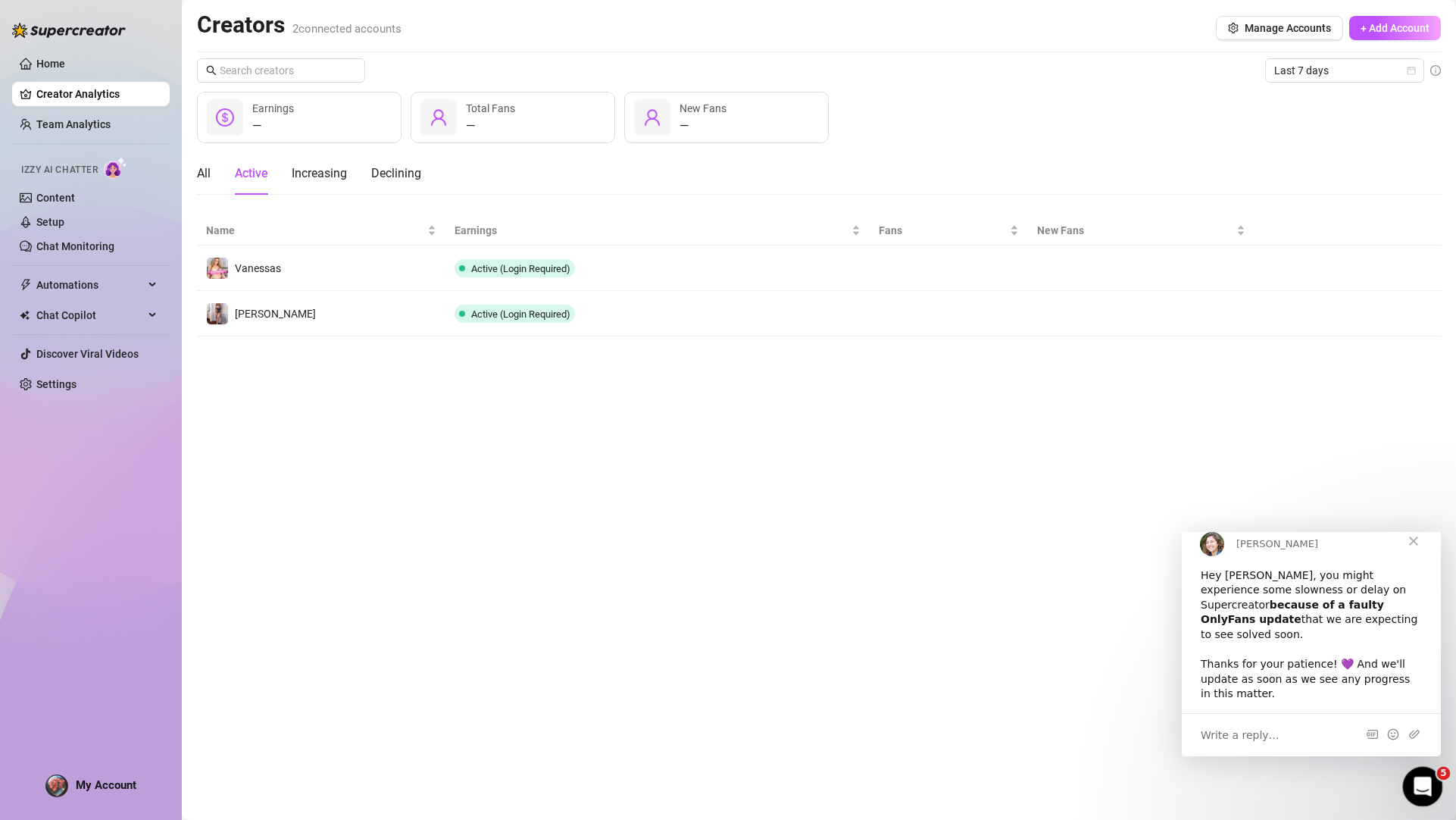
click at [1426, 789] on icon "Open Intercom Messenger" at bounding box center [1421, 784] width 25 height 25
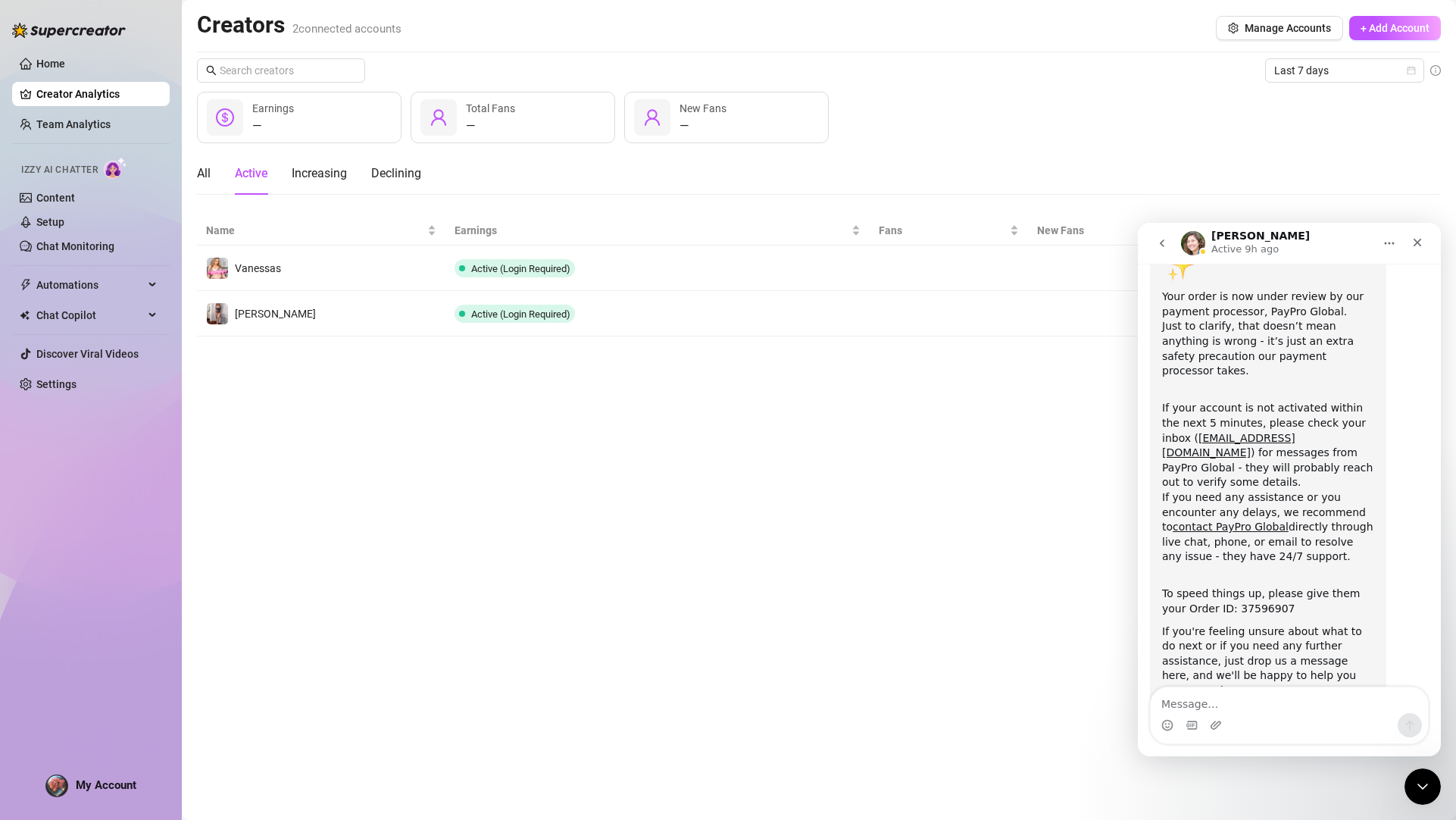
scroll to position [126, 0]
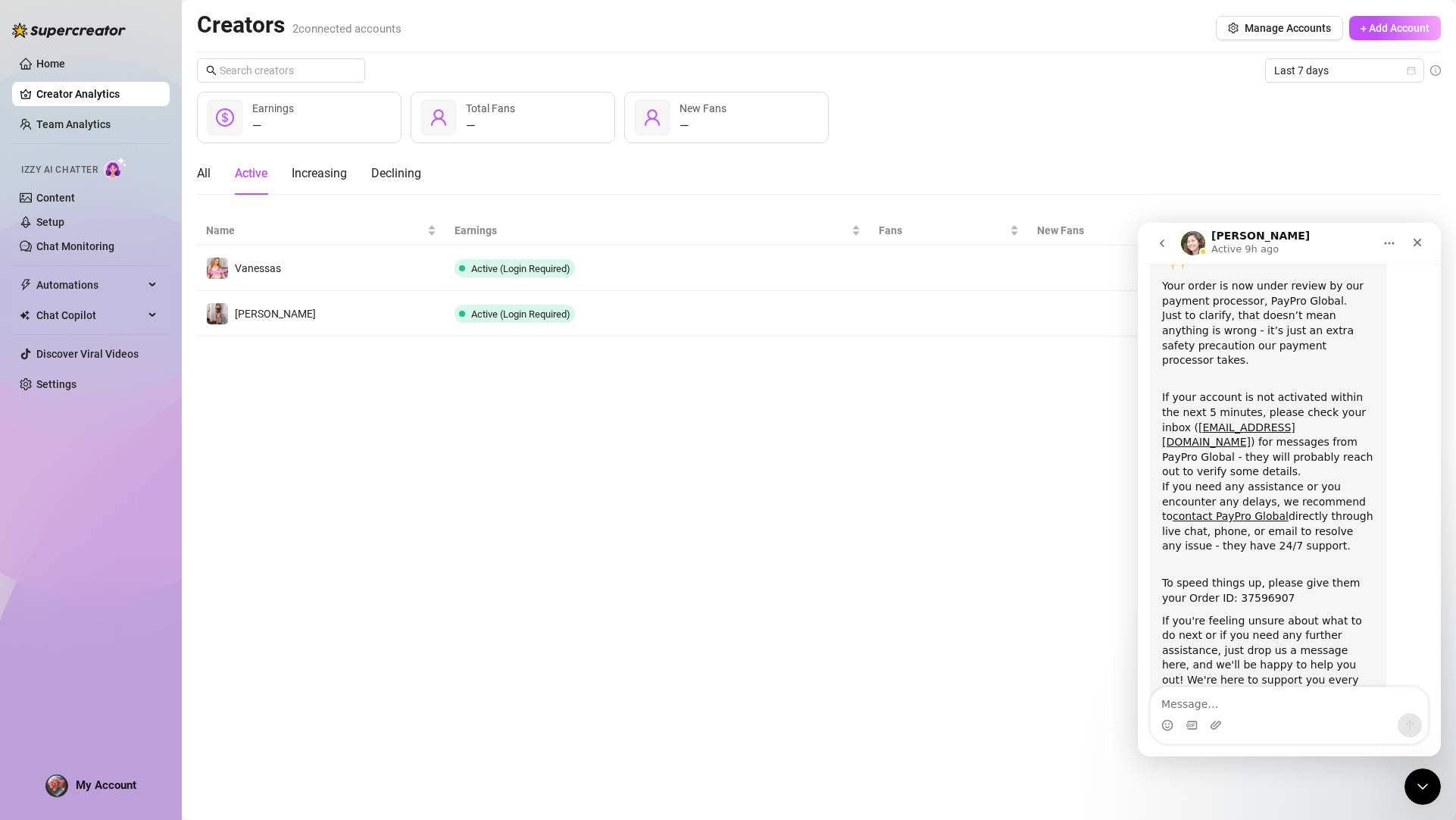
click at [1273, 701] on textarea "Message…" at bounding box center [1289, 700] width 278 height 26
type textarea "I just"
click at [1417, 244] on icon "Close" at bounding box center [1417, 242] width 12 height 12
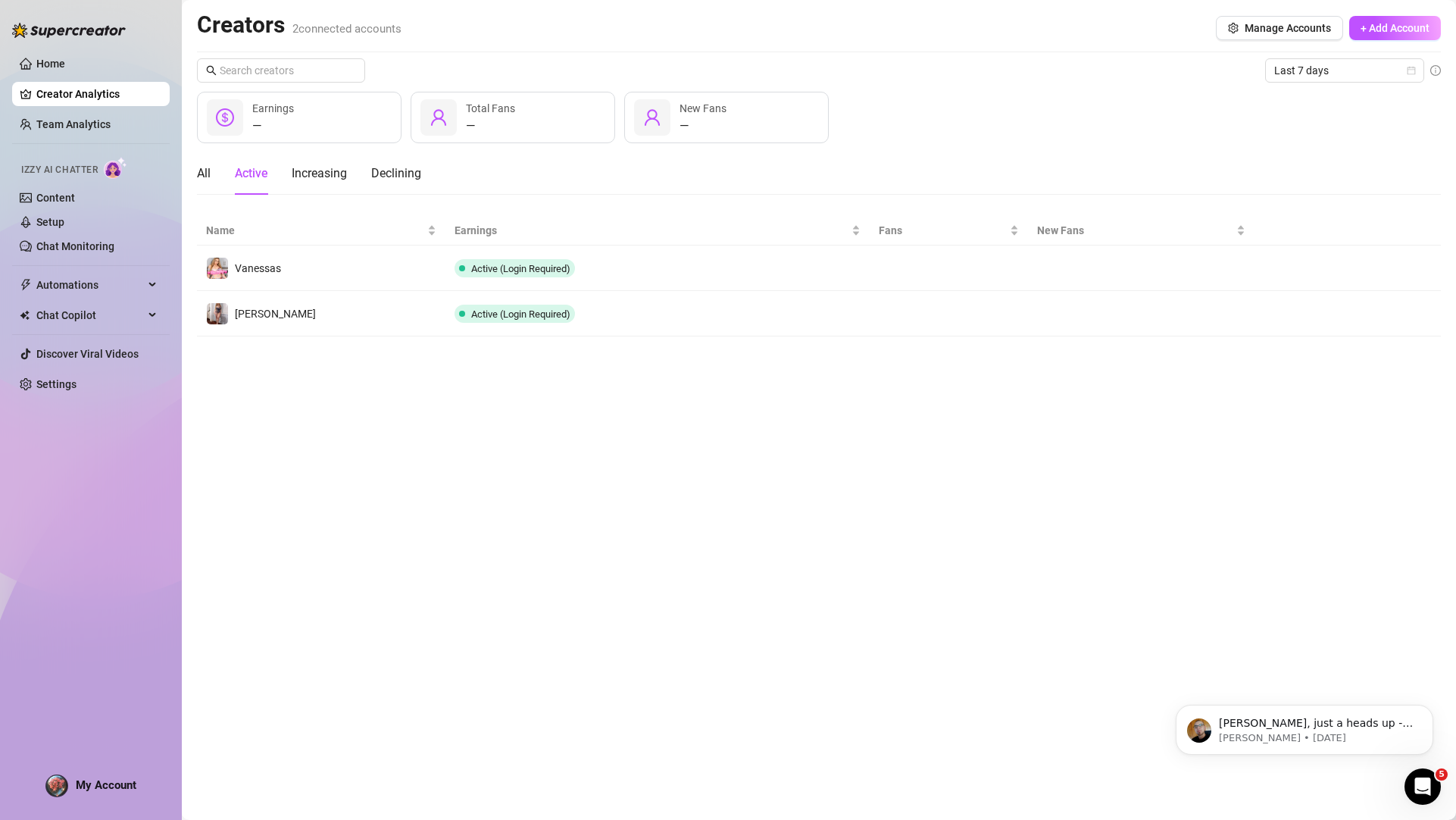
scroll to position [0, 0]
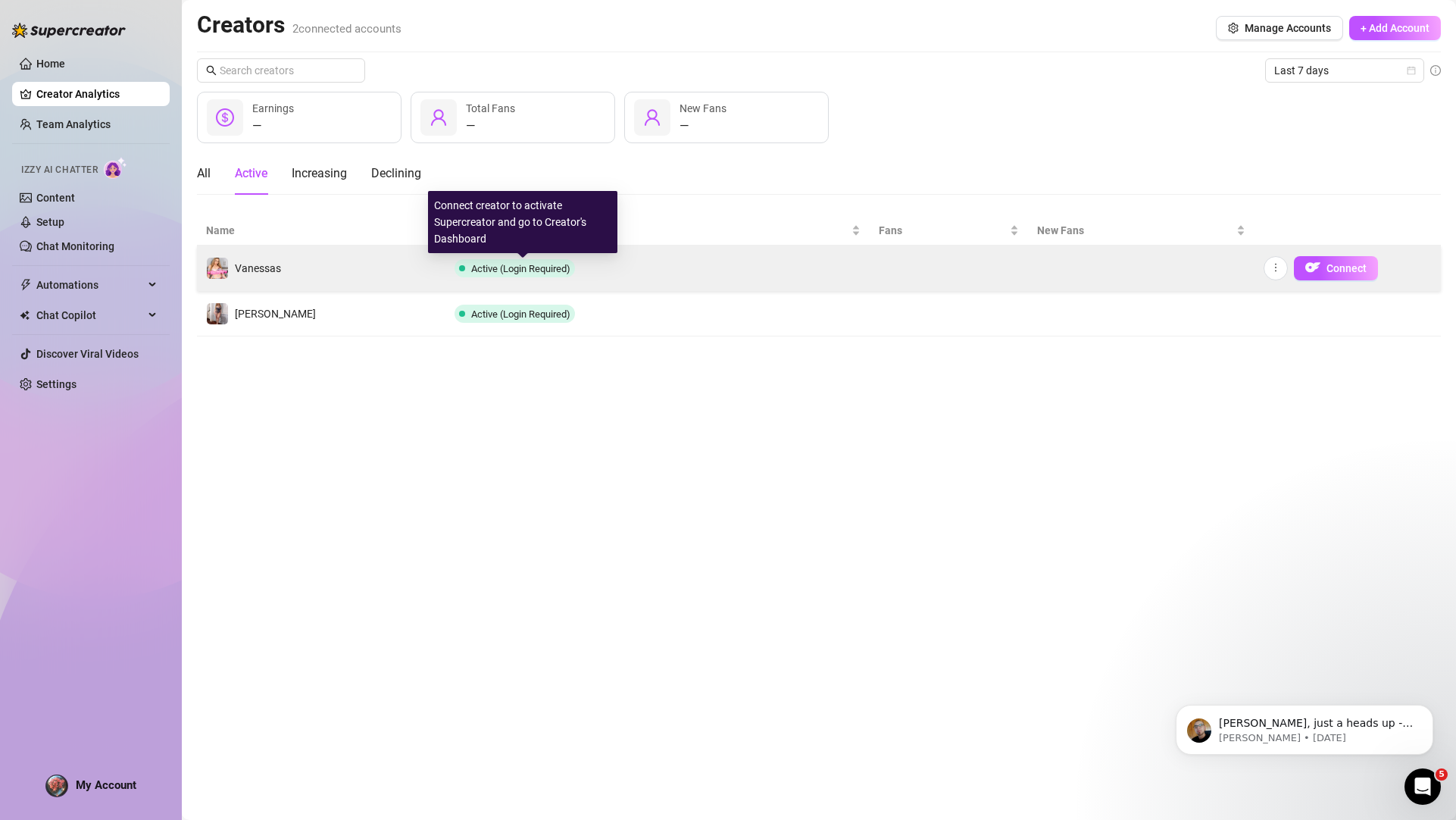
click at [549, 273] on span "Active (Login Required)" at bounding box center [520, 268] width 99 height 11
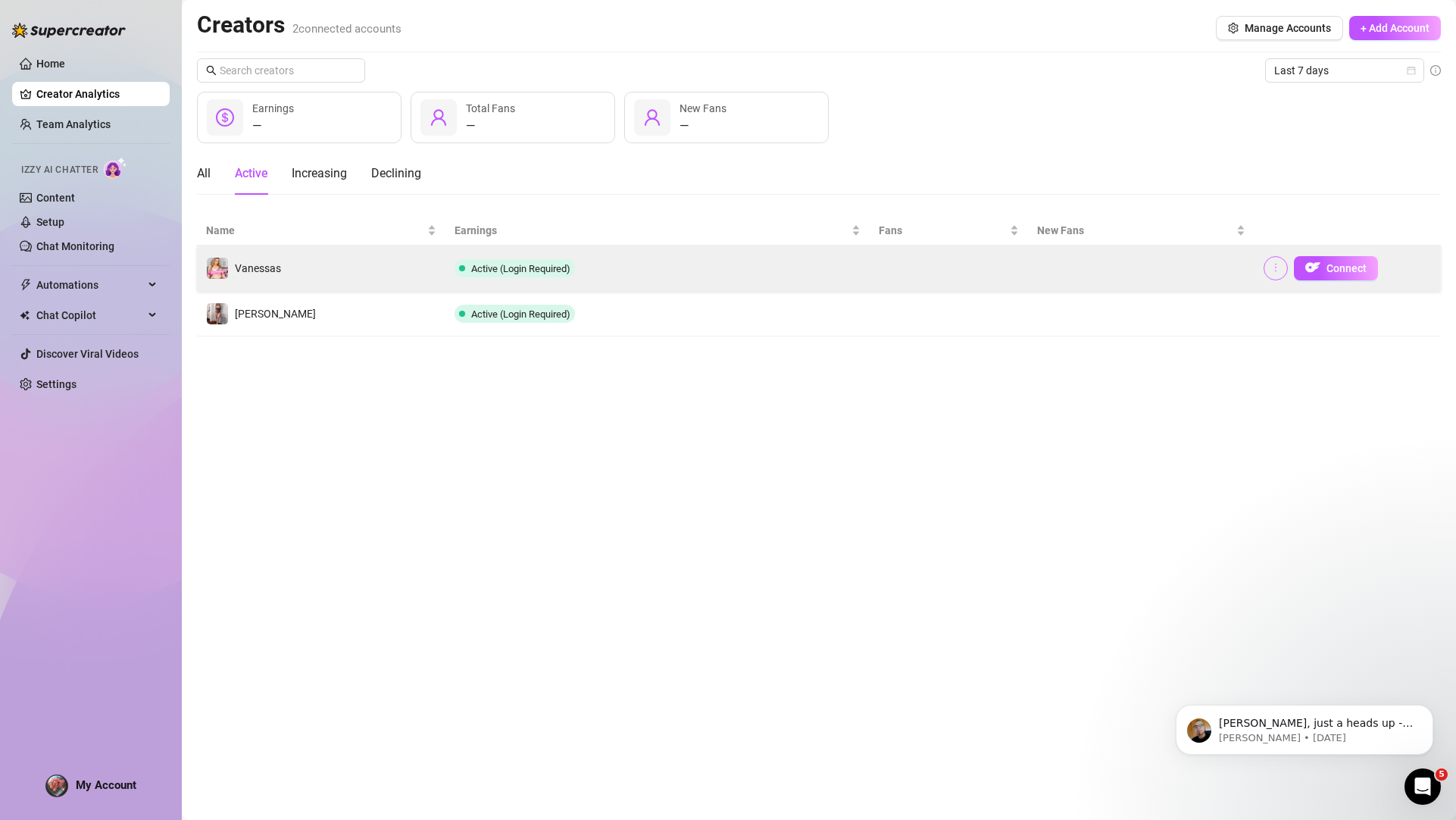
click at [1279, 272] on icon "more" at bounding box center [1276, 267] width 10 height 10
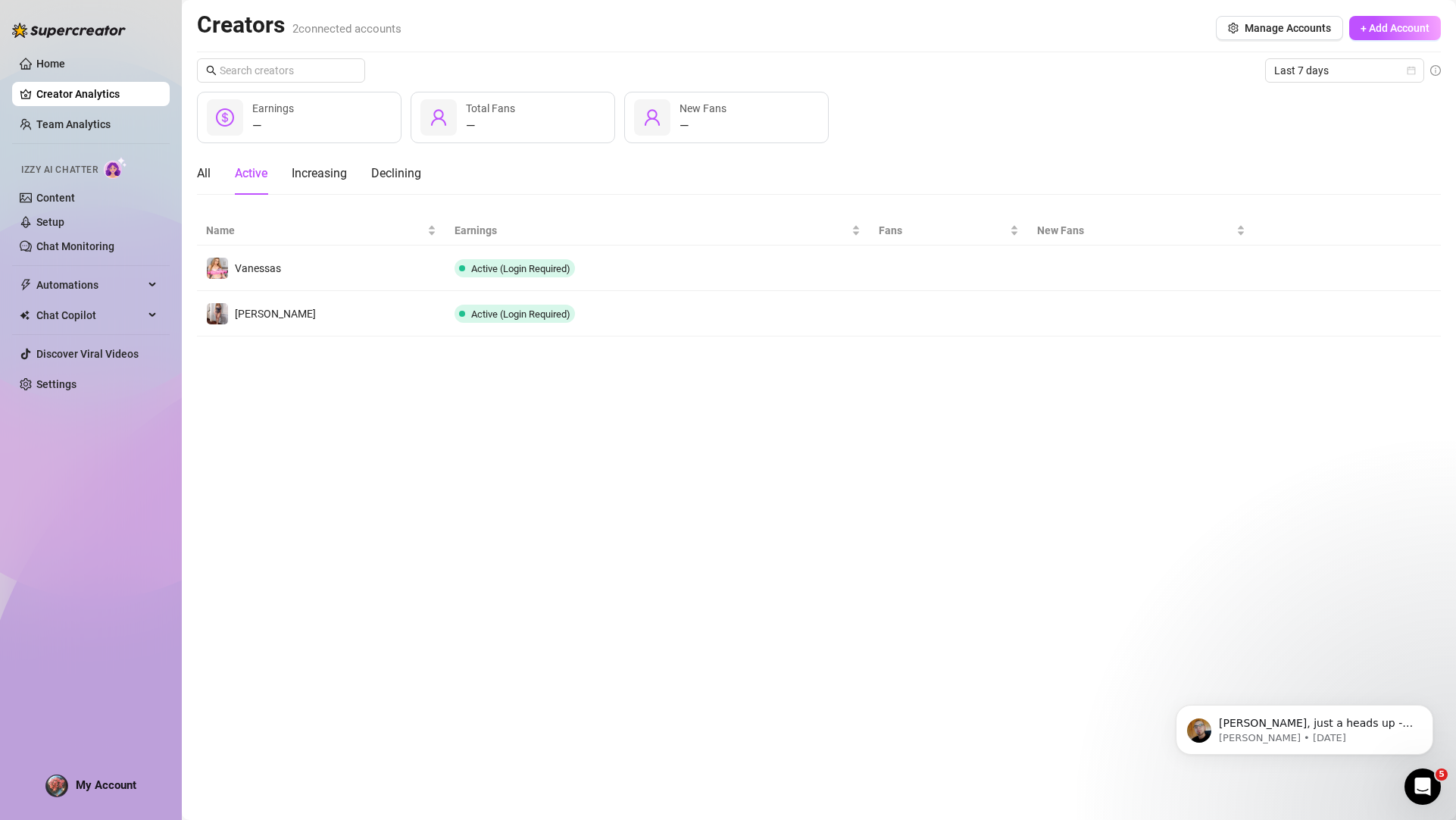
click at [604, 465] on main "Creators 2 connected accounts Manage Accounts + Add Account Last 7 days — Earni…" at bounding box center [818, 410] width 1275 height 820
click at [1292, 727] on p "[PERSON_NAME], just a heads up - OnlyFans has removed the Online Fans filter fr…" at bounding box center [1316, 724] width 195 height 15
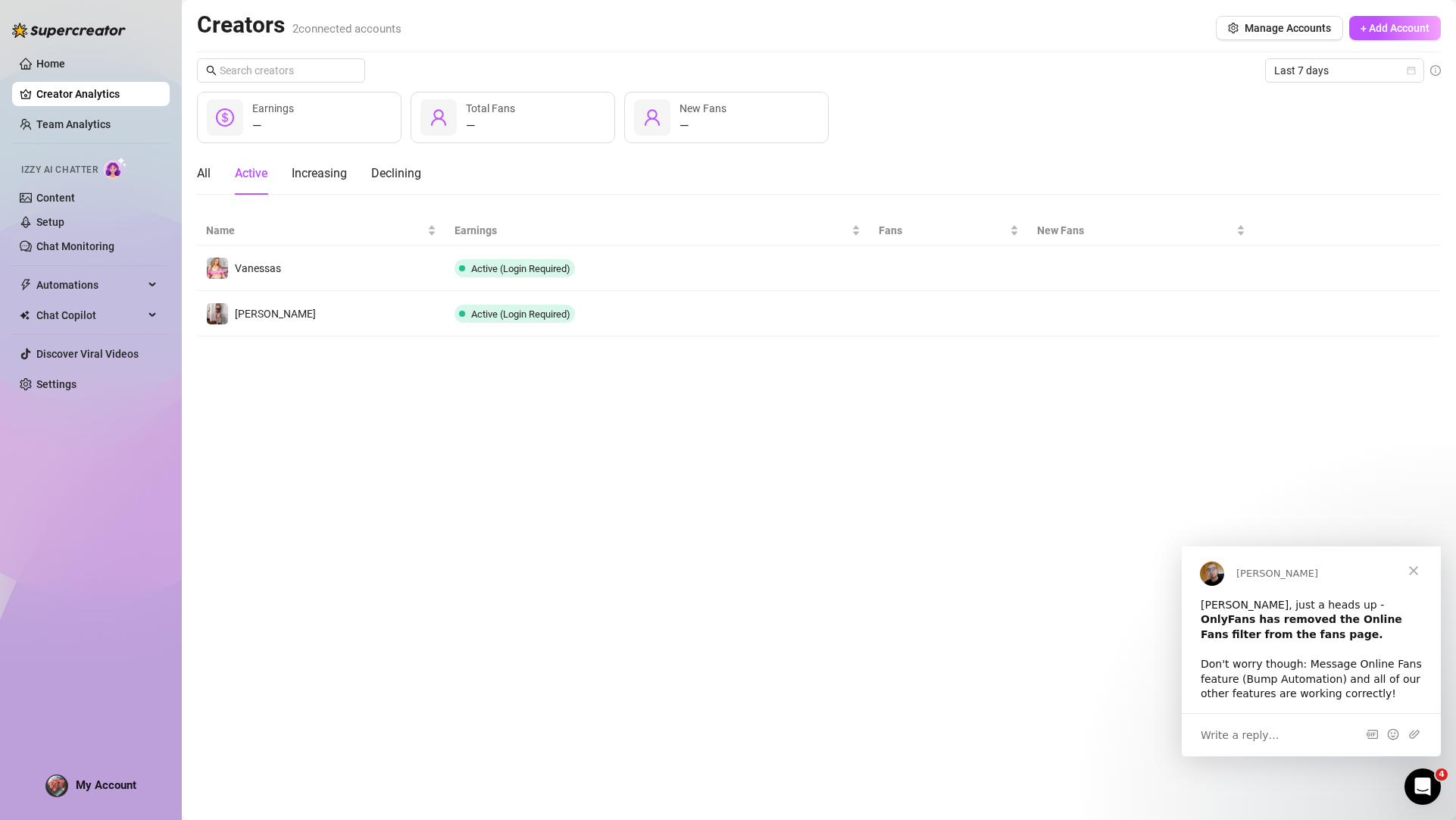
click at [699, 673] on main "Creators 2 connected accounts Manage Accounts + Add Account Last 7 days — Earni…" at bounding box center [818, 410] width 1275 height 820
click at [1221, 730] on span "Write a reply…" at bounding box center [1239, 734] width 79 height 19
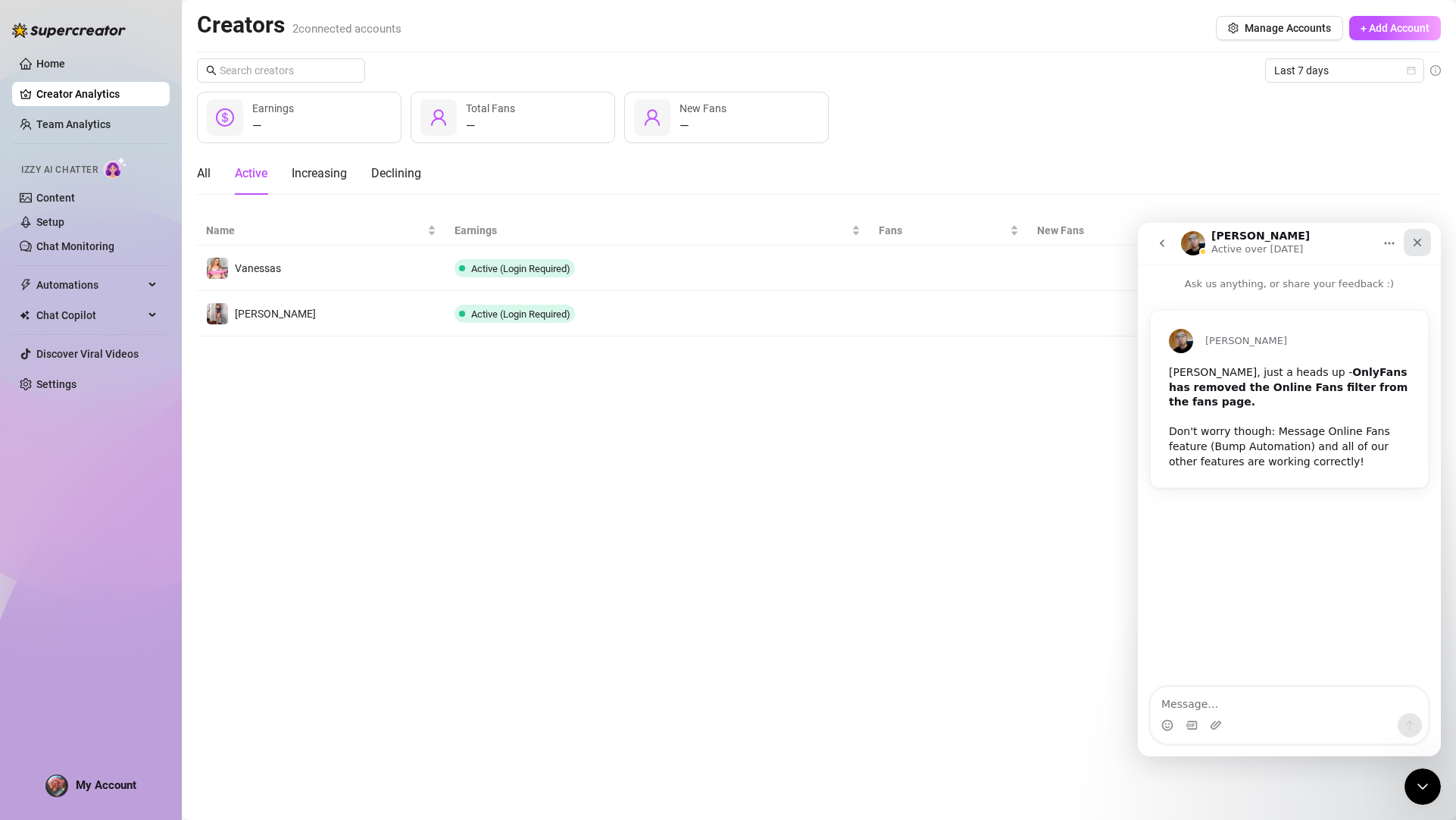
click at [1419, 236] on icon "Close" at bounding box center [1417, 242] width 12 height 12
